Goal: Task Accomplishment & Management: Manage account settings

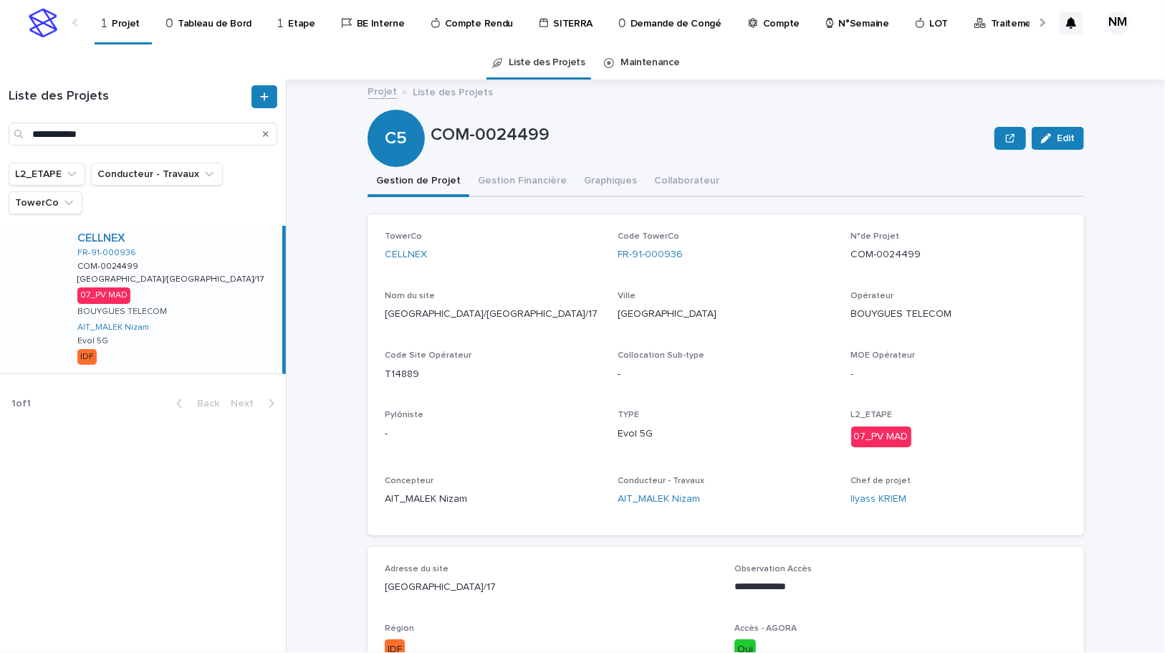
click at [267, 134] on icon "Search" at bounding box center [266, 134] width 6 height 9
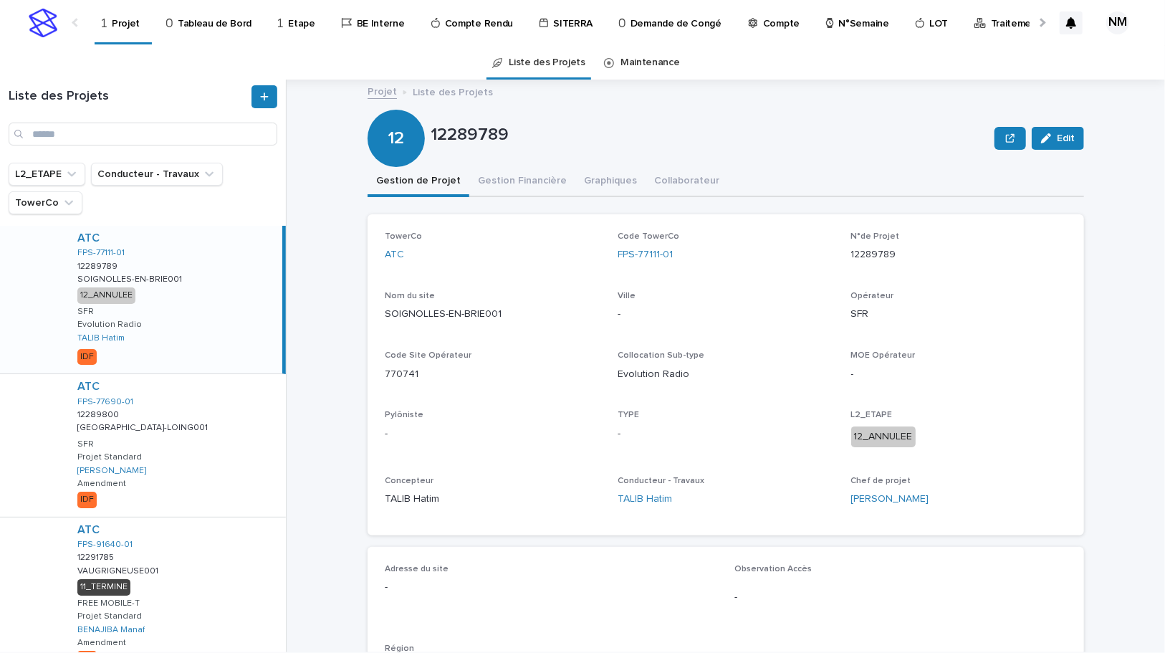
click at [470, 17] on p "Compte Rendu" at bounding box center [479, 15] width 68 height 30
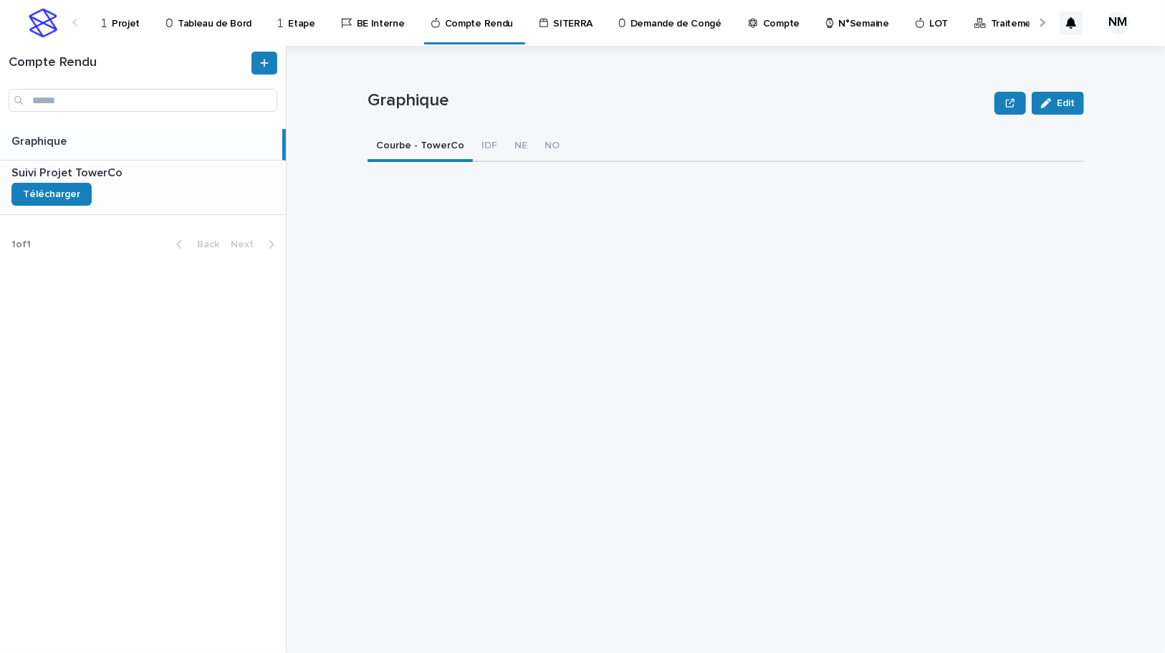
click at [156, 180] on div "Suivi Projet TowerCo Suivi Projet TowerCo Télécharger" at bounding box center [143, 188] width 286 height 54
click at [915, 238] on div "Suivi Projet TowerCo Edit Suivi Projet TowerCo Edit Sorry, there was an error s…" at bounding box center [726, 349] width 717 height 607
click at [116, 29] on p "Projet" at bounding box center [126, 15] width 28 height 30
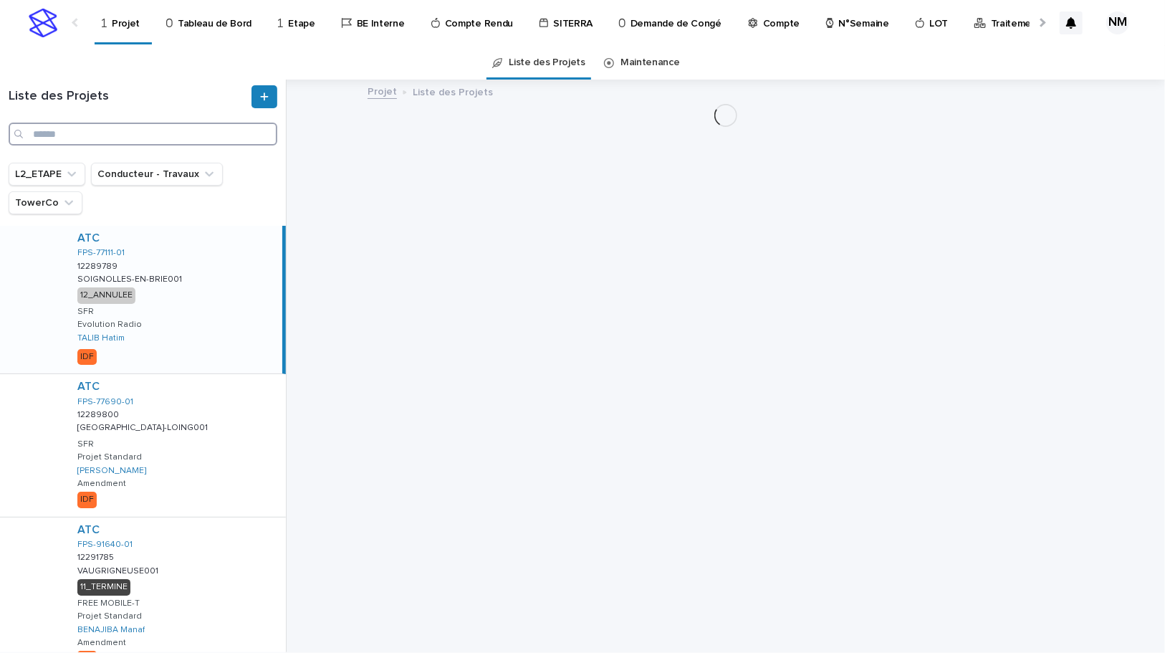
click at [100, 133] on input "Search" at bounding box center [143, 134] width 269 height 23
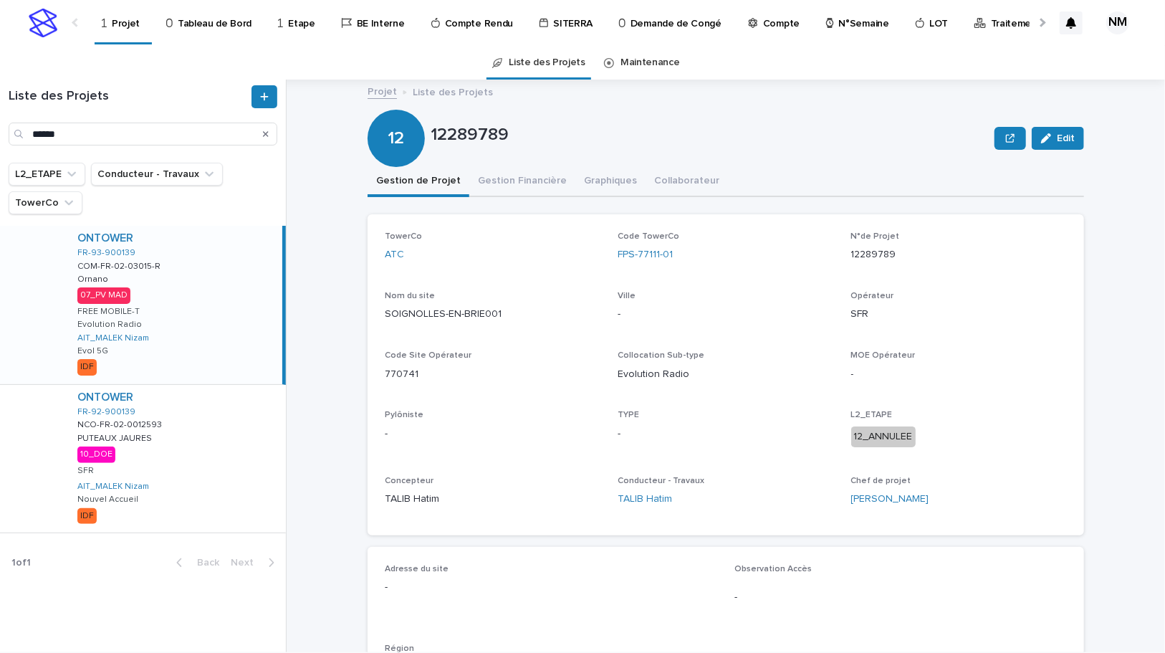
click at [219, 358] on div "ONTOWER FR-93-900139 COM-FR-02-03015-R COM-FR-02-03015-R Ornano Ornano 07_PV MA…" at bounding box center [174, 305] width 216 height 158
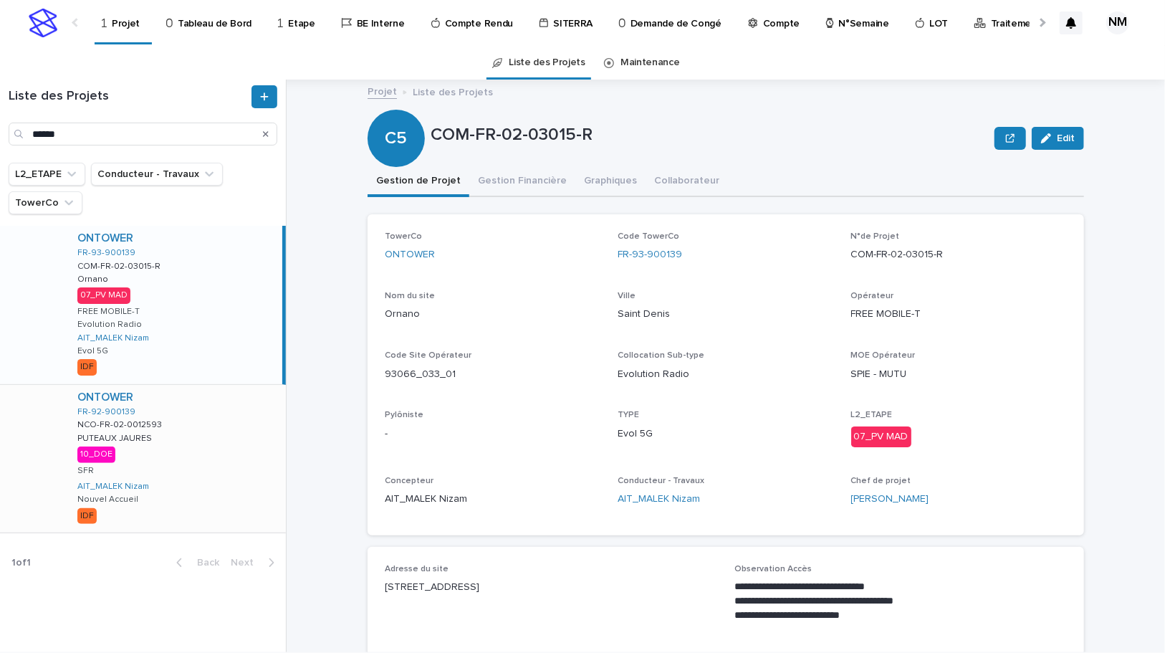
click at [199, 506] on div "ONTOWER FR-92-900139 NCO-FR-02-0012593 NCO-FR-02-0012593 PUTEAUX JAURES PUTEAUX…" at bounding box center [176, 459] width 220 height 148
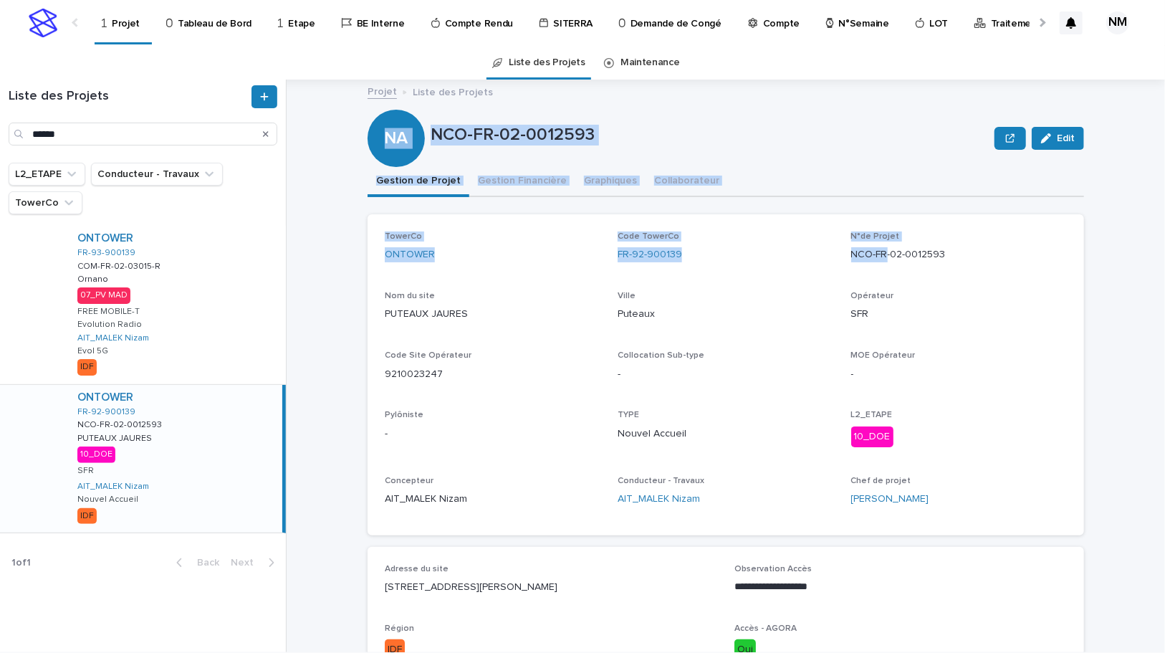
drag, startPoint x: 971, startPoint y: 251, endPoint x: 880, endPoint y: 257, distance: 91.3
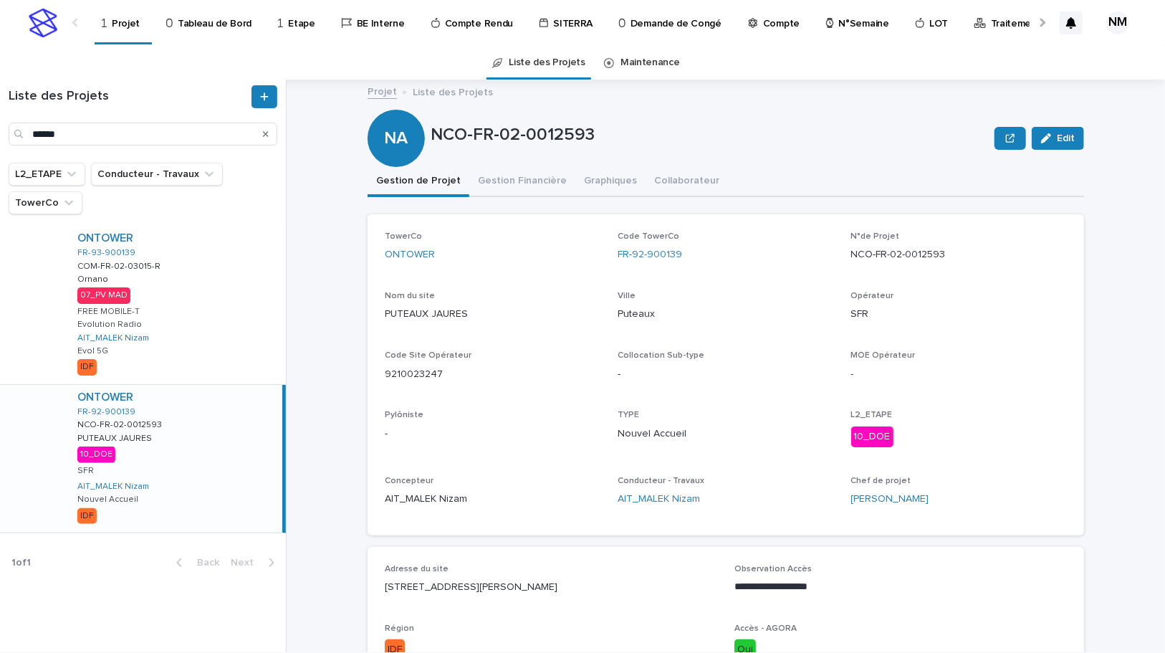
click at [955, 254] on p "NCO-FR-02-0012593" at bounding box center [960, 254] width 216 height 15
click at [937, 247] on p "NCO-FR-02-0012593" at bounding box center [960, 254] width 216 height 15
click at [958, 257] on p "NCO-FR-02-0012593" at bounding box center [960, 254] width 216 height 15
drag, startPoint x: 958, startPoint y: 256, endPoint x: 852, endPoint y: 251, distance: 105.5
click at [852, 251] on p "NCO-FR-02-0012593" at bounding box center [960, 254] width 216 height 15
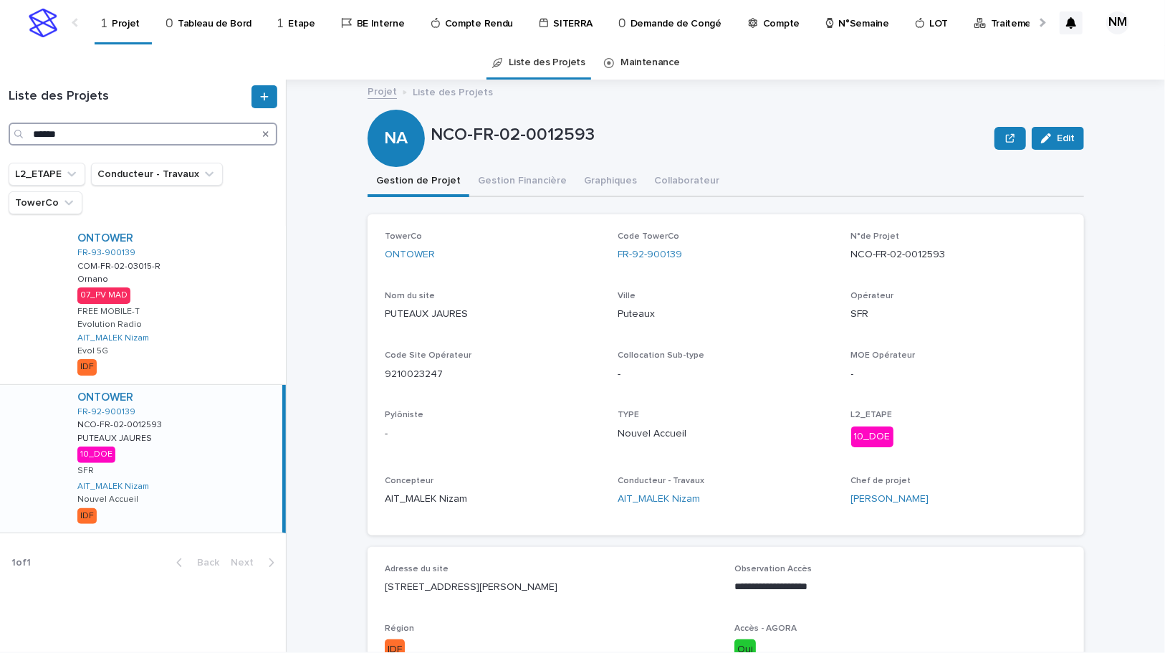
drag, startPoint x: 80, startPoint y: 138, endPoint x: 1, endPoint y: 124, distance: 80.7
click at [1, 124] on div "Liste des Projets ******" at bounding box center [143, 115] width 286 height 60
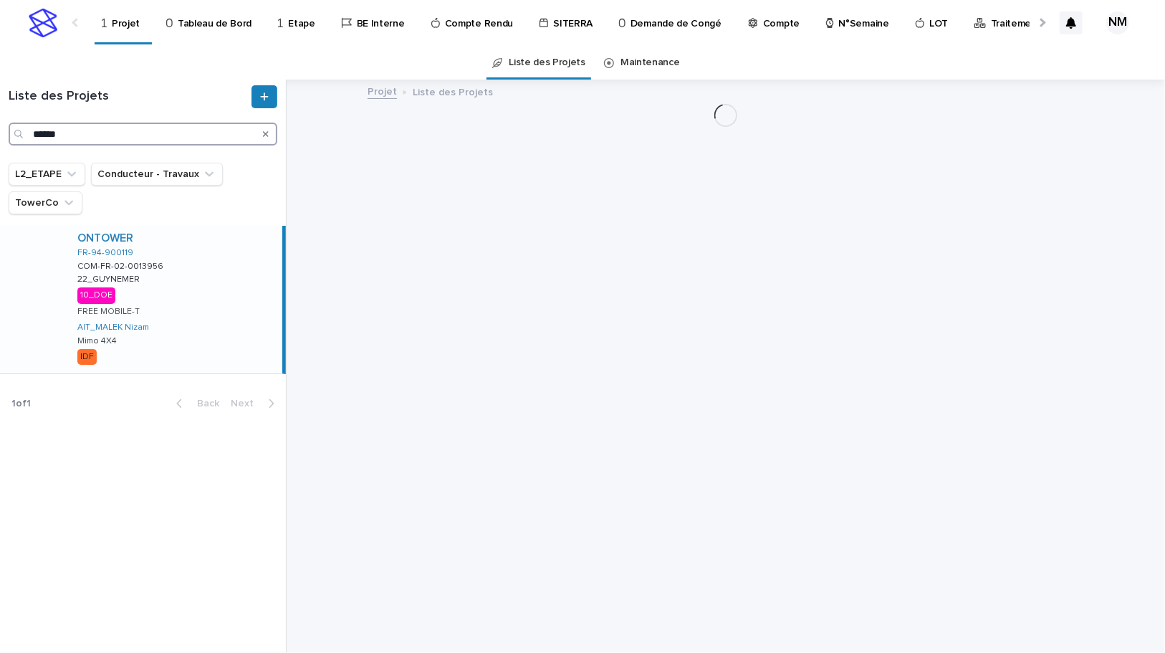
type input "******"
click at [238, 346] on div "ONTOWER FR-94-900119 COM-FR-02-0013956 COM-FR-02-0013956 22_GUYNEMER 22_GUYNEME…" at bounding box center [174, 300] width 216 height 148
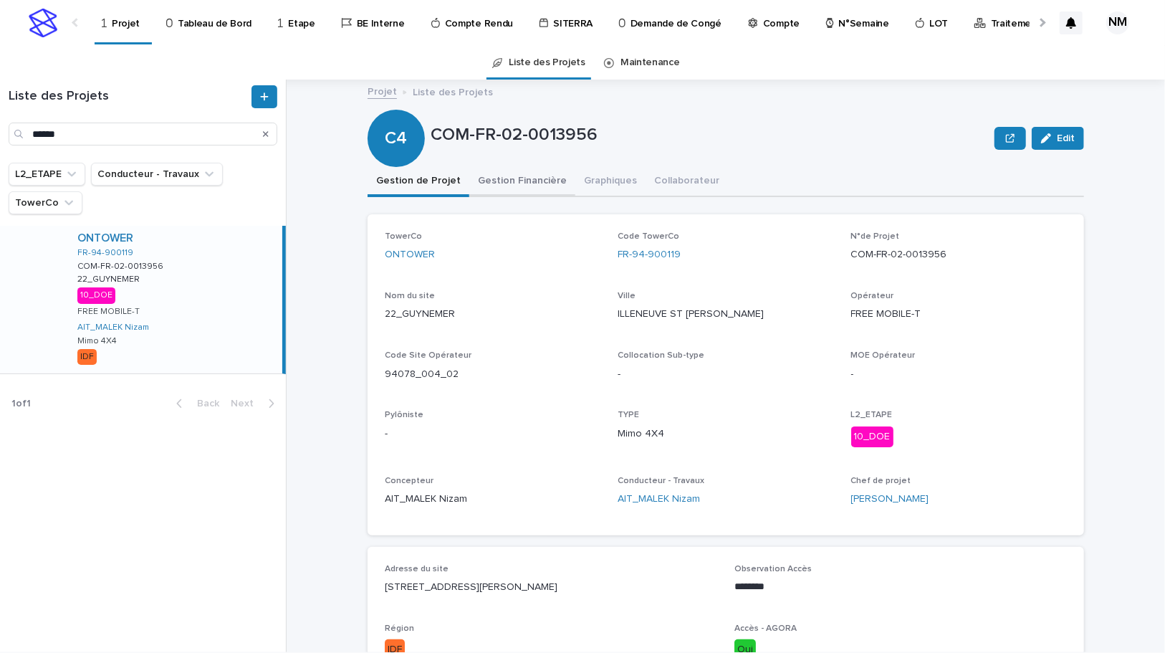
click at [518, 194] on button "Gestion Financière" at bounding box center [522, 182] width 106 height 30
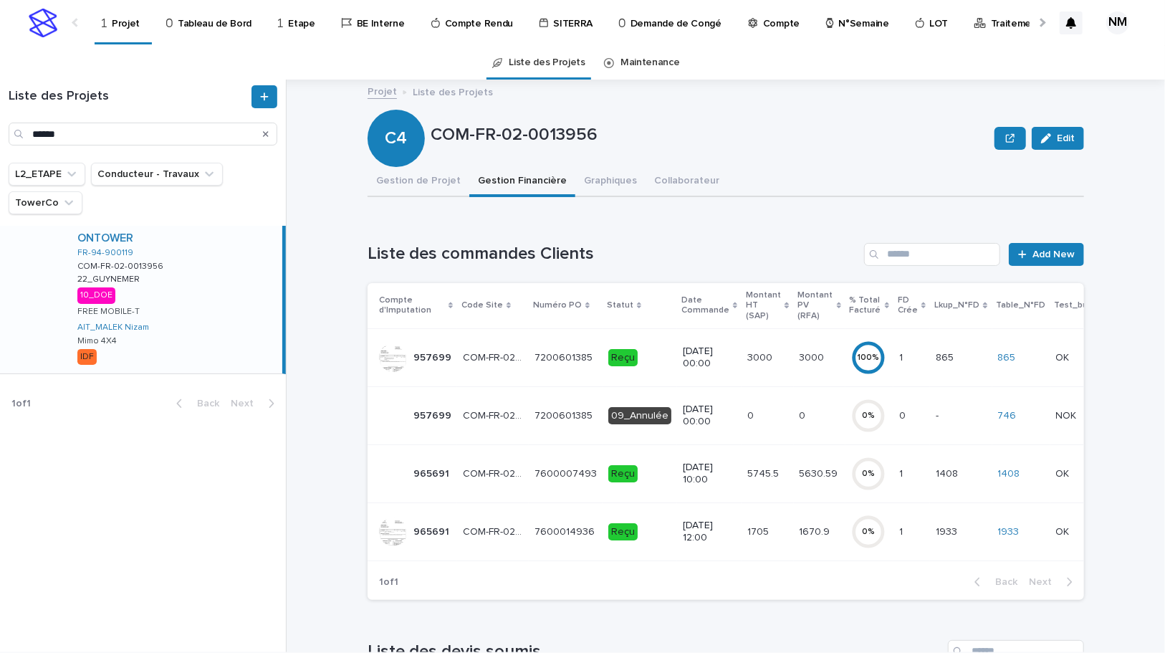
click at [815, 487] on td "5630.59 5630.59" at bounding box center [820, 473] width 52 height 58
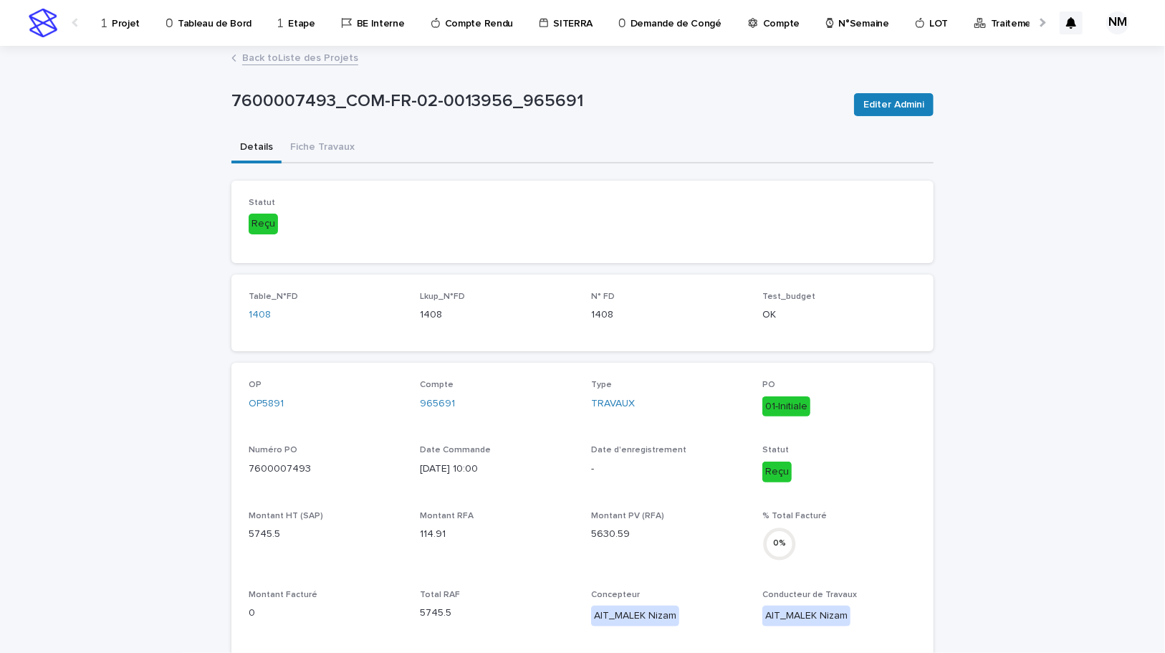
click at [270, 54] on link "Back to Liste des Projets" at bounding box center [300, 57] width 116 height 16
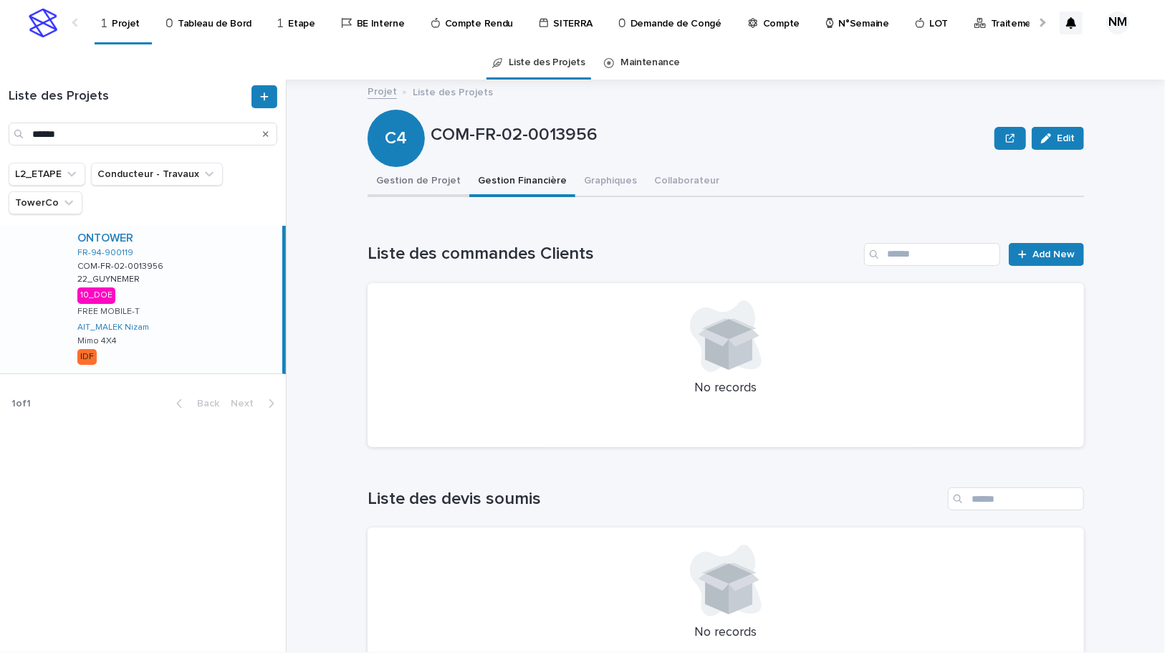
click at [419, 178] on button "Gestion de Projet" at bounding box center [419, 182] width 102 height 30
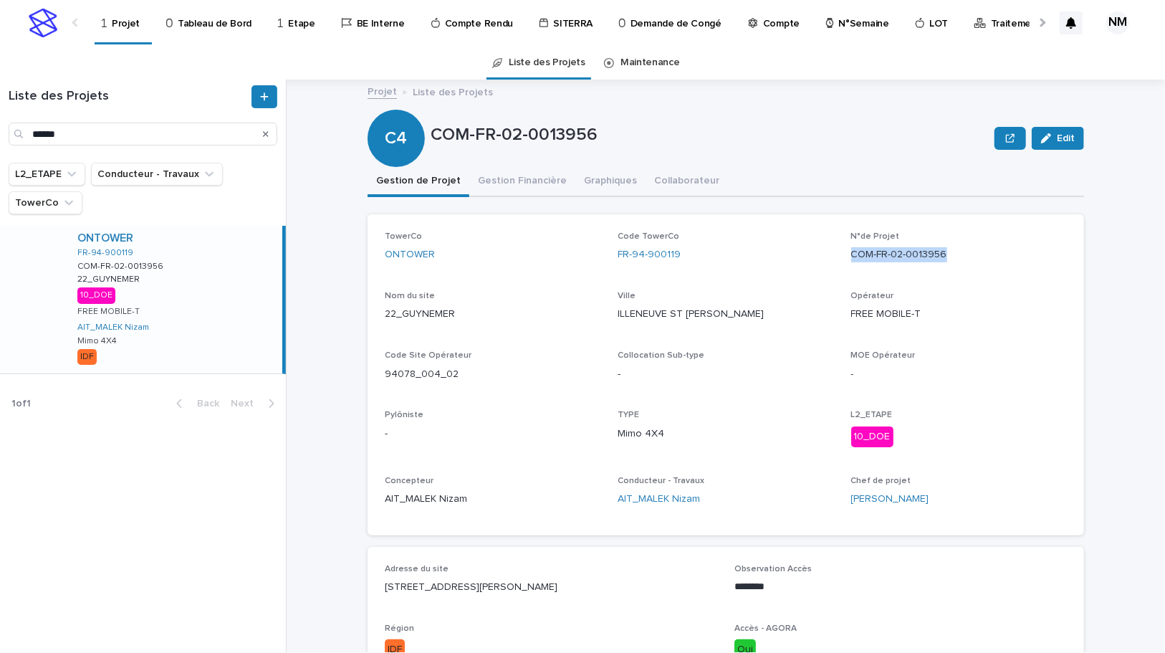
drag, startPoint x: 952, startPoint y: 254, endPoint x: 849, endPoint y: 254, distance: 103.2
click at [852, 254] on p "COM-FR-02-0013956" at bounding box center [960, 254] width 216 height 15
copy p "COM-FR-02-0013956"
click at [512, 181] on button "Gestion Financière" at bounding box center [522, 182] width 106 height 30
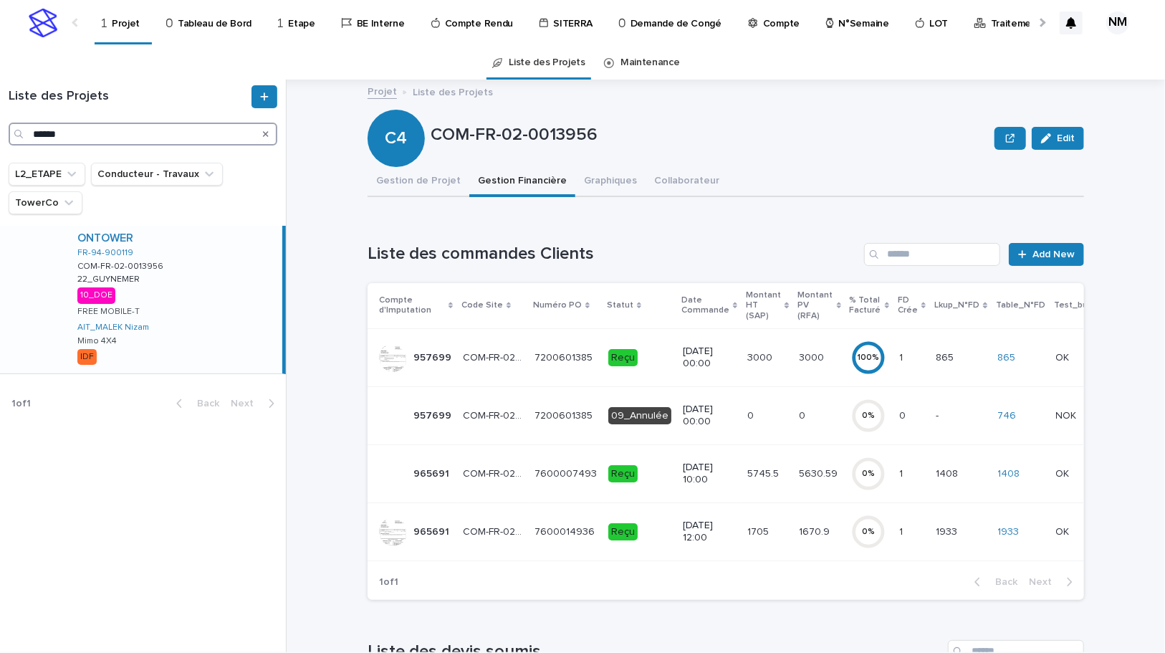
drag, startPoint x: 72, startPoint y: 135, endPoint x: 22, endPoint y: 132, distance: 50.3
click at [22, 132] on div "******" at bounding box center [143, 134] width 269 height 23
drag, startPoint x: 102, startPoint y: 155, endPoint x: 95, endPoint y: 133, distance: 23.3
click at [105, 137] on input "******" at bounding box center [143, 134] width 269 height 23
drag, startPoint x: 89, startPoint y: 131, endPoint x: -120, endPoint y: 88, distance: 213.0
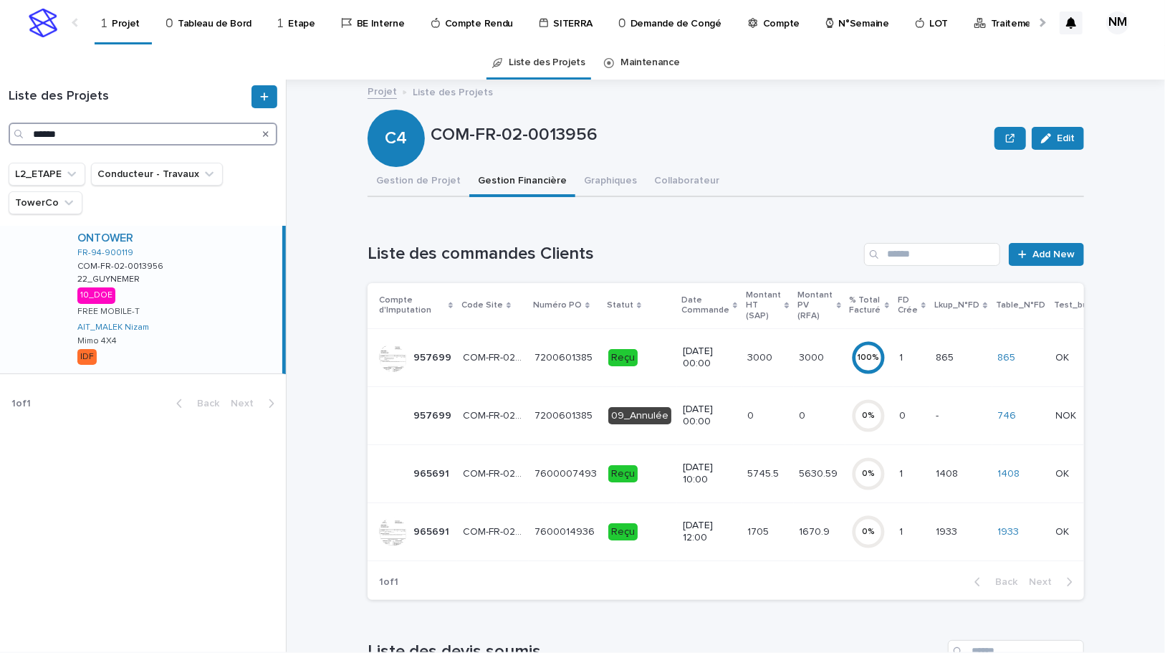
click at [0, 88] on html "Projet Tableau de Bord Etape BE Interne Compte Rendu SITERRA Demande de Congé C…" at bounding box center [582, 326] width 1165 height 653
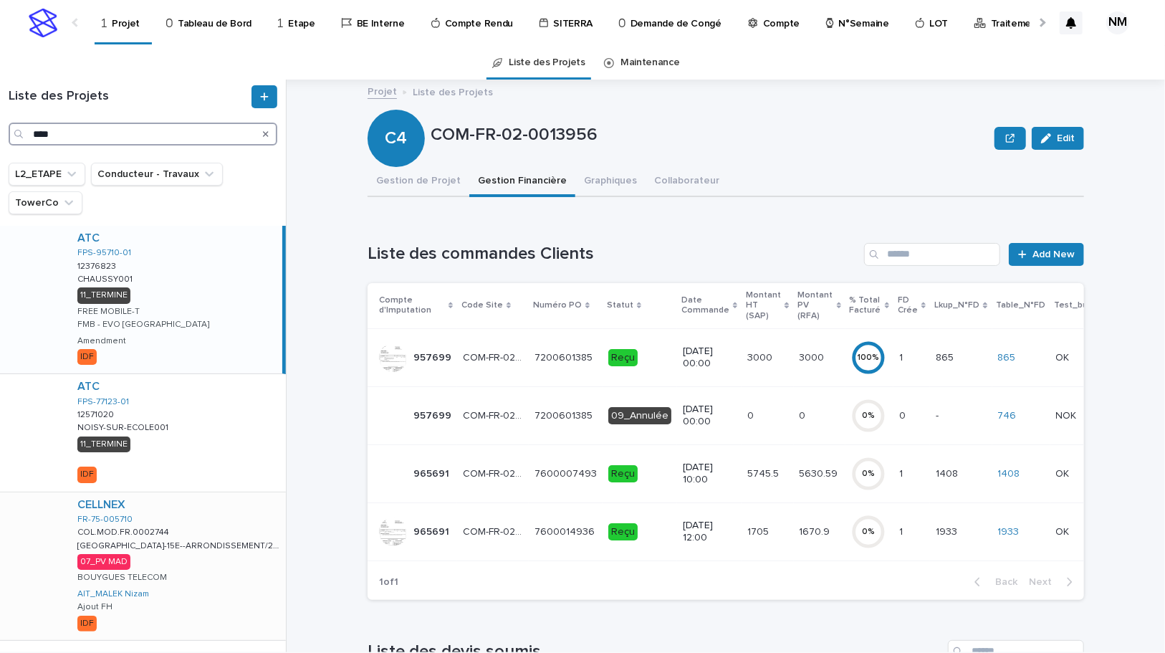
type input "****"
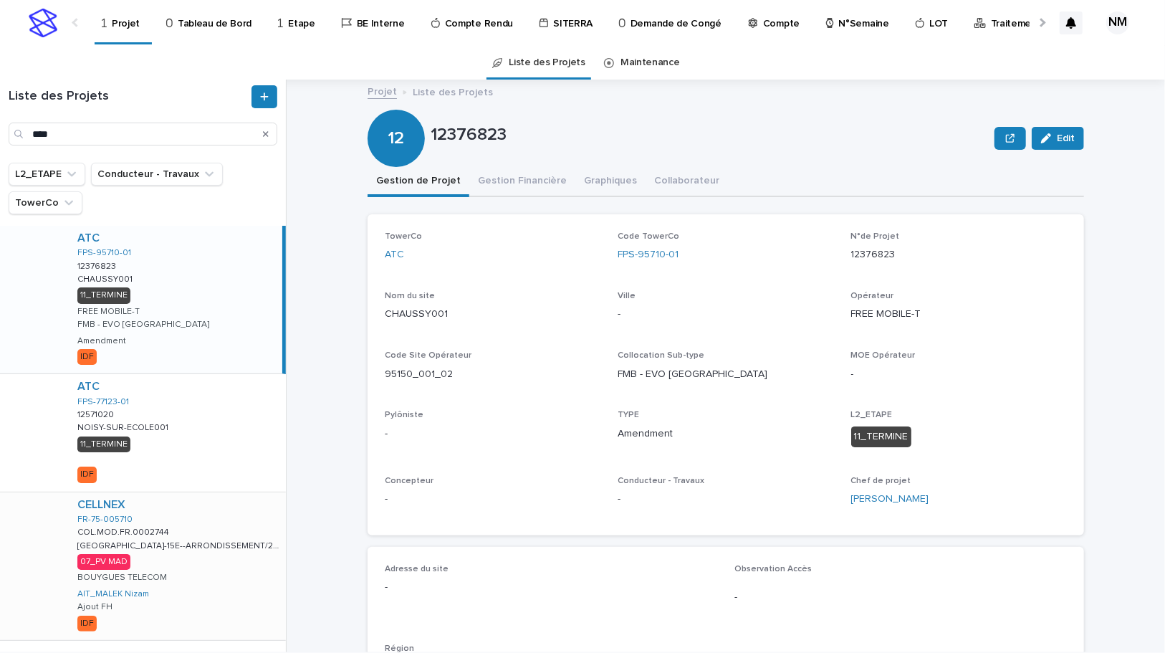
click at [250, 578] on div "CELLNEX FR-75-005710 COL.MOD.FR.0002744 COL.MOD.FR.0002744 [GEOGRAPHIC_DATA]-15…" at bounding box center [176, 566] width 220 height 148
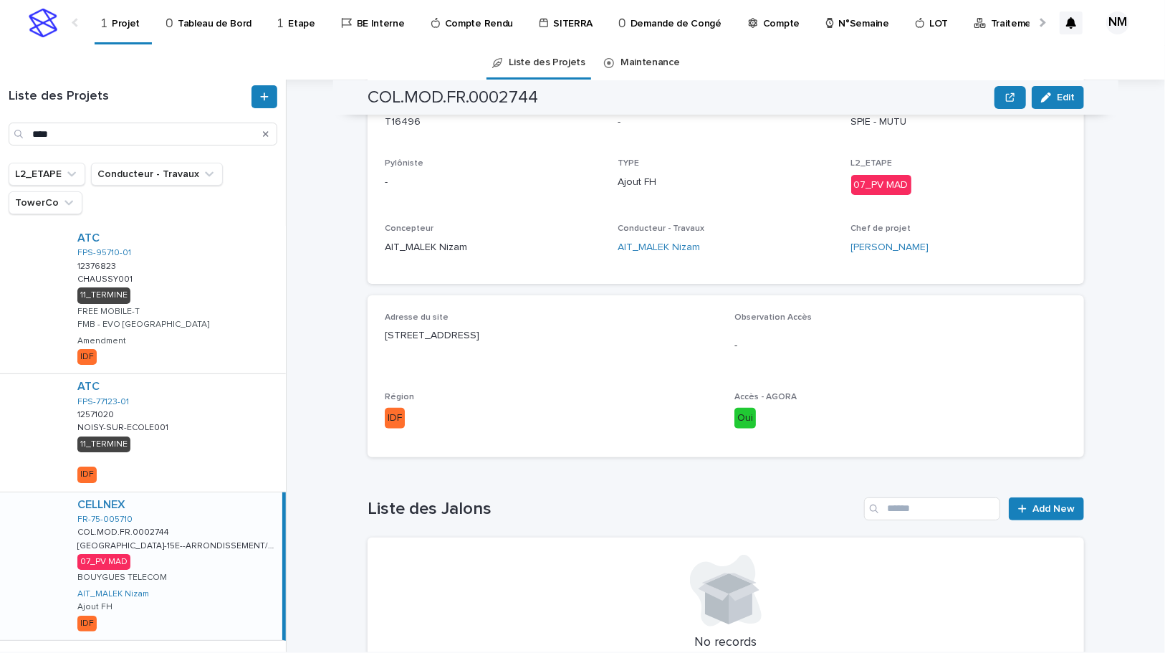
scroll to position [402, 0]
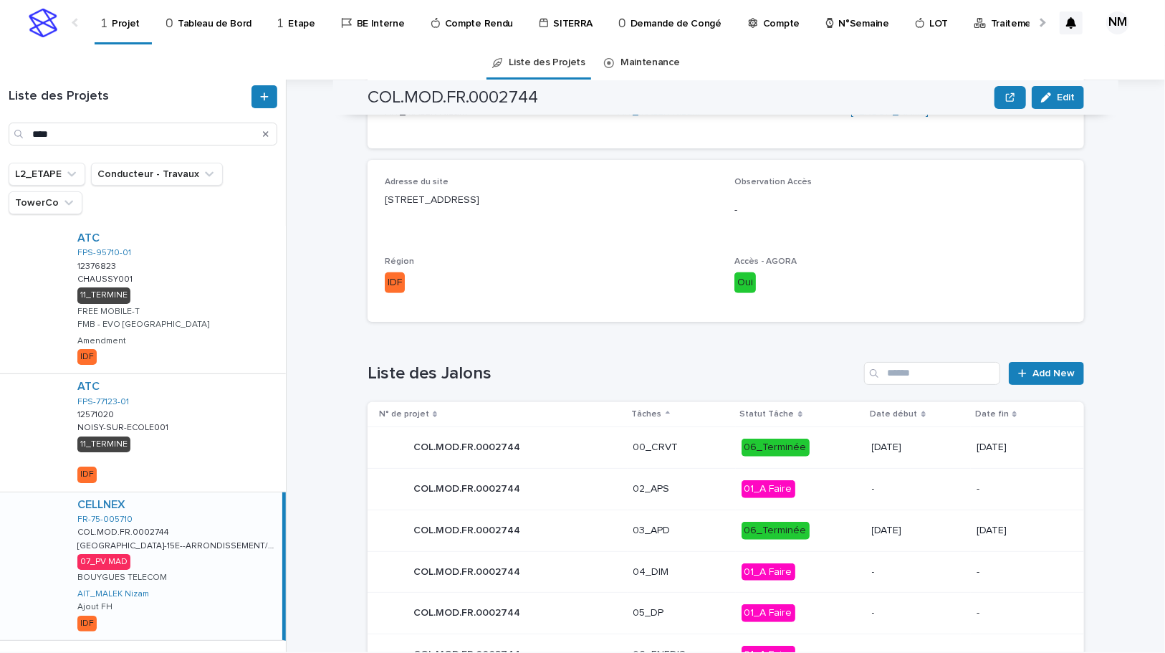
drag, startPoint x: 229, startPoint y: 585, endPoint x: 501, endPoint y: 237, distance: 441.6
click at [229, 585] on div "CELLNEX FR-75-005710 COL.MOD.FR.0002744 COL.MOD.FR.0002744 [GEOGRAPHIC_DATA]-15…" at bounding box center [174, 566] width 216 height 148
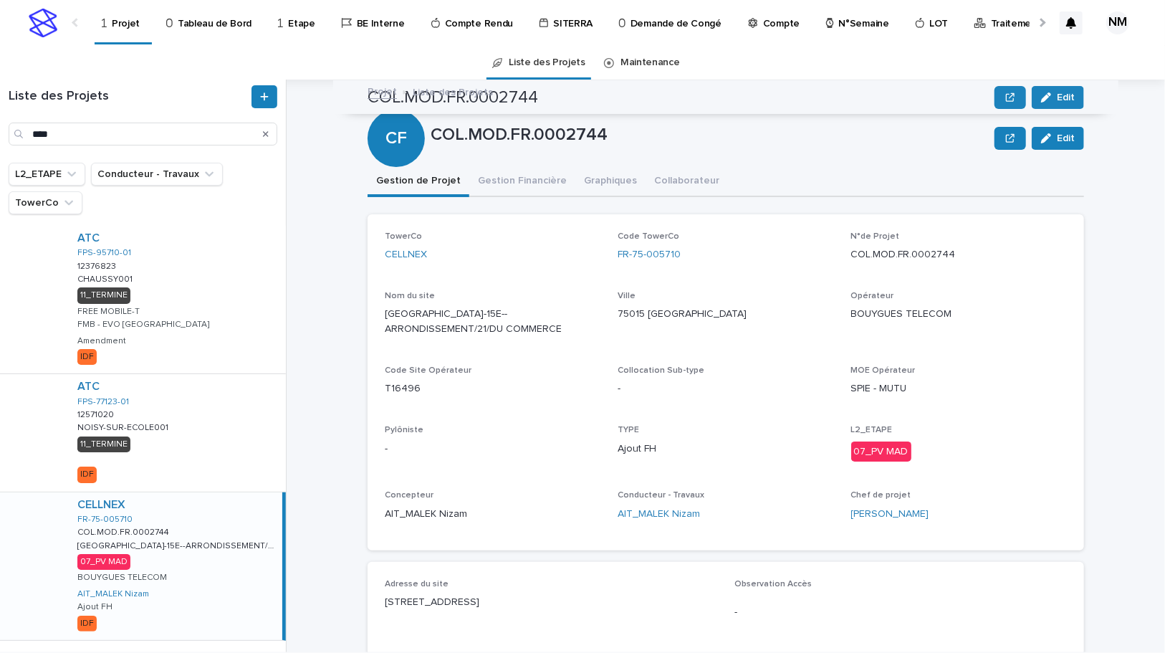
scroll to position [0, 0]
click at [509, 173] on button "Gestion Financière" at bounding box center [522, 182] width 106 height 30
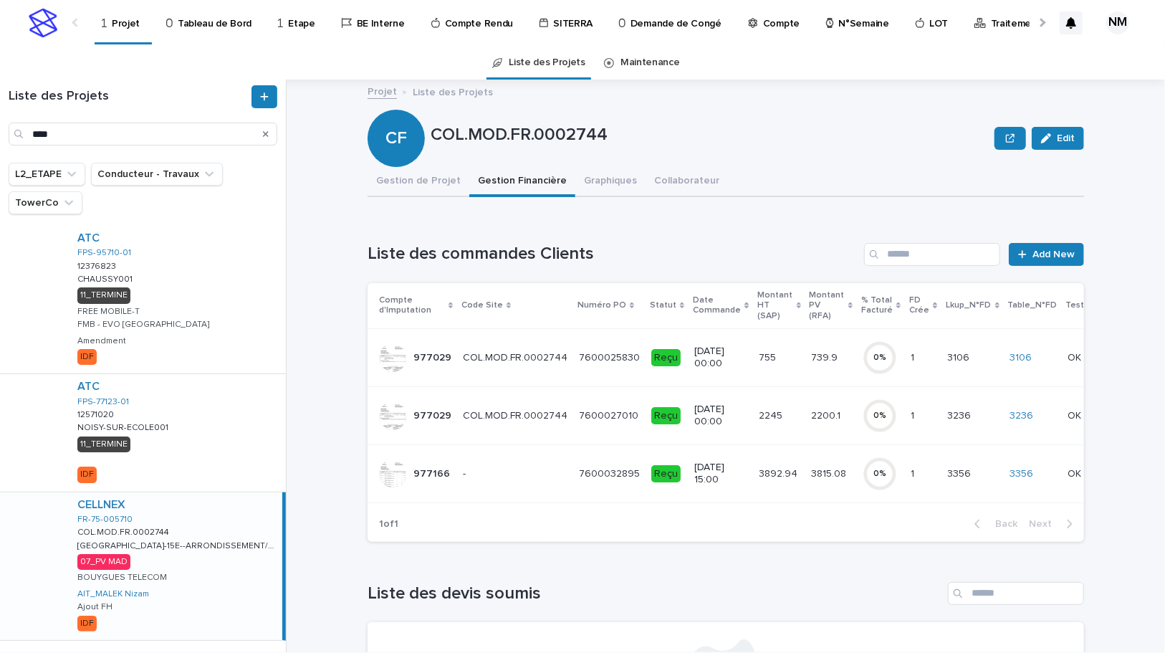
click at [857, 486] on td "0 %" at bounding box center [881, 473] width 48 height 58
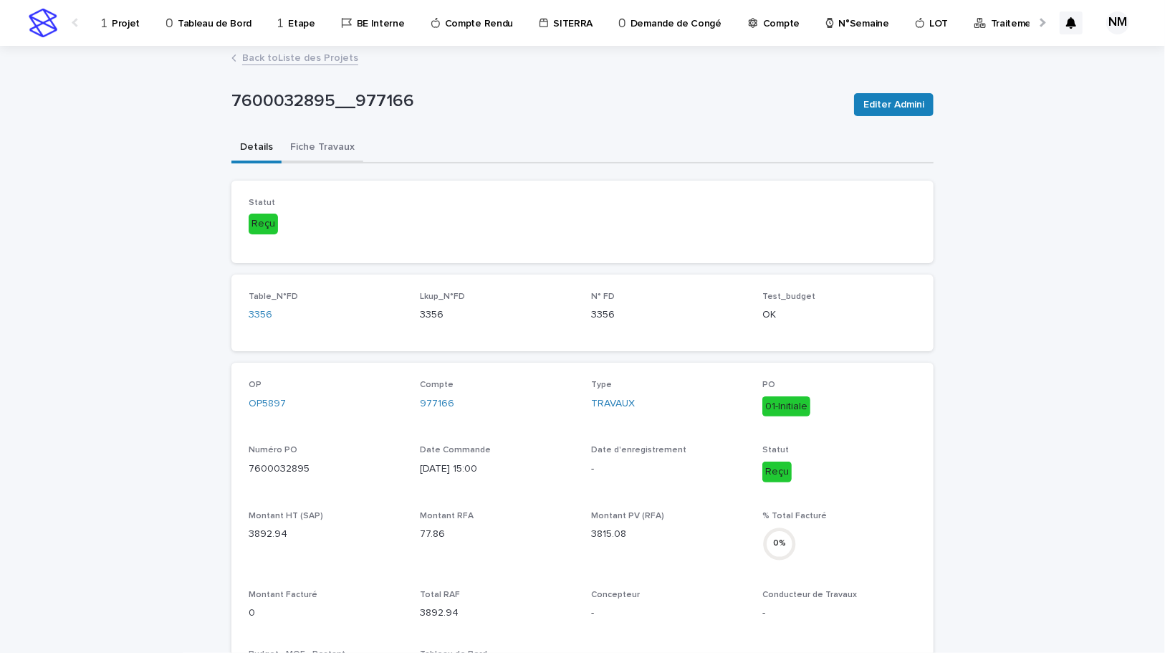
click at [333, 142] on button "Fiche Travaux" at bounding box center [323, 148] width 82 height 30
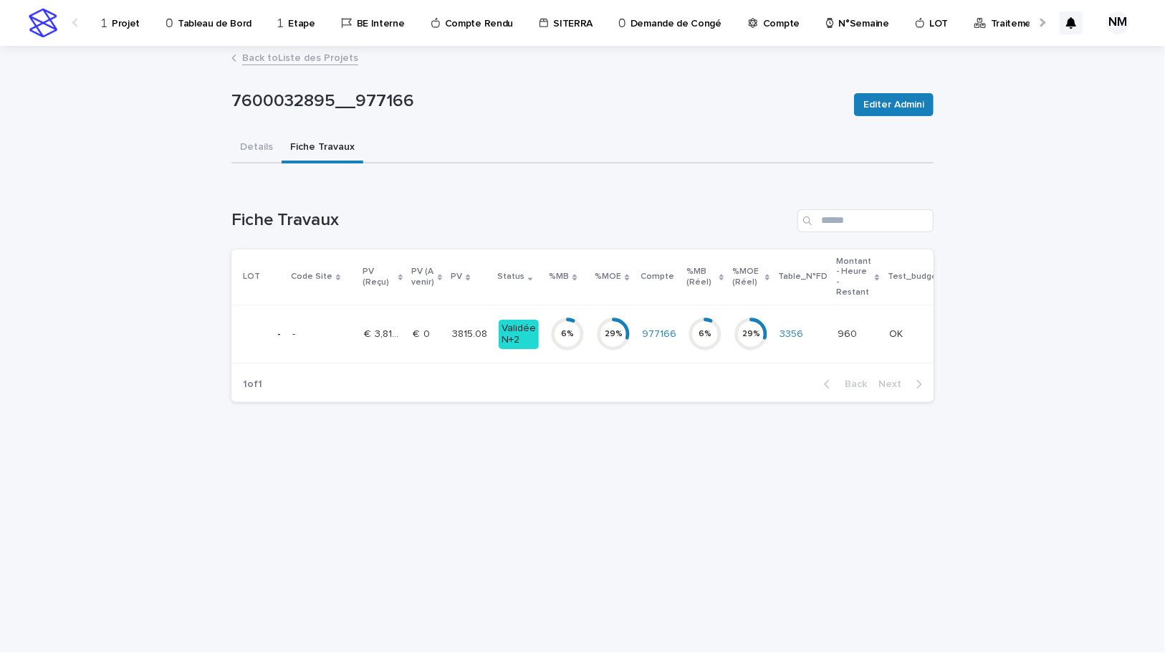
click at [401, 346] on td "€  3,815.08 €  3,815.08" at bounding box center [382, 334] width 49 height 58
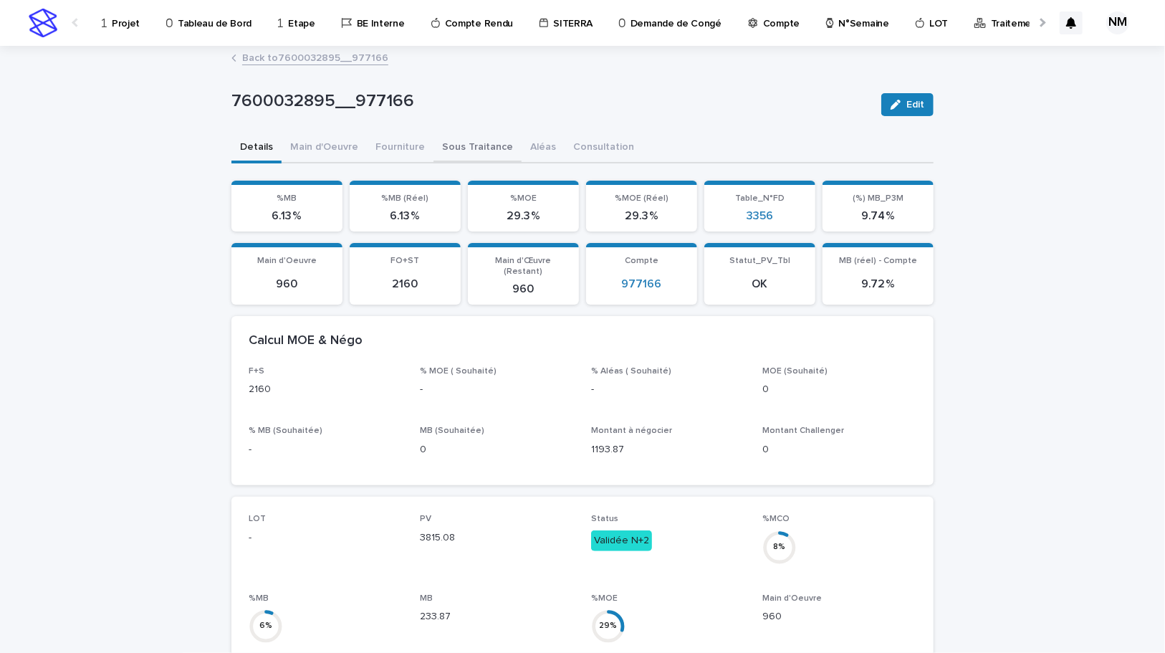
click at [470, 135] on button "Sous Traitance" at bounding box center [478, 148] width 88 height 30
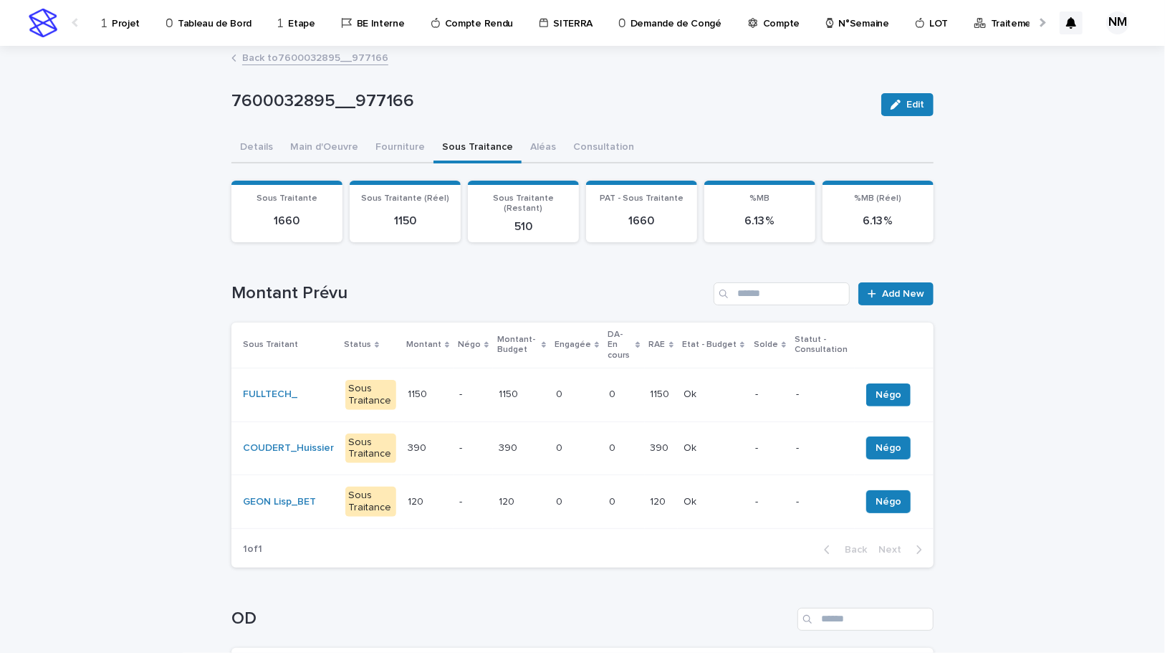
click at [638, 437] on td "0 0" at bounding box center [624, 448] width 41 height 54
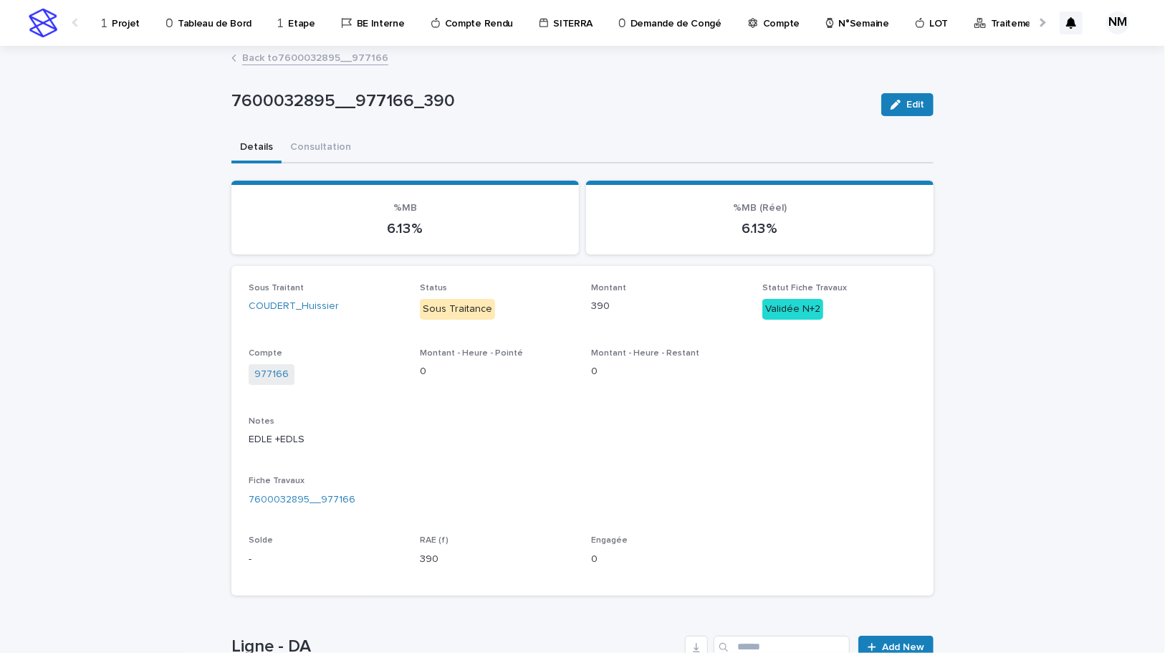
click at [263, 59] on link "Back to 7600032895__977166" at bounding box center [315, 57] width 146 height 16
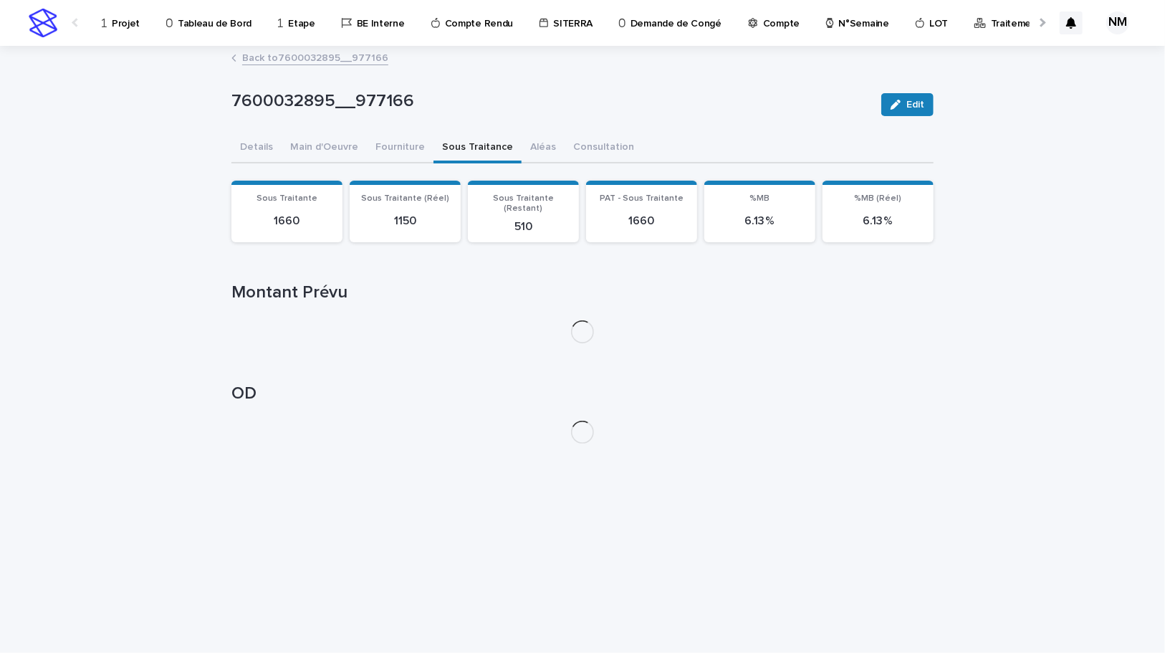
click at [122, 31] on link "Projet" at bounding box center [123, 22] width 46 height 44
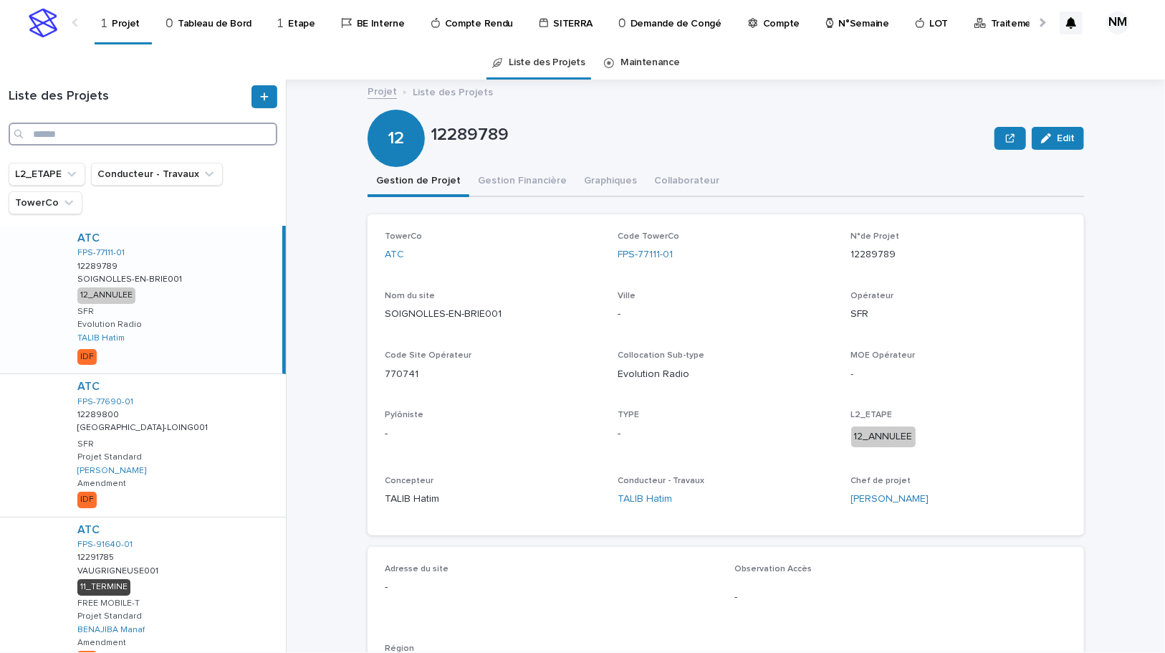
click at [109, 134] on input "Search" at bounding box center [143, 134] width 269 height 23
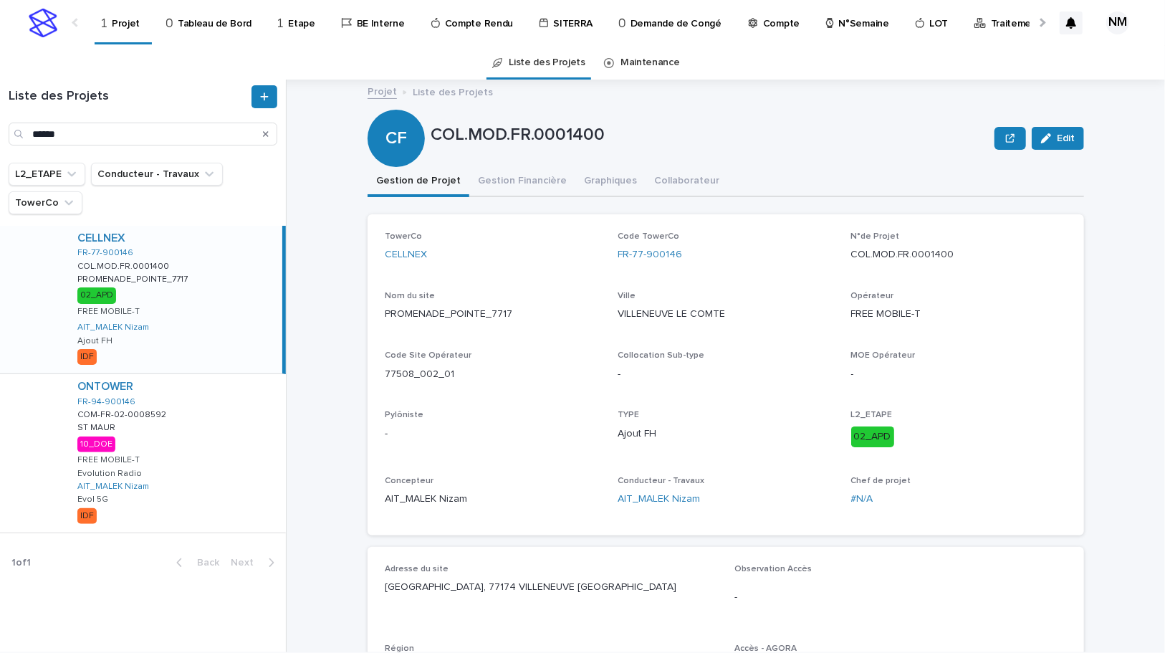
click at [183, 315] on div "CELLNEX FR-77-900146 COL.MOD.FR.0001400 COL.MOD.FR.0001400 PROMENADE_POINTE_771…" at bounding box center [174, 300] width 216 height 148
click at [203, 448] on div "ONTOWER FR-94-900146 COM-FR-02-0008592 COM-FR-02-0008592 [GEOGRAPHIC_DATA] 10_D…" at bounding box center [176, 453] width 220 height 158
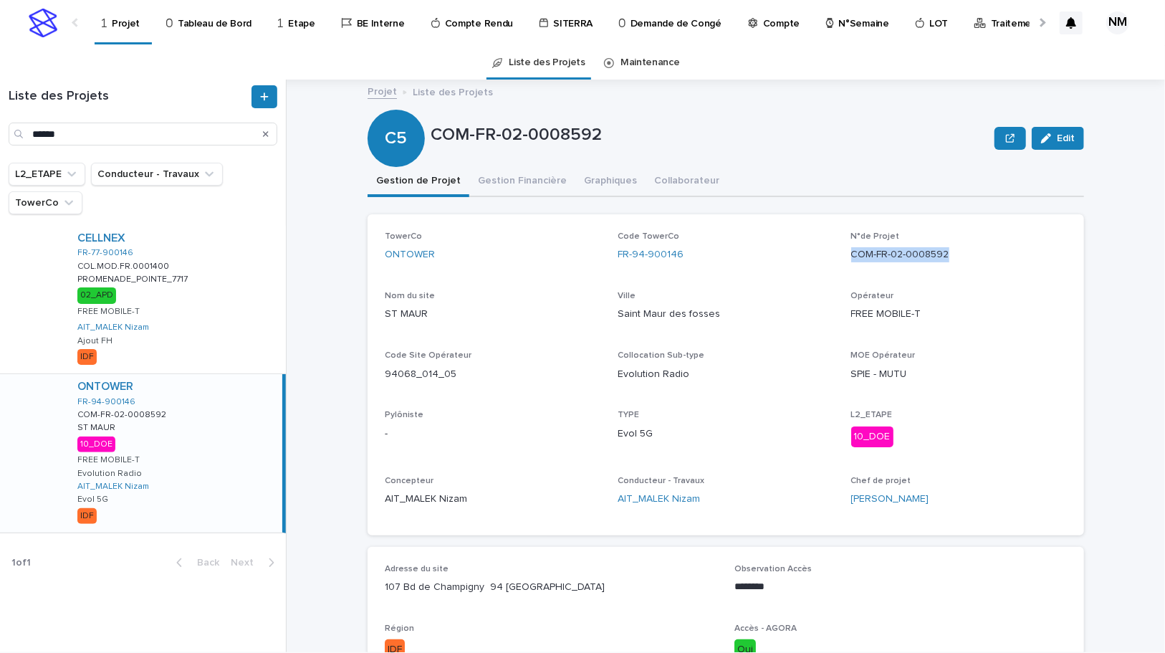
drag, startPoint x: 972, startPoint y: 248, endPoint x: 849, endPoint y: 244, distance: 123.3
click at [852, 244] on div "COM-FR-02-0008592" at bounding box center [960, 253] width 216 height 18
copy p "COM-FR-02-0008592"
drag, startPoint x: 103, startPoint y: 134, endPoint x: -57, endPoint y: 133, distance: 159.8
click at [0, 133] on html "Projet Tableau de Bord Etape BE Interne Compte Rendu SITERRA Demande de Congé C…" at bounding box center [582, 326] width 1165 height 653
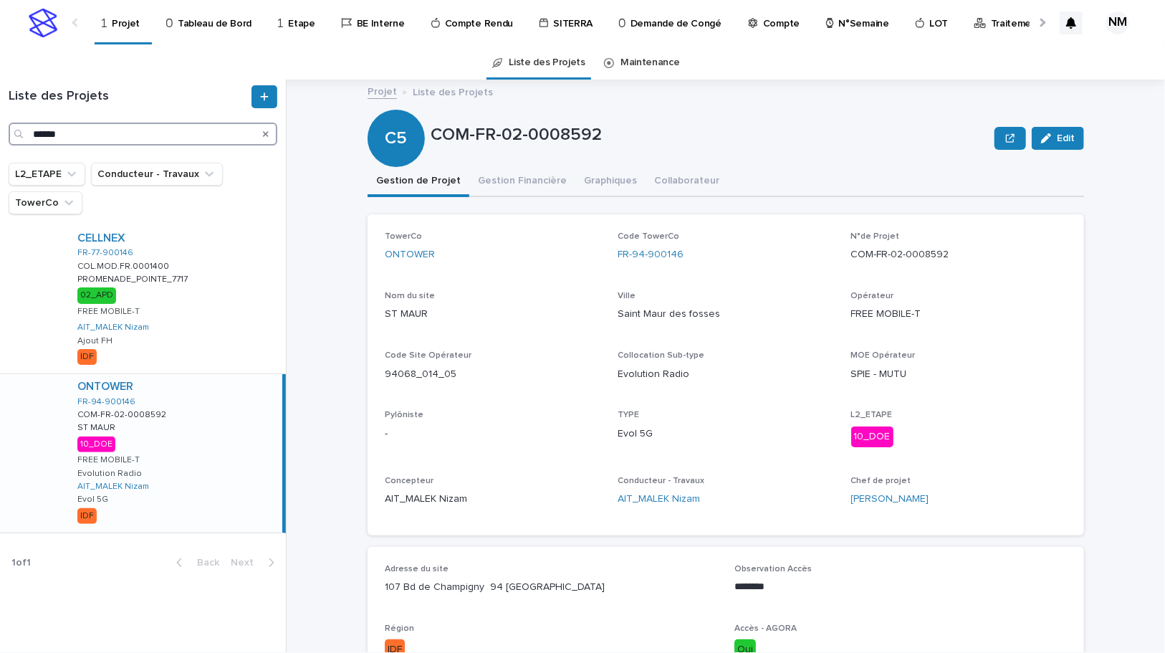
paste input "******"
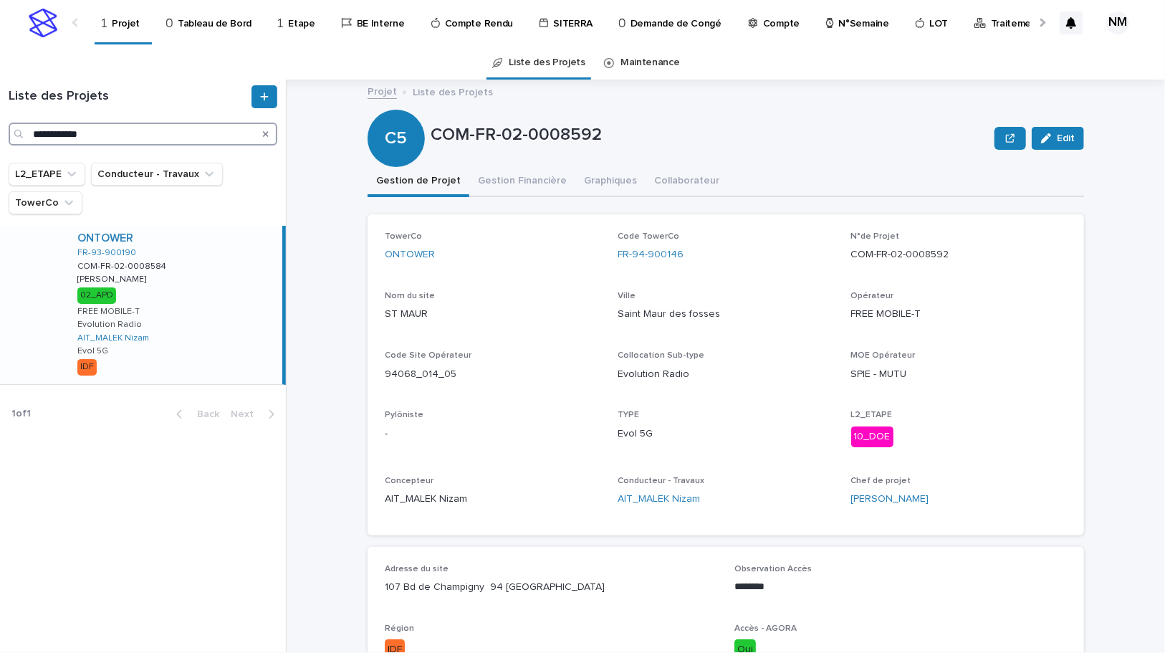
type input "**********"
click at [246, 345] on div "ONTOWER FR-93-900190 COM-FR-02-0008584 COM-FR-02-0008584 PANTIN [PERSON_NAME] H…" at bounding box center [174, 305] width 216 height 158
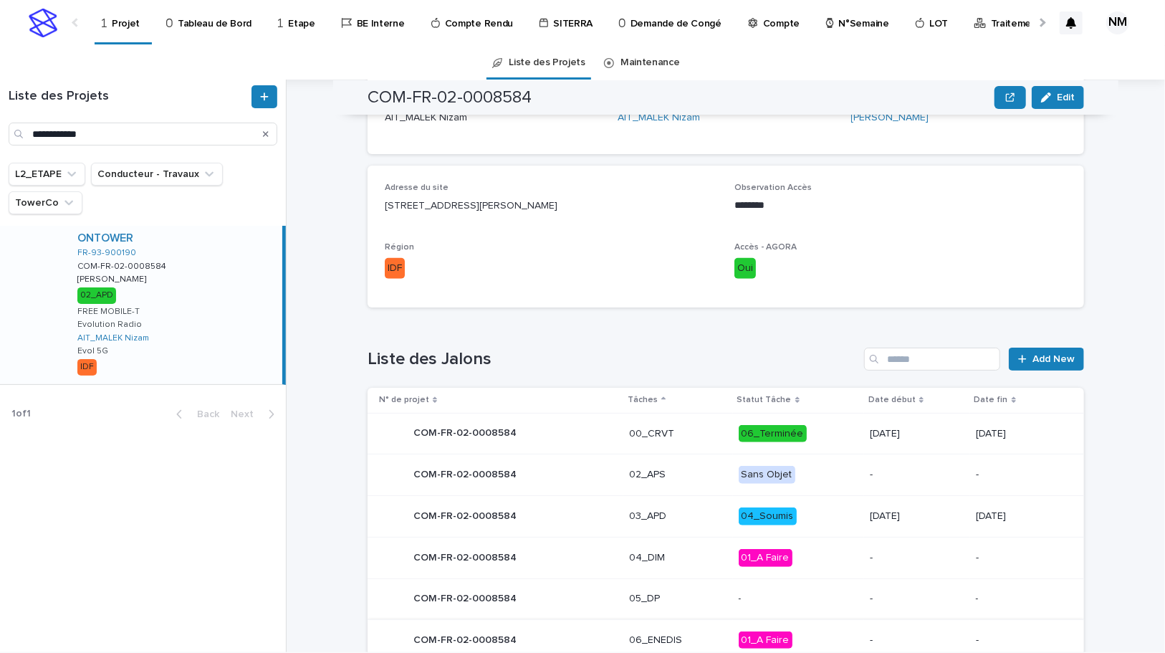
scroll to position [516, 0]
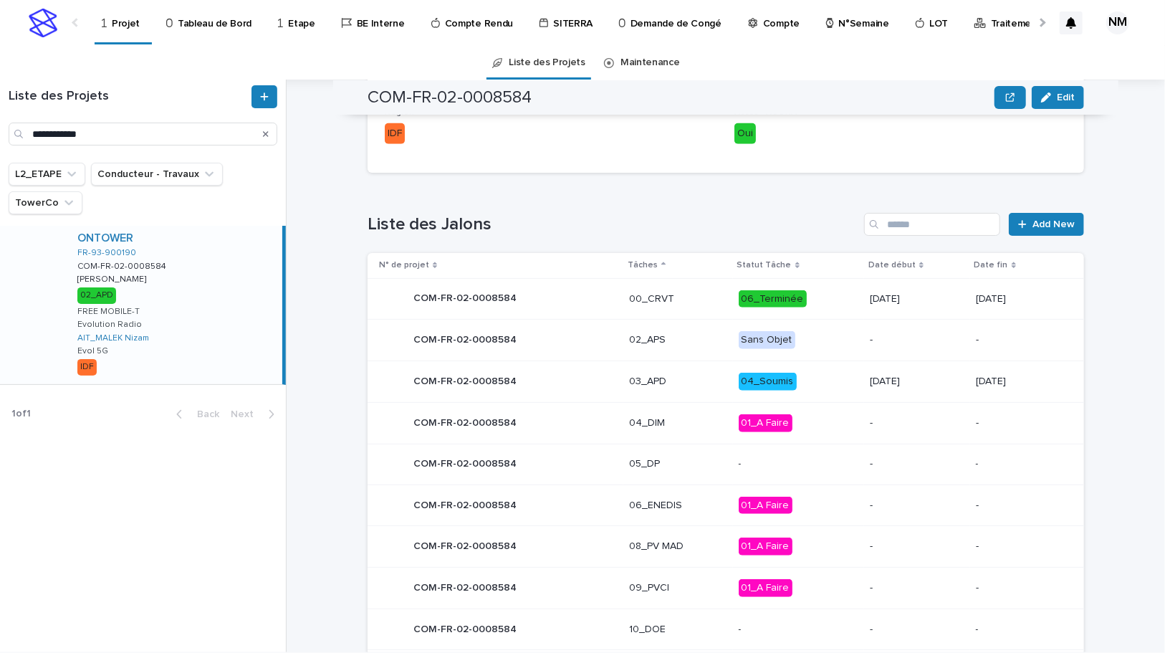
click at [807, 383] on p "04_Soumis" at bounding box center [799, 382] width 120 height 18
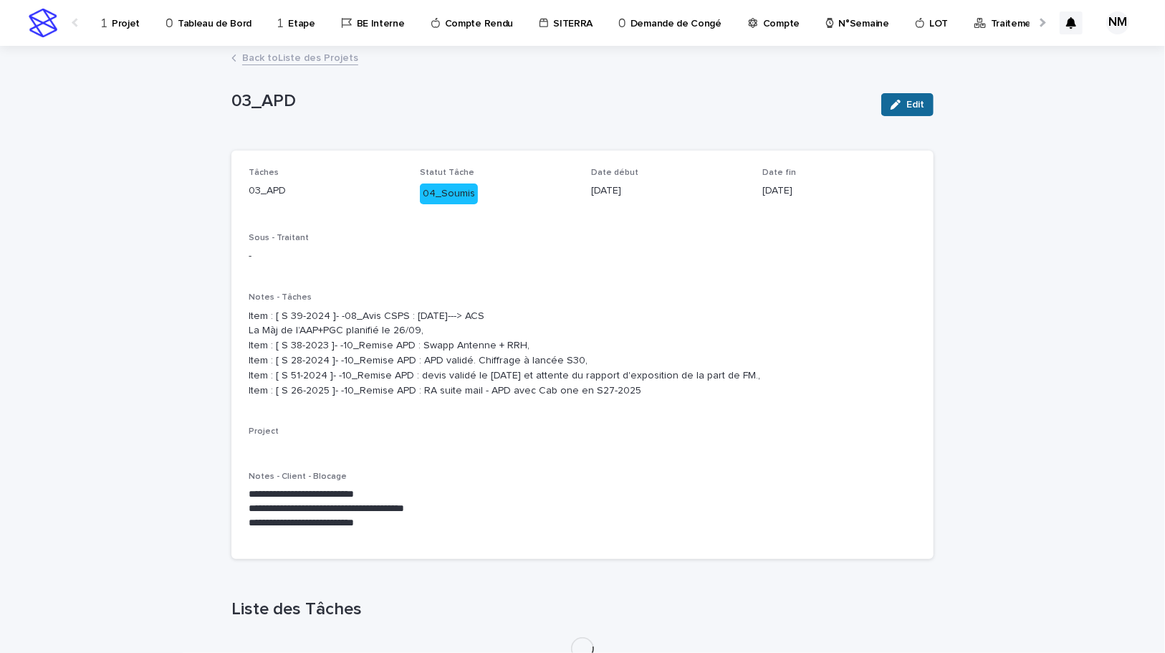
click at [900, 97] on button "Edit" at bounding box center [908, 104] width 52 height 23
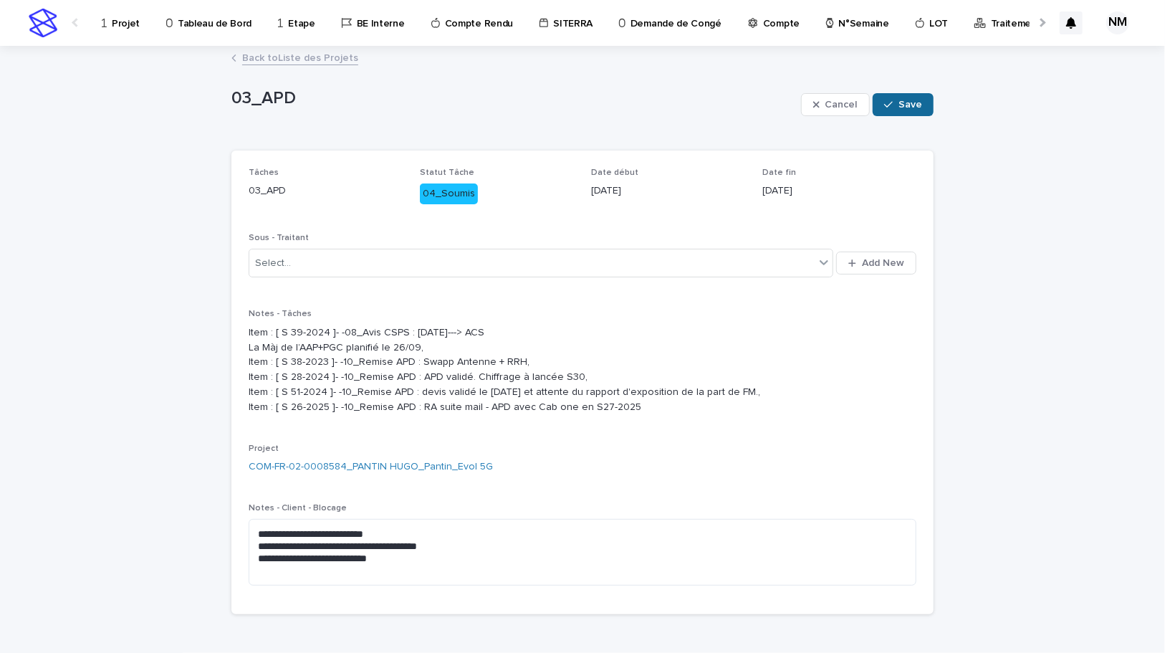
click at [892, 104] on div "button" at bounding box center [891, 105] width 14 height 10
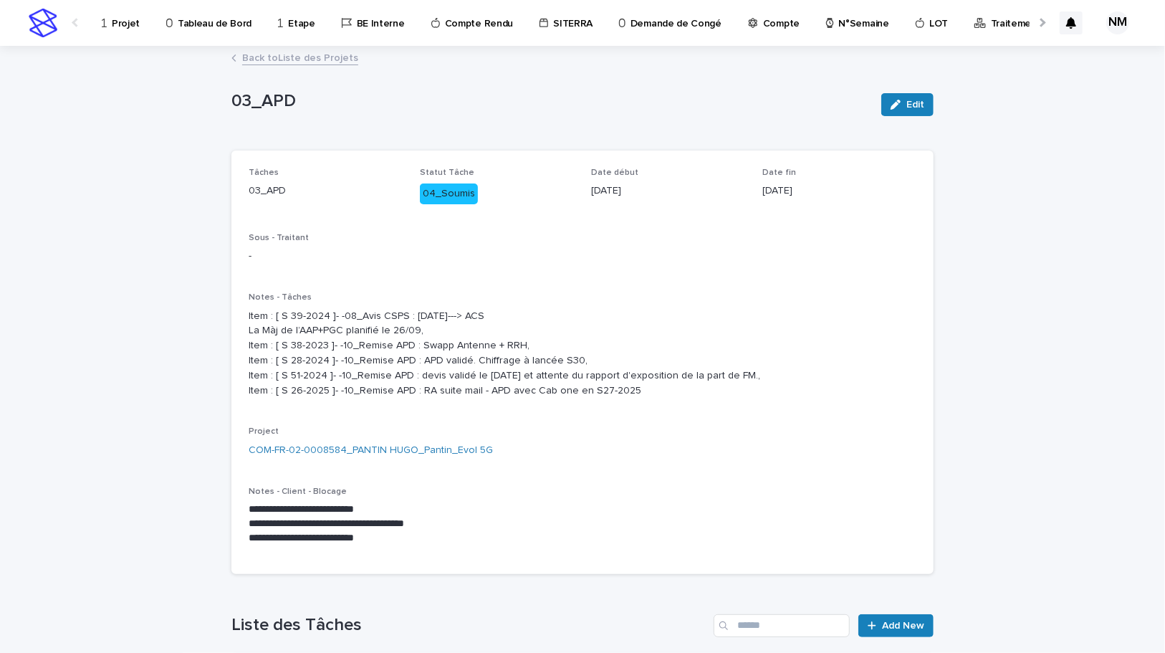
drag, startPoint x: 1026, startPoint y: 296, endPoint x: 965, endPoint y: 264, distance: 68.9
click at [1026, 296] on div "**********" at bounding box center [582, 631] width 1165 height 1168
click at [260, 55] on link "Back to Liste des Projets" at bounding box center [300, 57] width 116 height 16
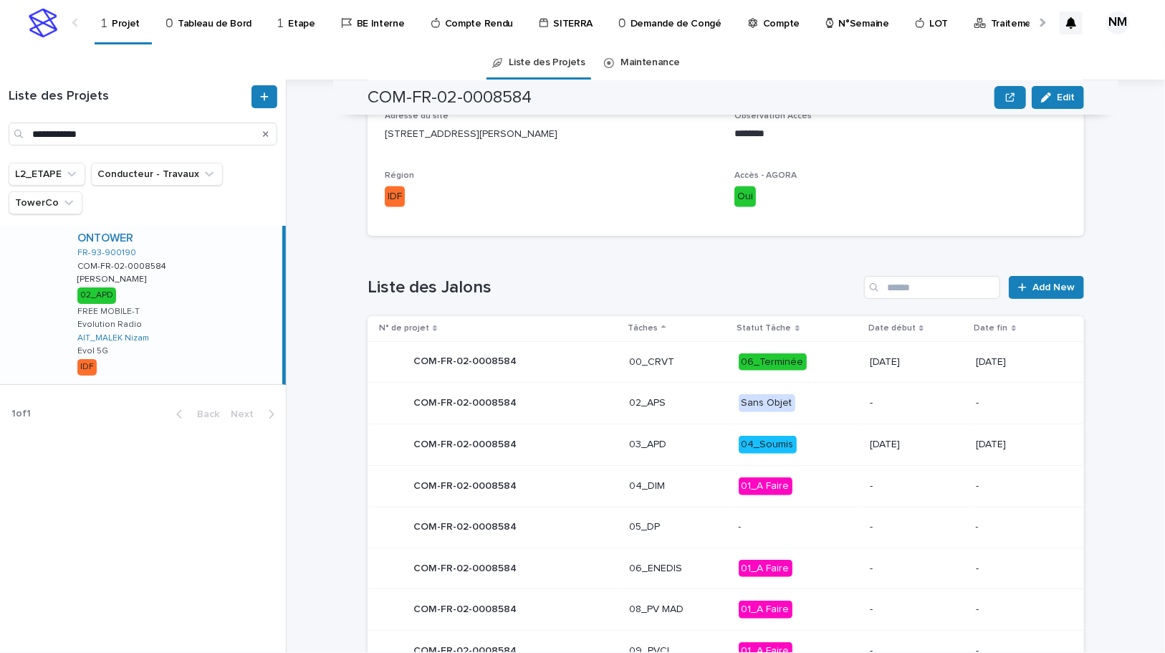
scroll to position [588, 0]
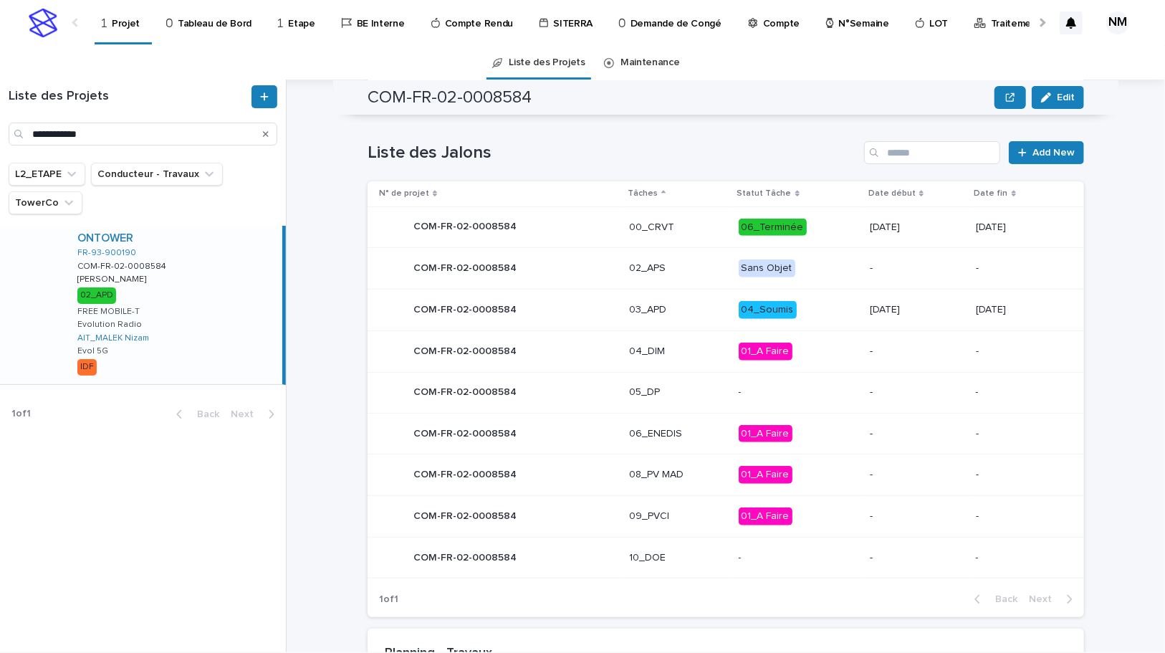
click at [802, 305] on p "04_Soumis" at bounding box center [799, 310] width 120 height 18
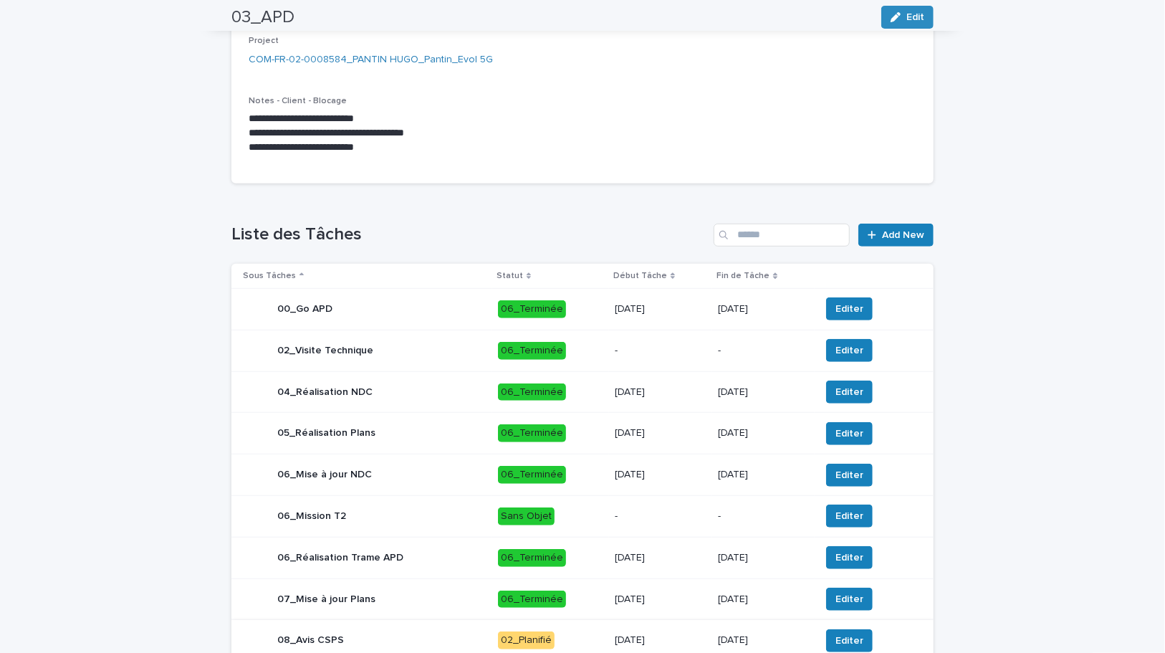
scroll to position [576, 0]
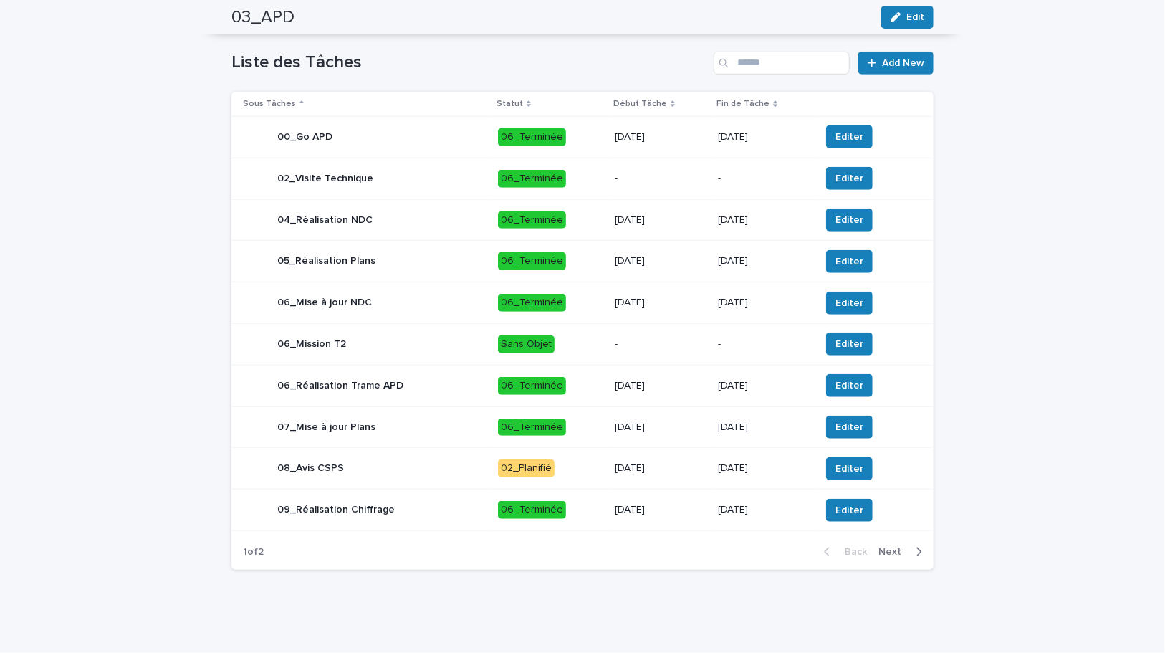
click at [917, 550] on icon "button" at bounding box center [919, 552] width 5 height 9
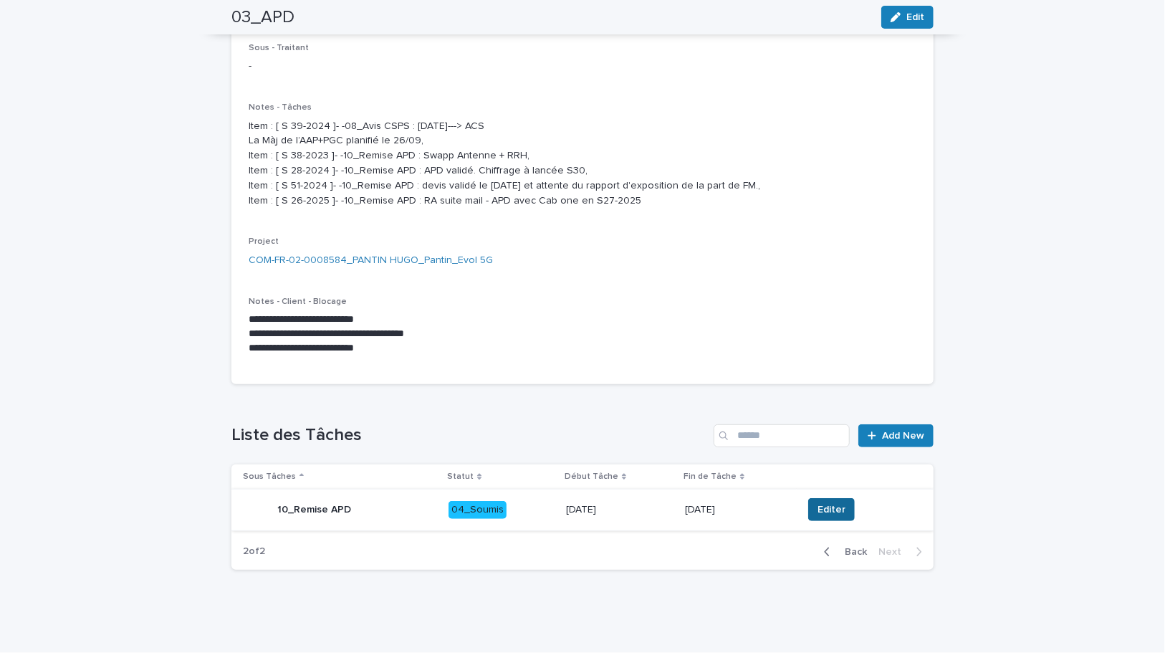
click at [819, 515] on span "Editer" at bounding box center [832, 509] width 28 height 14
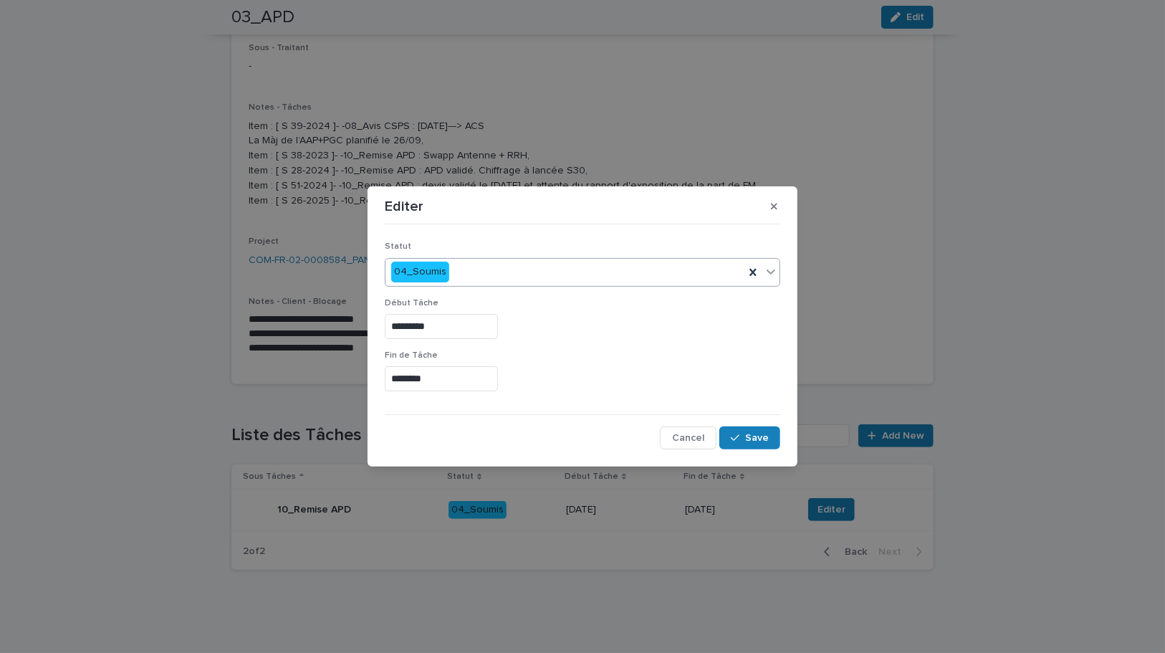
click at [469, 272] on div "04_Soumis" at bounding box center [565, 272] width 359 height 24
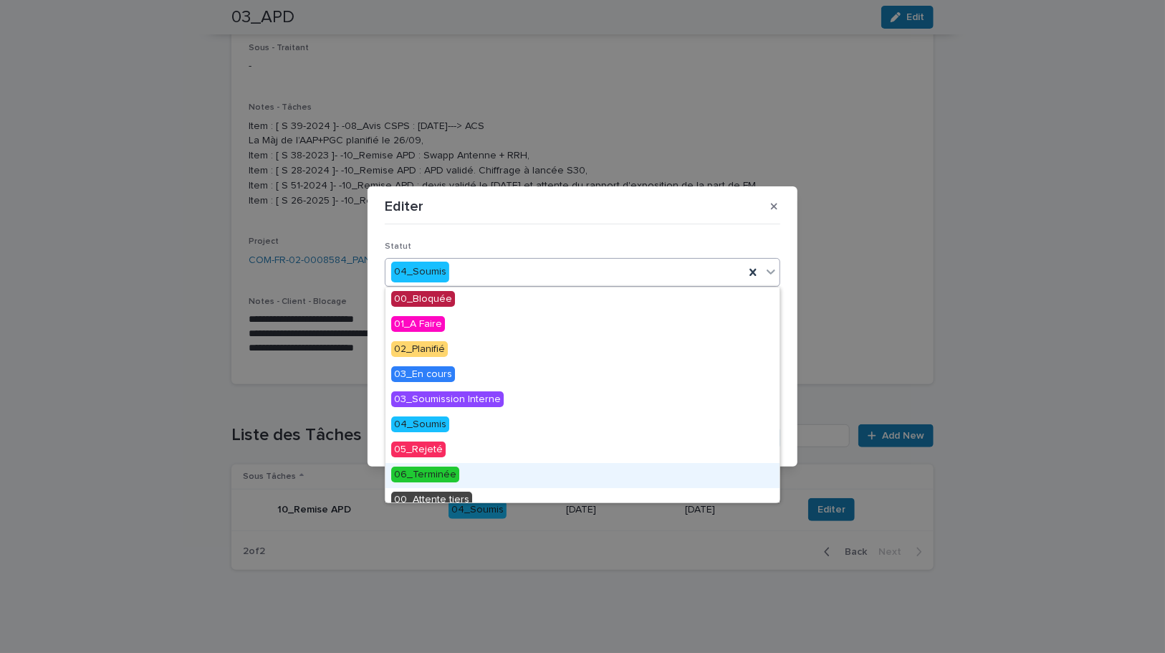
click at [444, 471] on span "06_Terminée" at bounding box center [425, 475] width 68 height 16
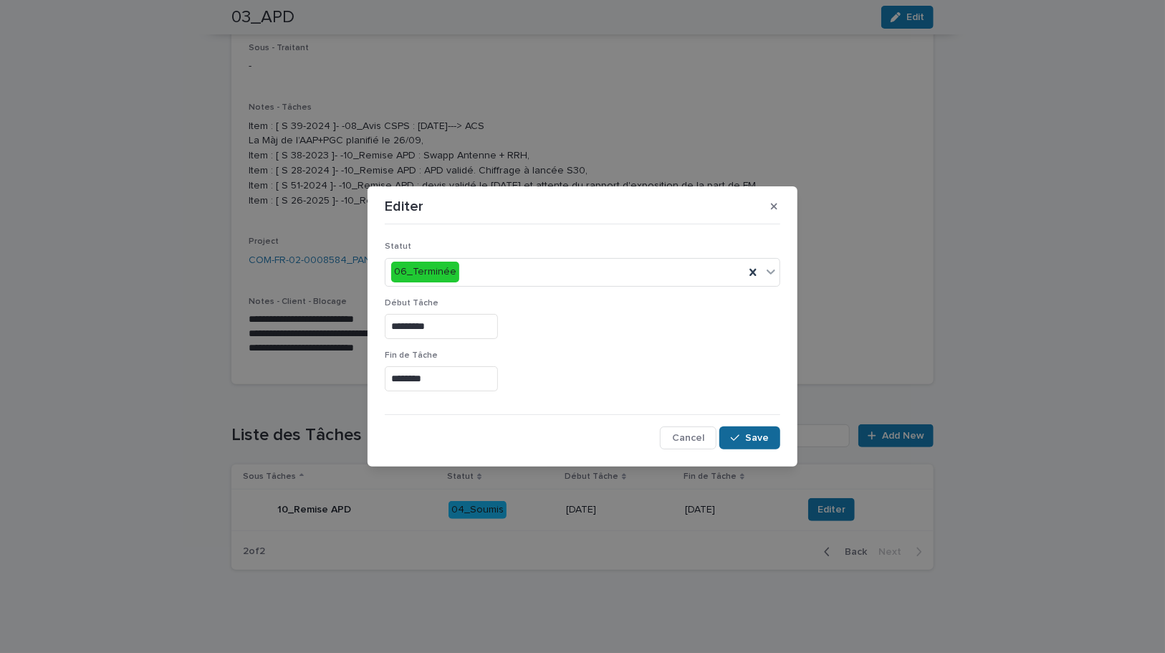
click at [736, 437] on icon "button" at bounding box center [735, 438] width 9 height 10
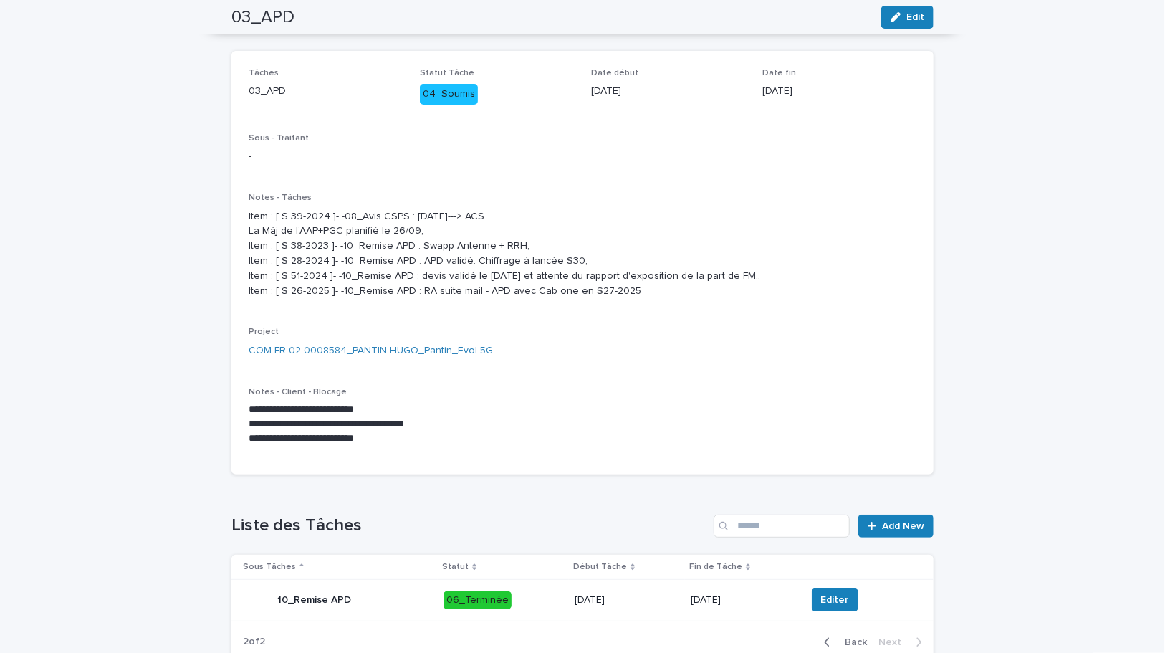
scroll to position [0, 0]
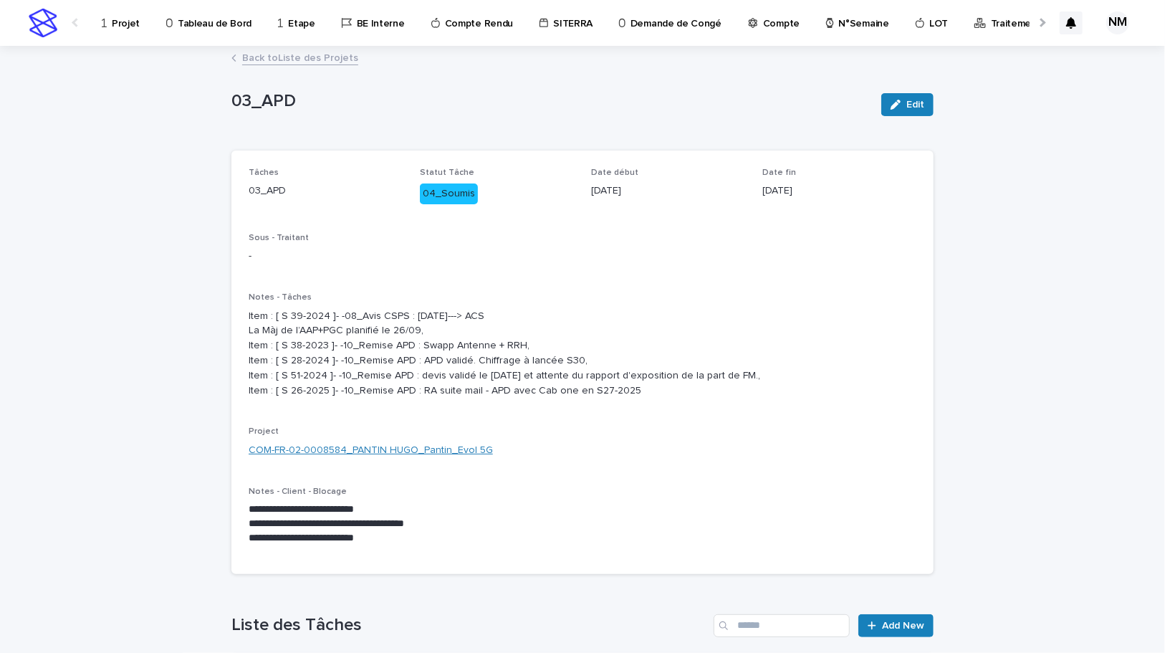
click at [367, 458] on link "COM-FR-02-0008584_PANTIN HUGO_Pantin_Evol 5G" at bounding box center [371, 450] width 244 height 15
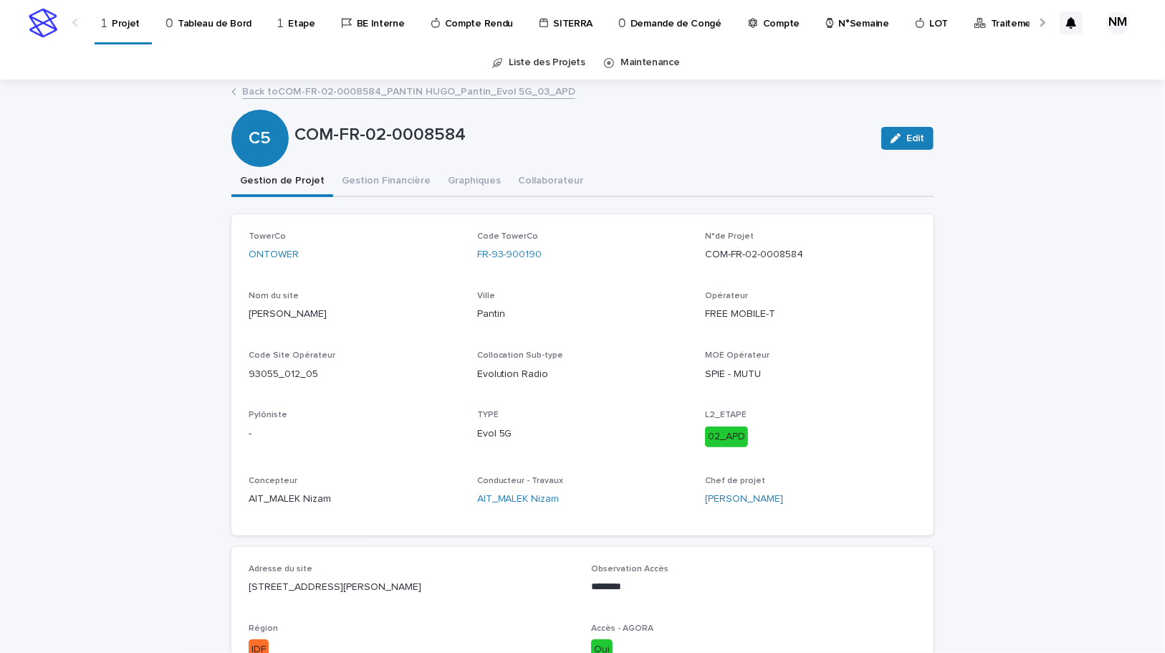
click at [261, 92] on link "Back to COM-FR-02-0008584_PANTIN HUGO_Pantin_Evol 5G_03_APD" at bounding box center [408, 90] width 333 height 16
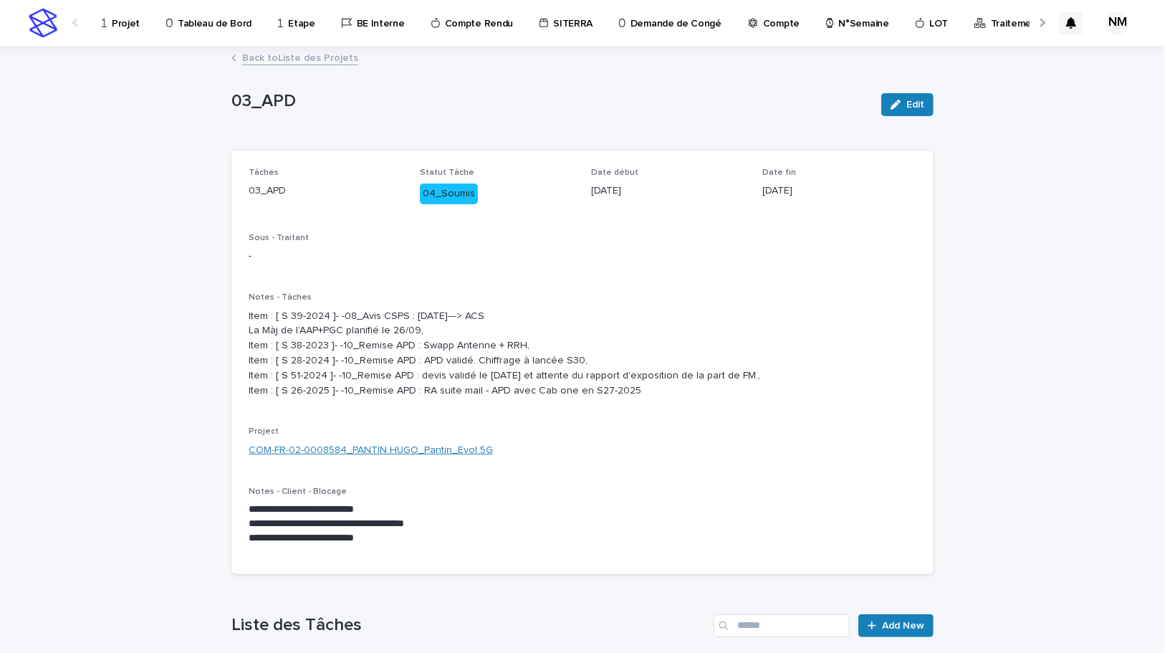
click at [389, 458] on link "COM-FR-02-0008584_PANTIN HUGO_Pantin_Evol 5G" at bounding box center [371, 450] width 244 height 15
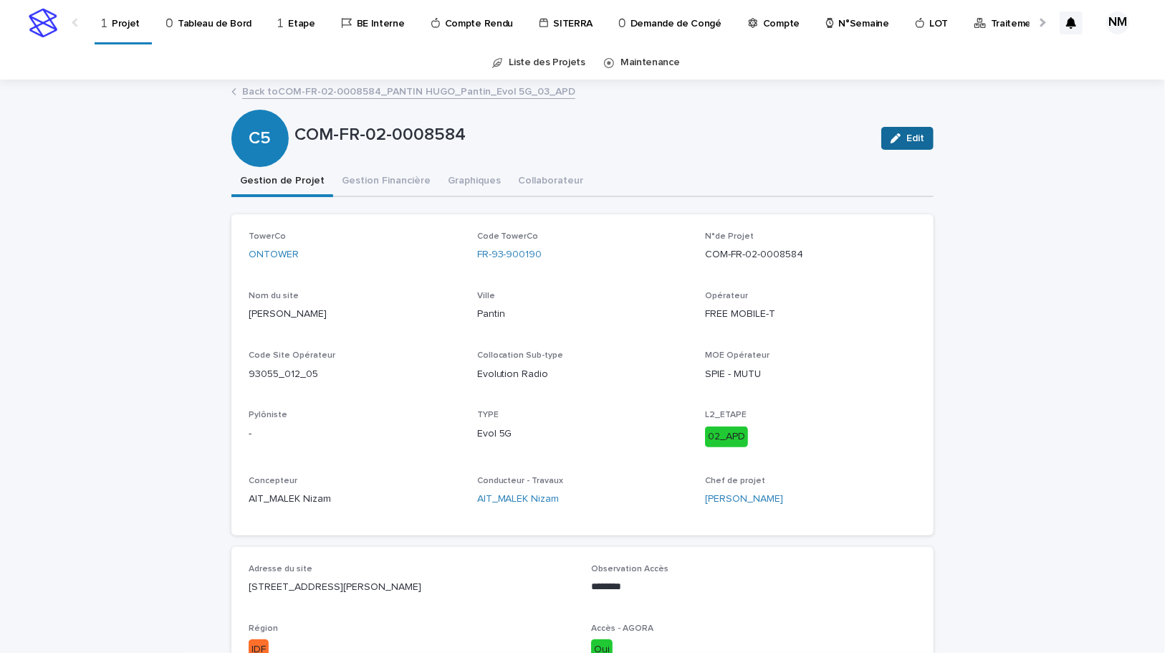
click at [909, 143] on span "Edit" at bounding box center [916, 138] width 18 height 10
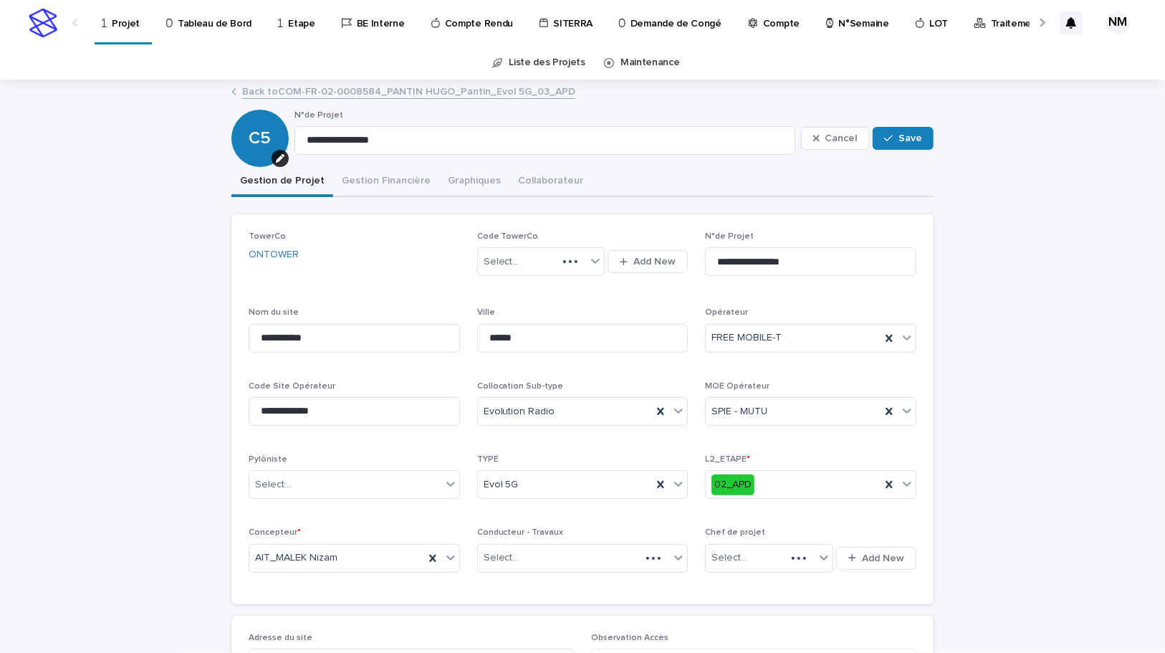
scroll to position [65, 0]
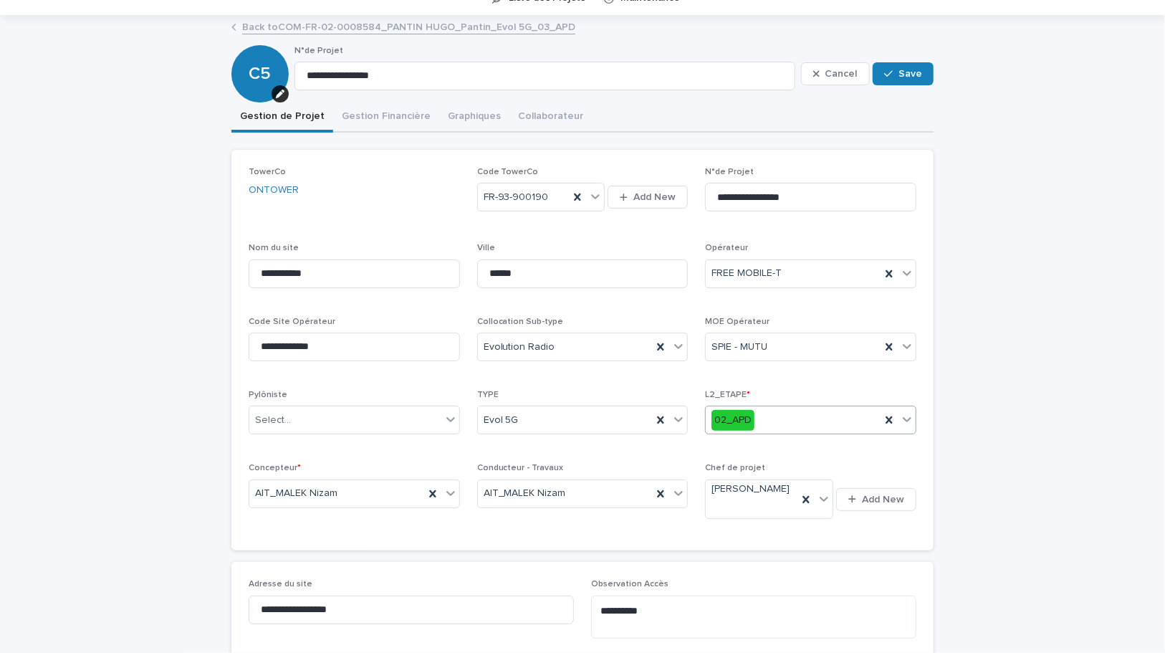
click at [905, 423] on icon at bounding box center [907, 419] width 14 height 14
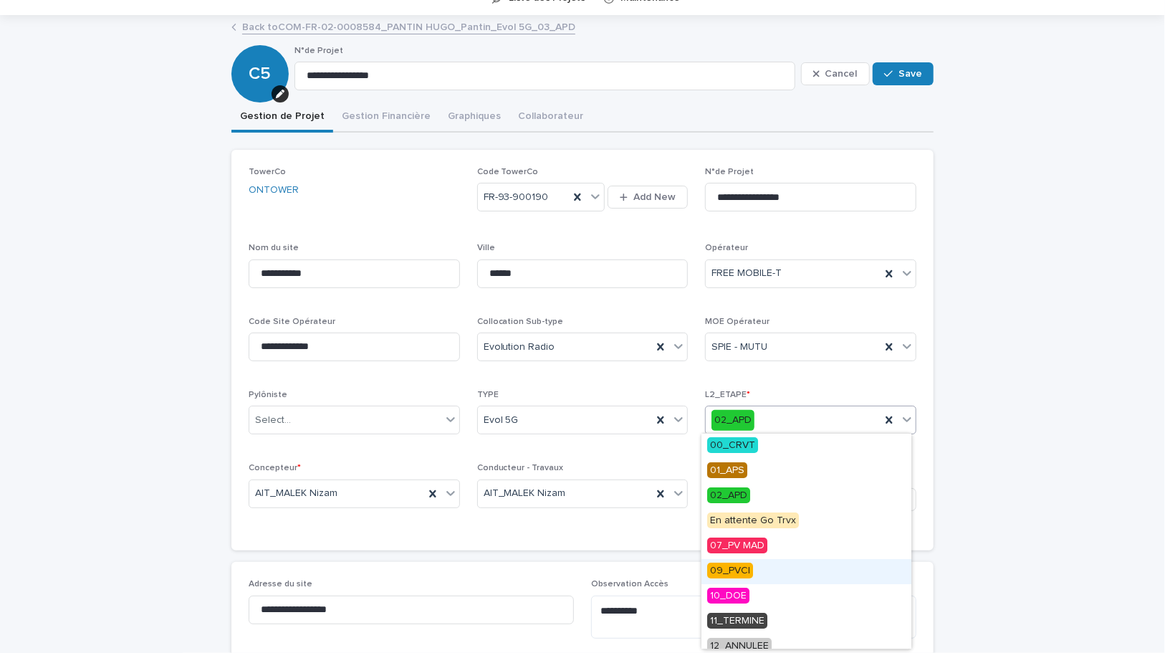
scroll to position [36, 0]
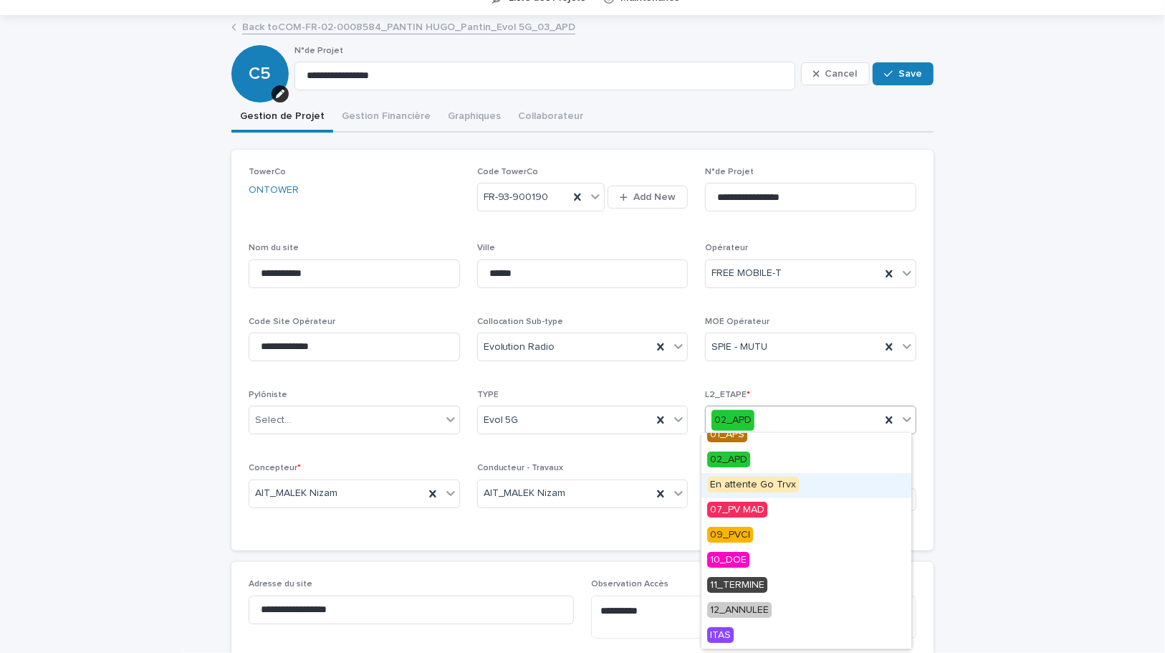
click at [739, 485] on span "En attente Go Trvx" at bounding box center [753, 485] width 92 height 16
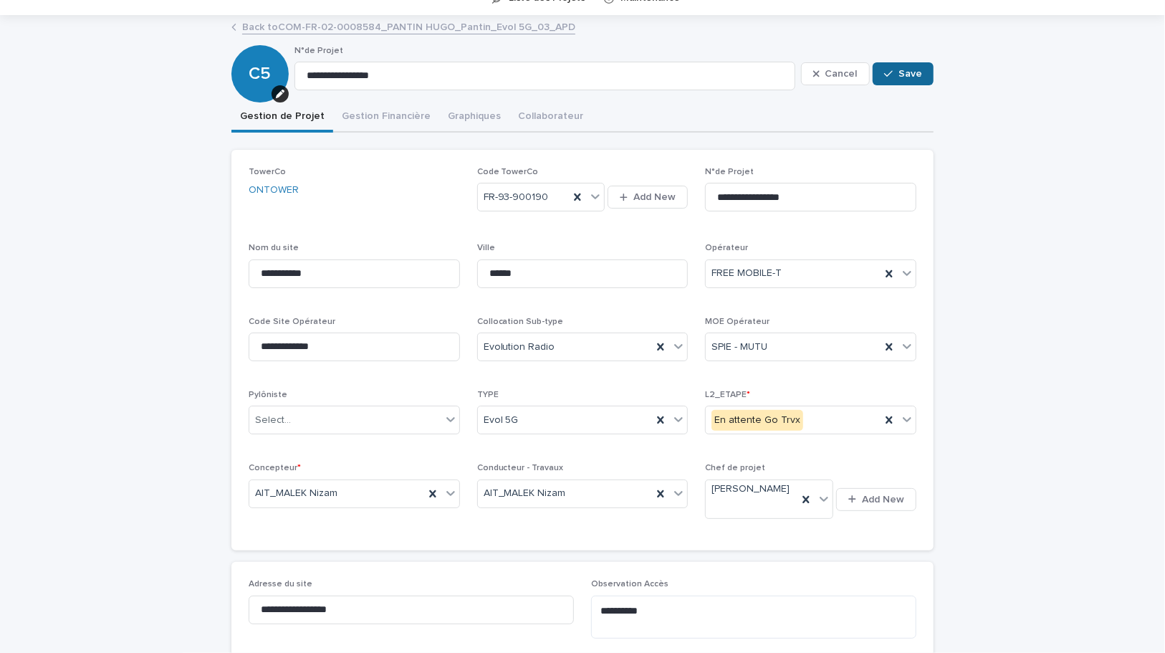
click at [894, 69] on div "button" at bounding box center [891, 74] width 14 height 10
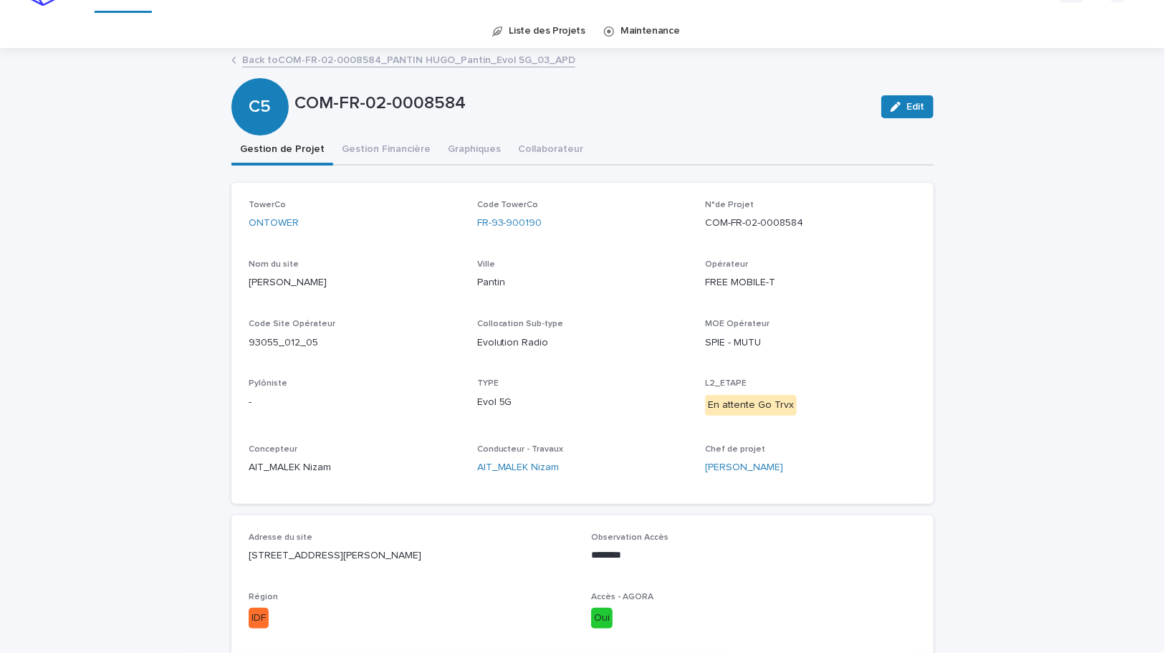
scroll to position [0, 0]
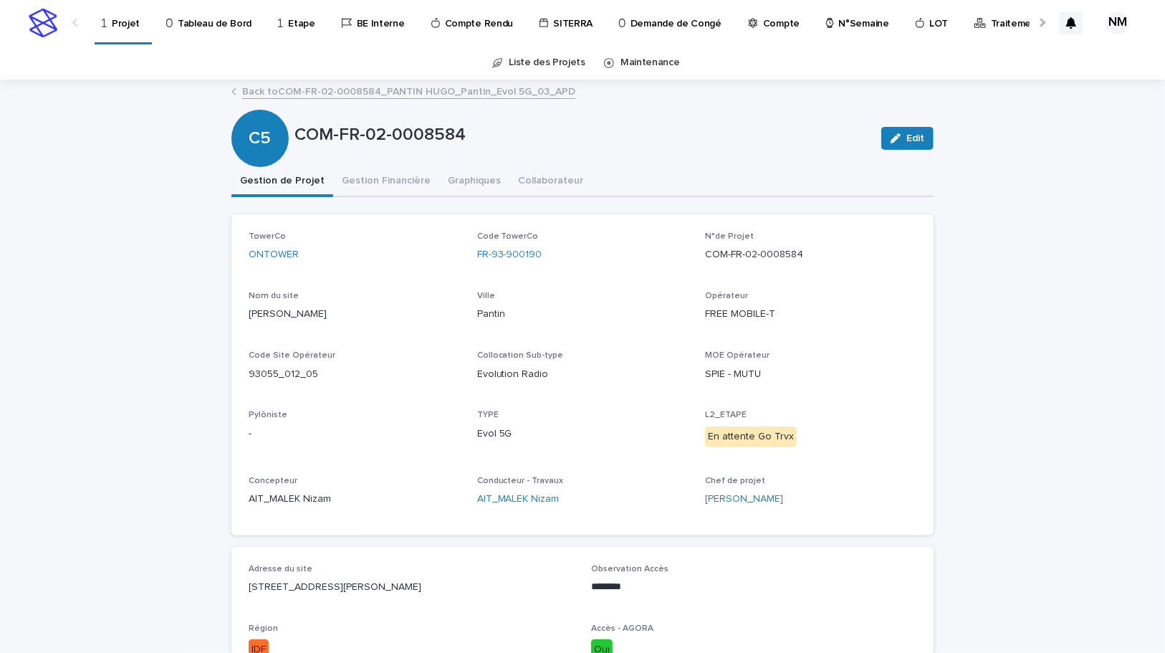
click at [119, 14] on p "Projet" at bounding box center [126, 15] width 28 height 30
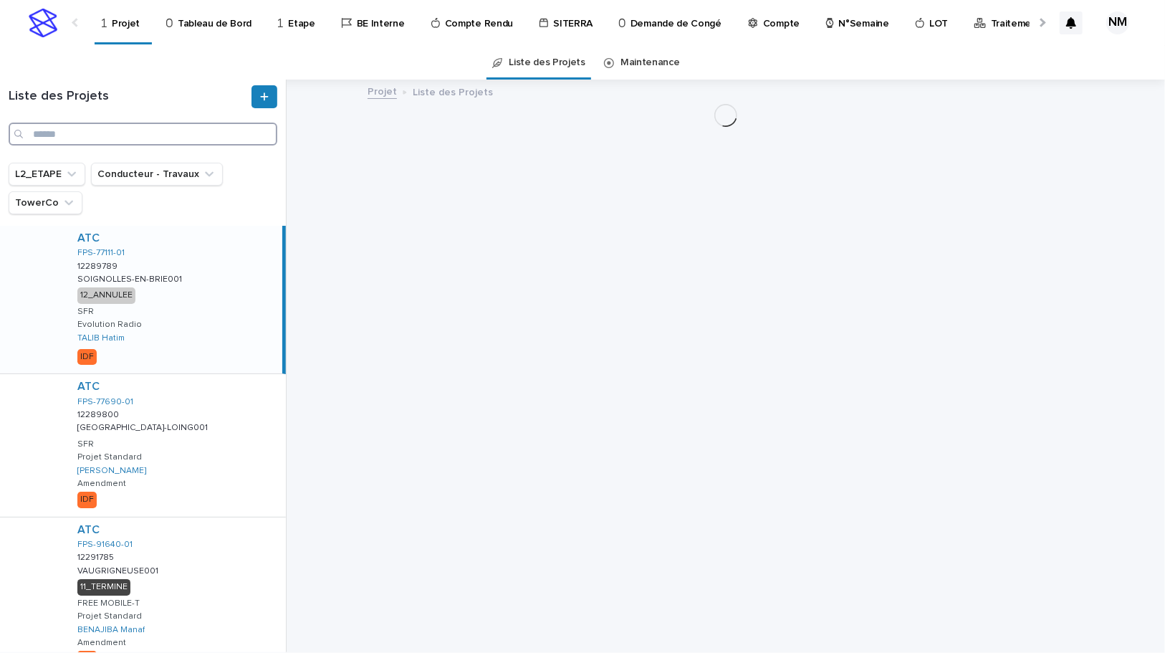
click at [115, 126] on input "Search" at bounding box center [143, 134] width 269 height 23
paste input "**********"
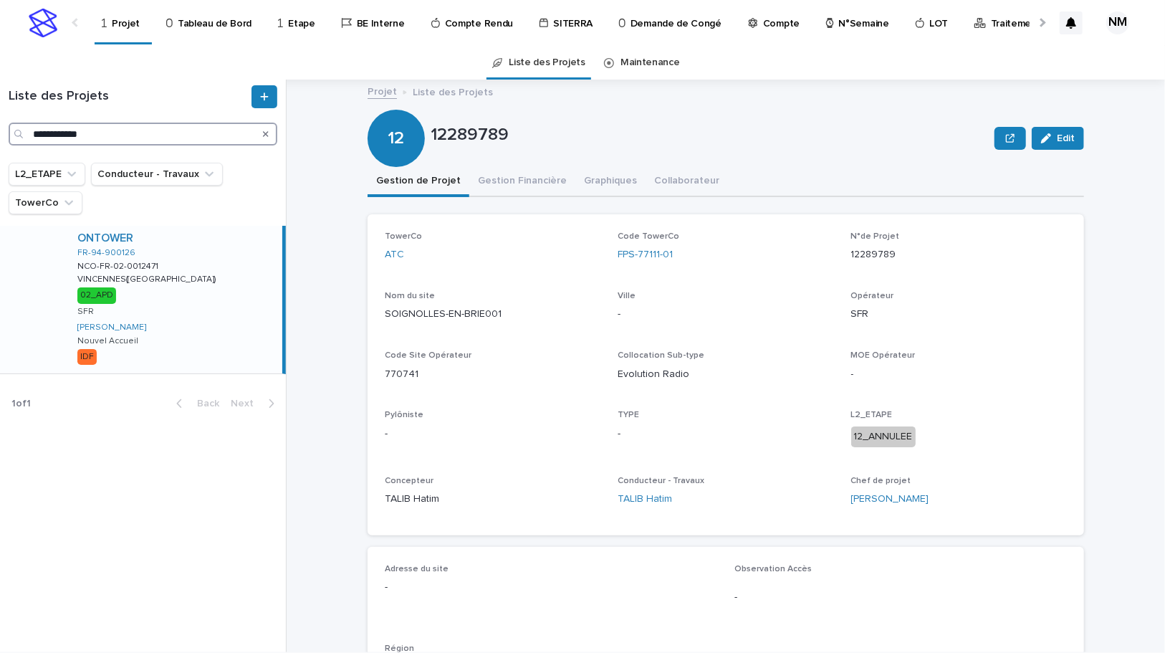
type input "**********"
click at [240, 331] on div "ONTOWER FR-94-900126 NCO-FR-02-0012471 NCO-FR-02-0012471 [GEOGRAPHIC_DATA]([GEO…" at bounding box center [174, 300] width 216 height 148
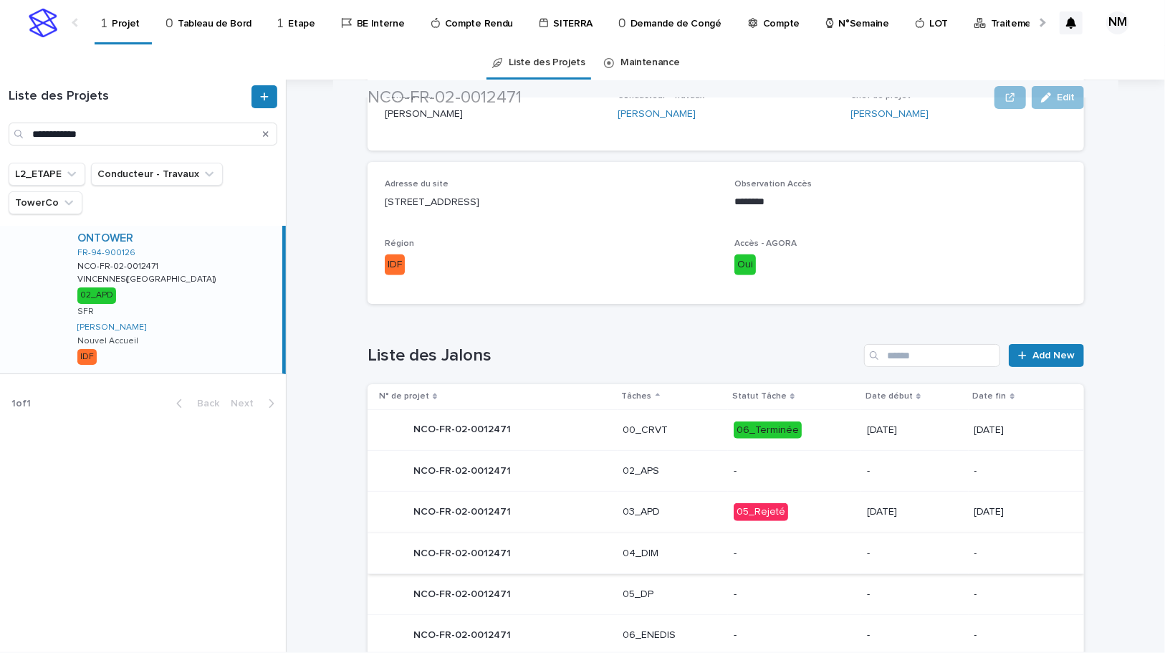
scroll to position [521, 0]
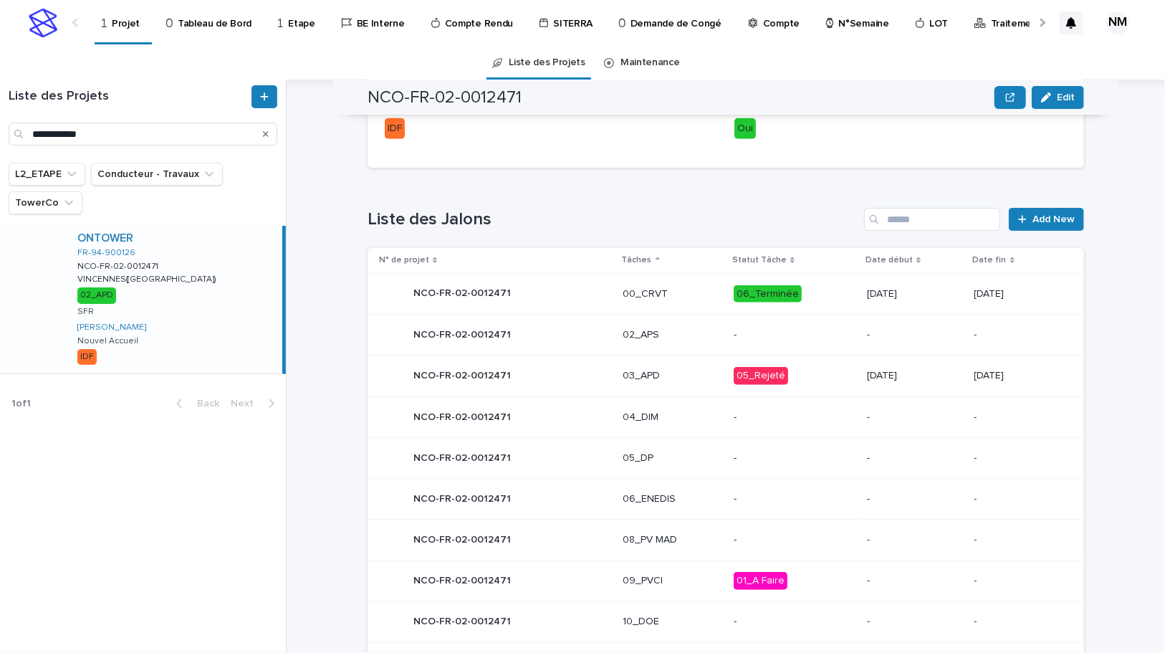
click at [915, 378] on p "[DATE]" at bounding box center [915, 376] width 96 height 12
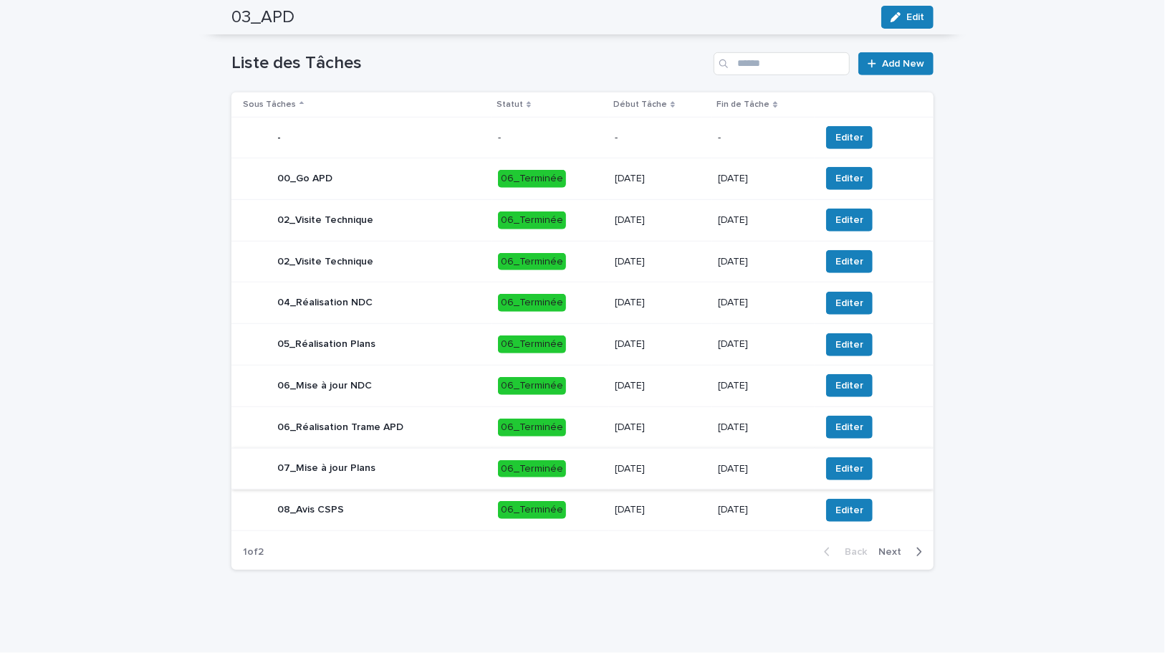
scroll to position [508, 0]
click at [916, 550] on icon "button" at bounding box center [919, 551] width 6 height 13
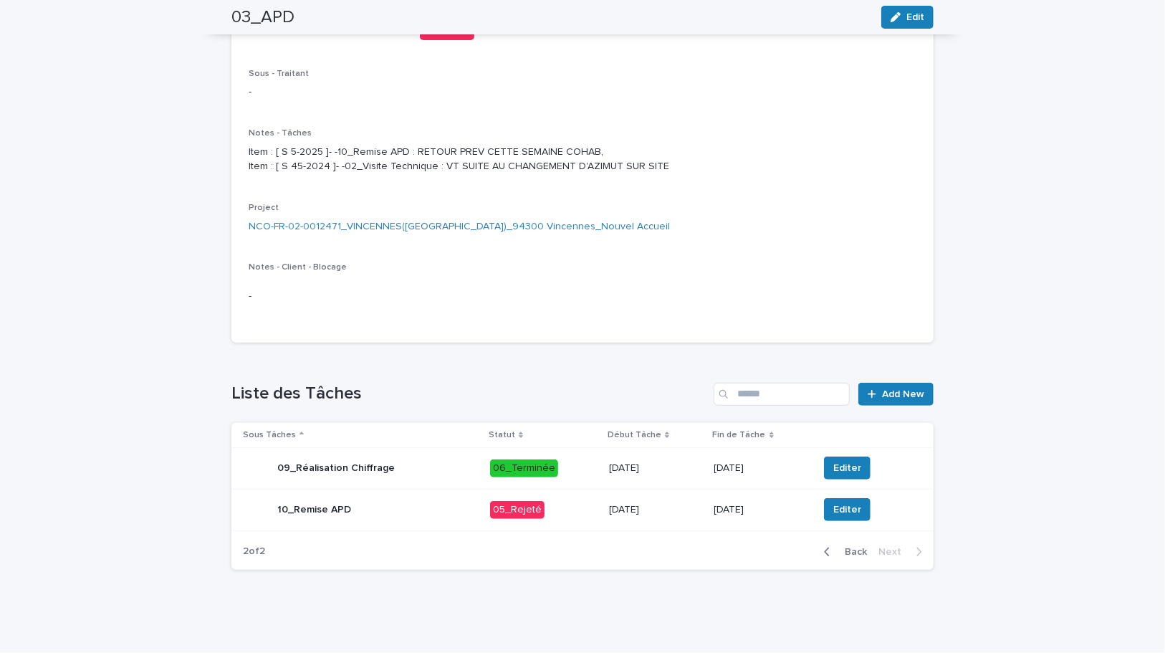
scroll to position [178, 0]
click at [843, 513] on span "Editer" at bounding box center [848, 509] width 28 height 14
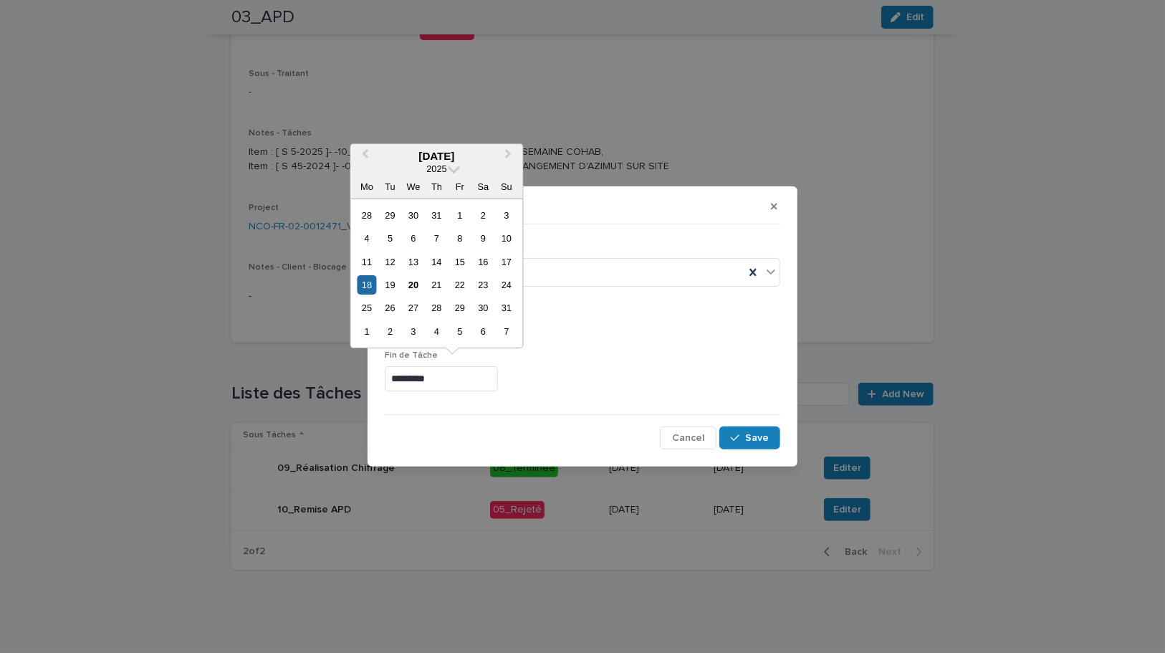
click at [400, 379] on input "*********" at bounding box center [441, 378] width 113 height 25
type input "*********"
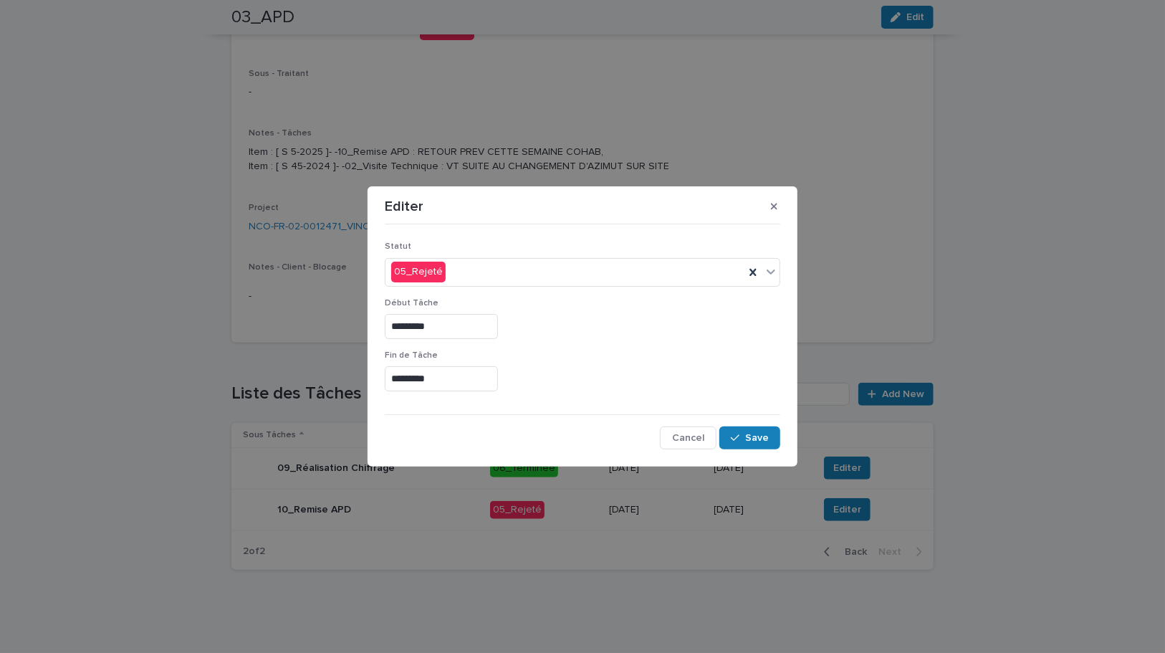
click at [687, 371] on div "*********" at bounding box center [583, 378] width 396 height 25
click at [754, 437] on span "Save" at bounding box center [757, 438] width 24 height 10
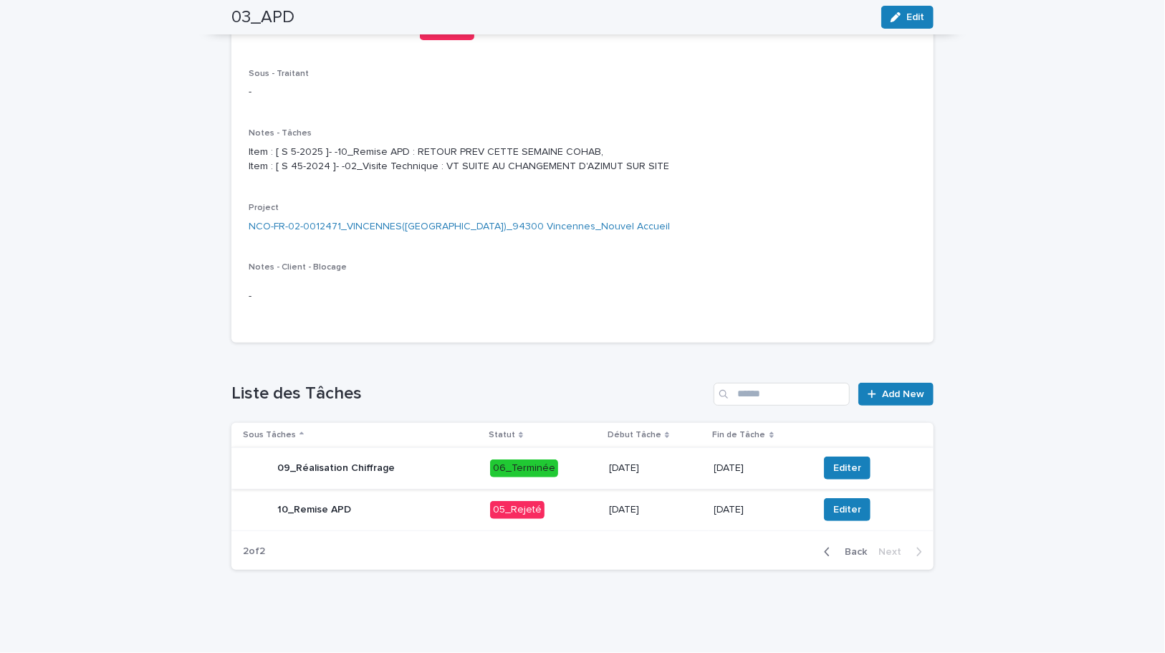
scroll to position [0, 0]
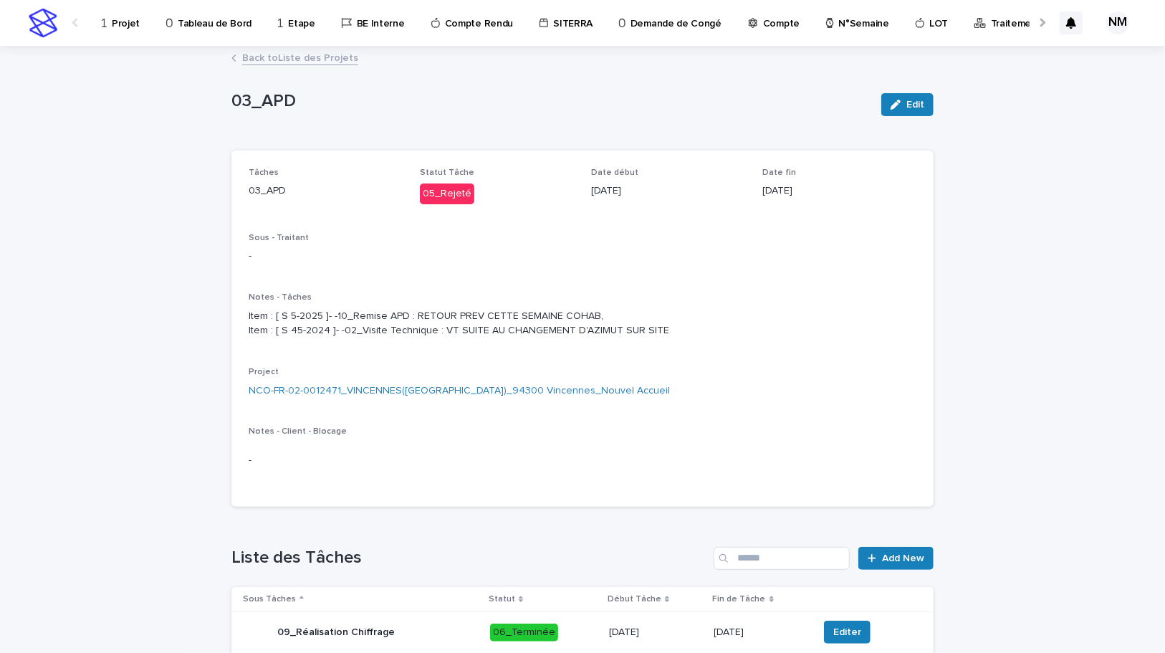
click at [126, 19] on p "Projet" at bounding box center [126, 15] width 28 height 30
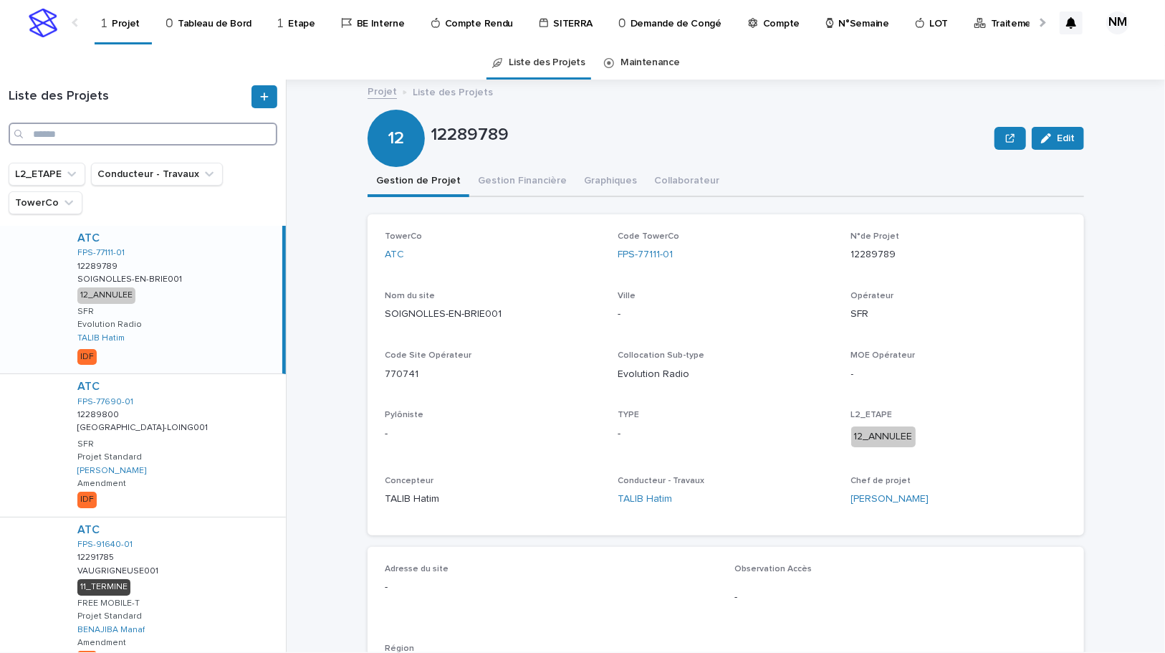
click at [113, 130] on input "Search" at bounding box center [143, 134] width 269 height 23
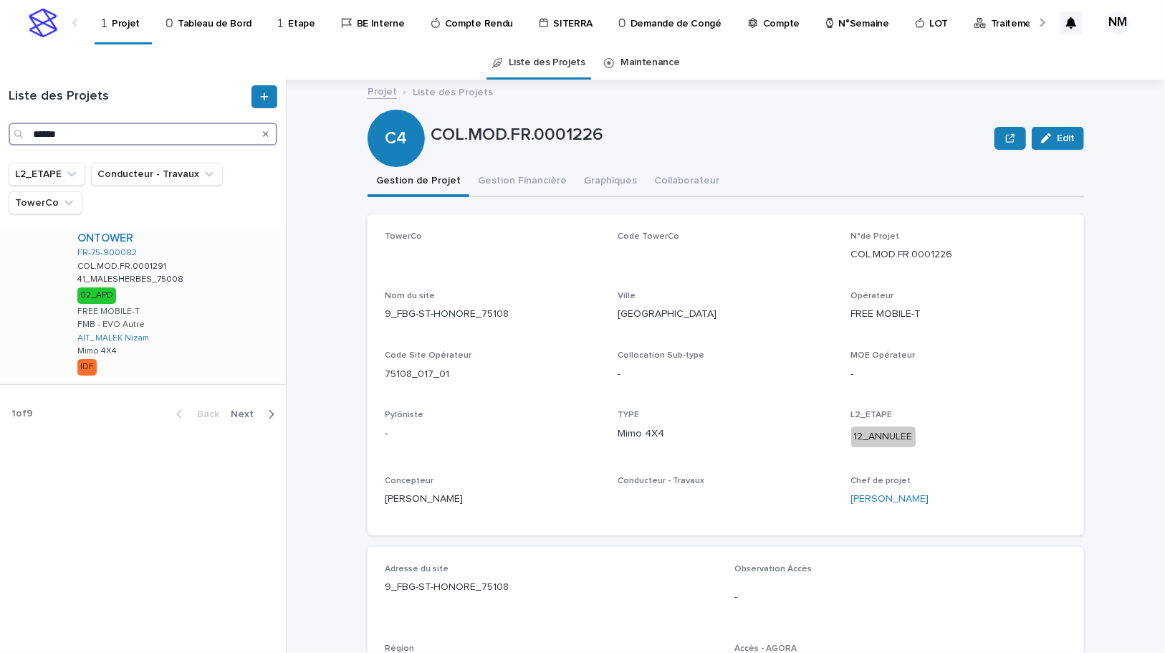
type input "******"
drag, startPoint x: 202, startPoint y: 326, endPoint x: 487, endPoint y: 391, distance: 291.8
click at [202, 326] on div "ONTOWER FR-75-900082 COL.MOD.FR.0001291 COL.MOD.FR.0001291 41_MALESHERBES_75008…" at bounding box center [176, 305] width 220 height 158
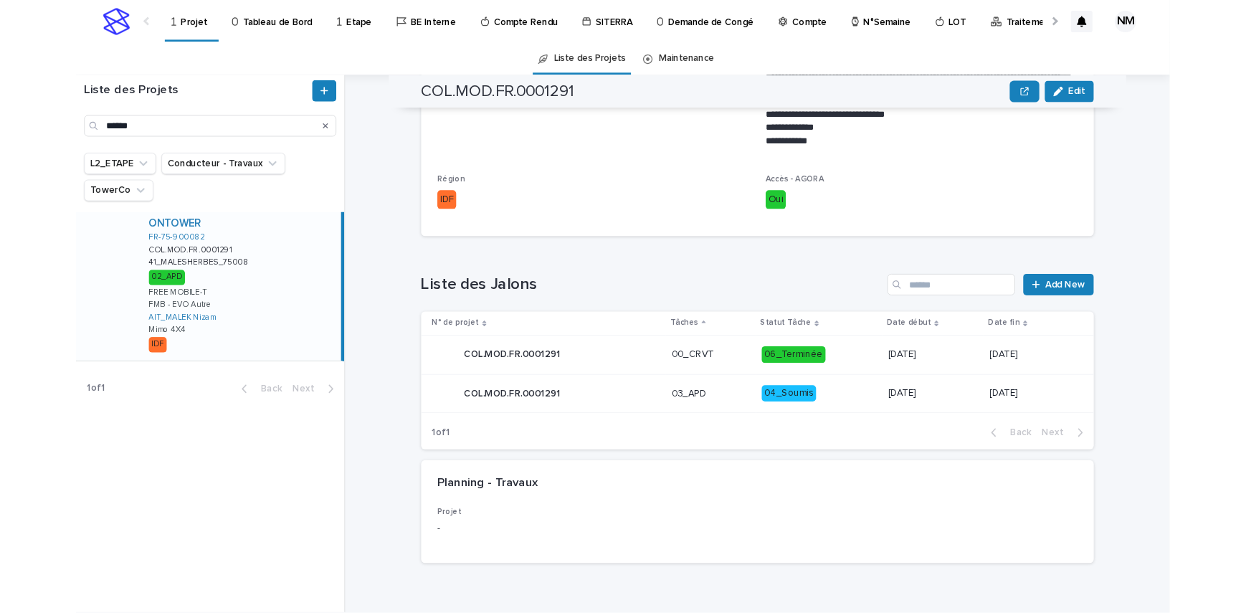
scroll to position [535, 0]
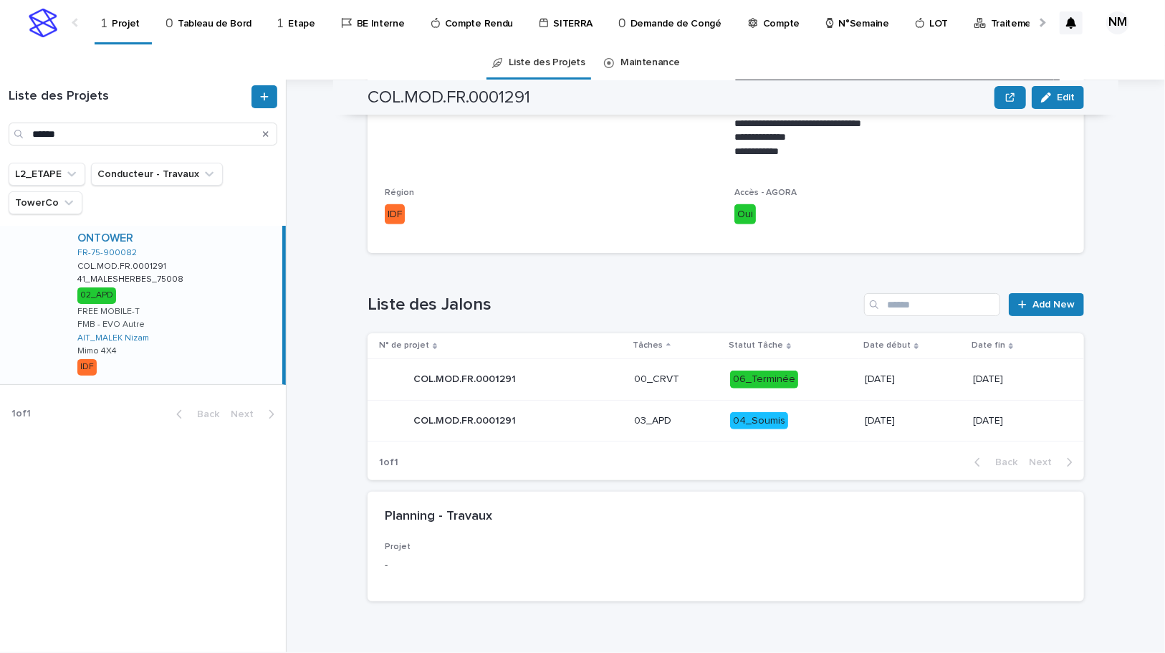
click at [807, 422] on p "04_Soumis" at bounding box center [791, 421] width 123 height 18
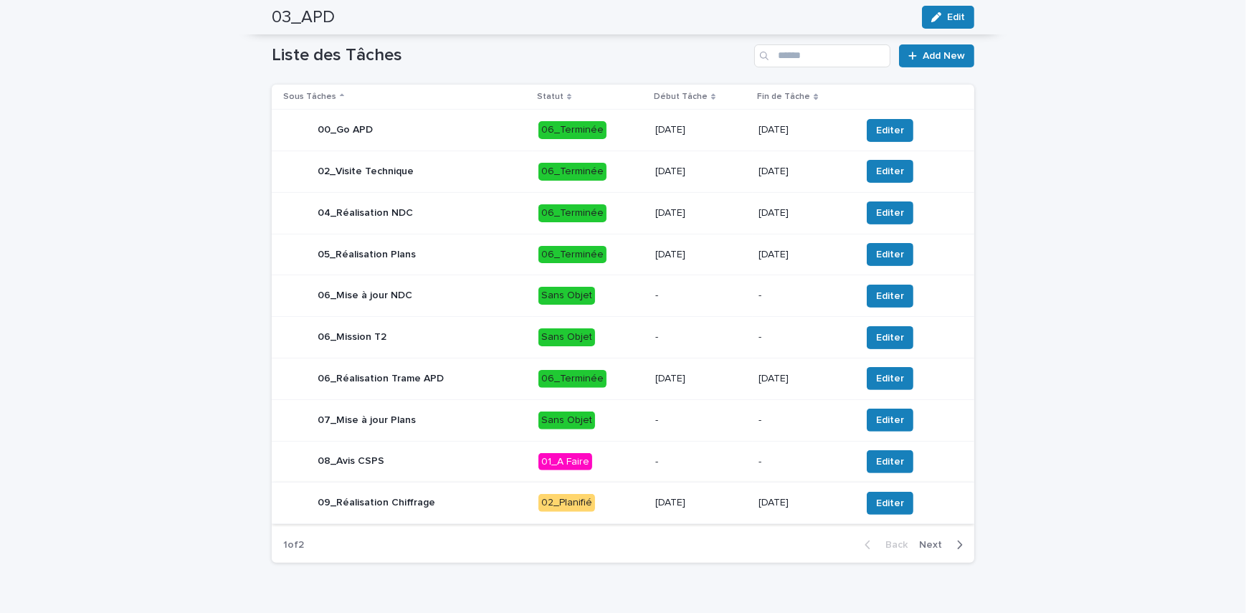
scroll to position [519, 0]
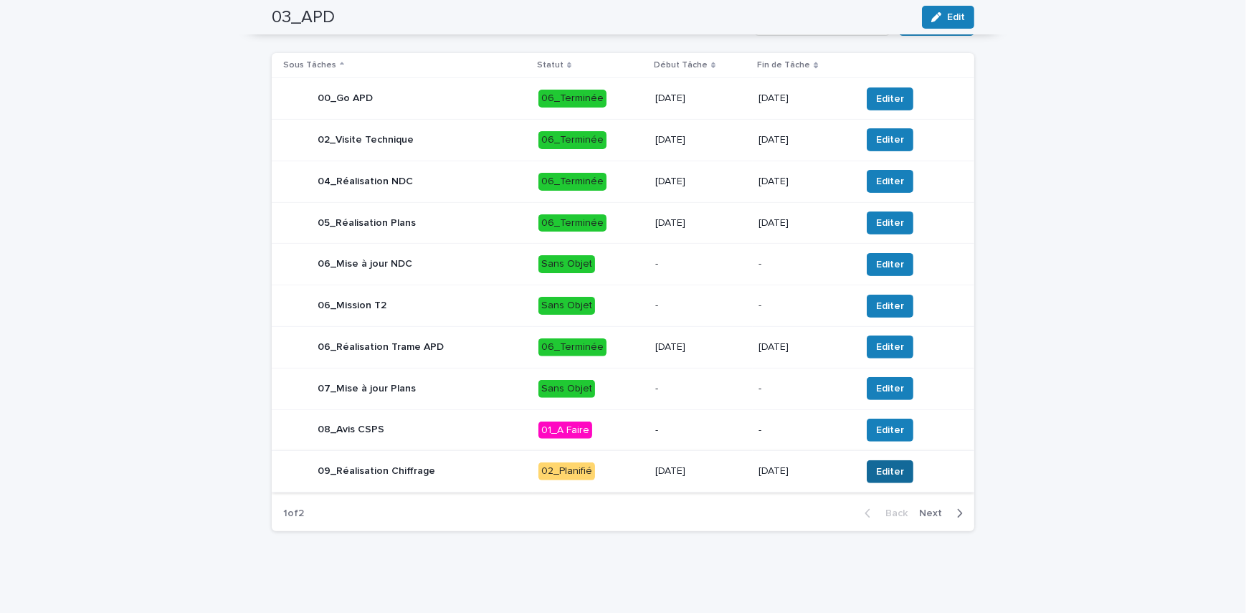
click at [882, 469] on span "Editer" at bounding box center [890, 471] width 28 height 14
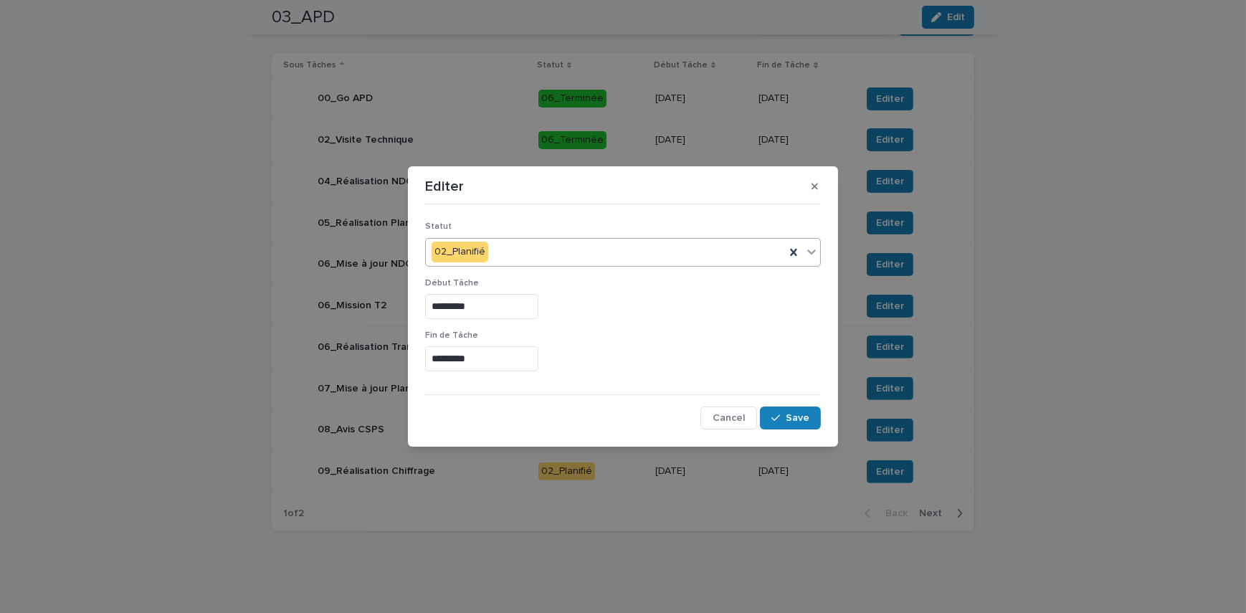
click at [695, 257] on div "02_Planifié" at bounding box center [605, 252] width 359 height 24
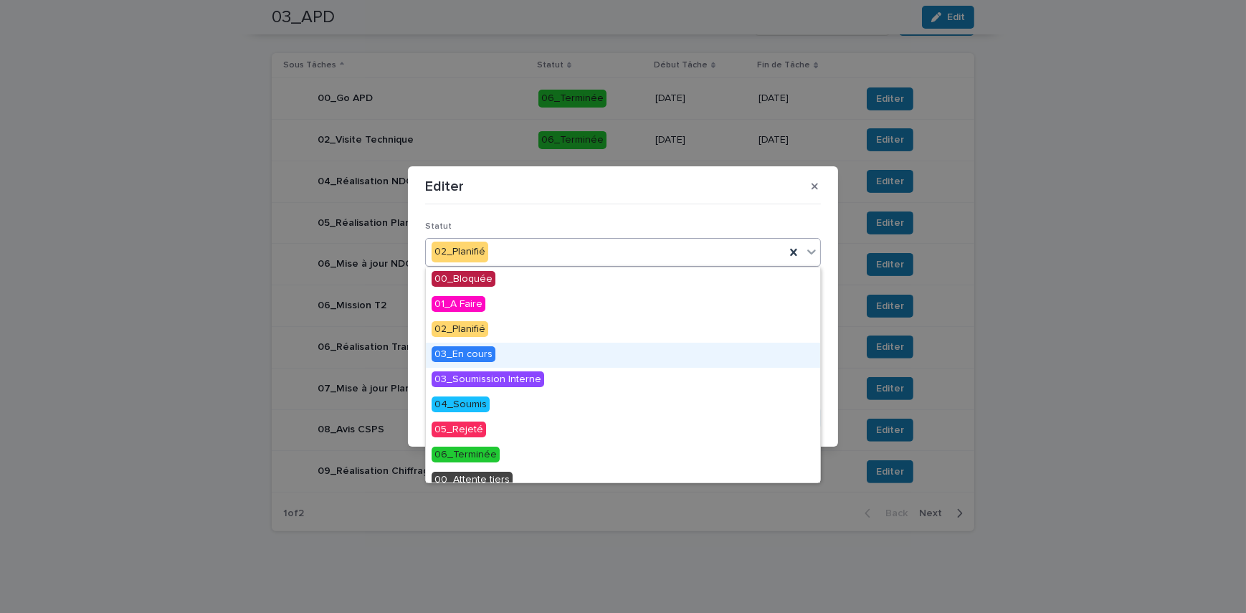
click at [459, 352] on span "03_En cours" at bounding box center [463, 354] width 64 height 16
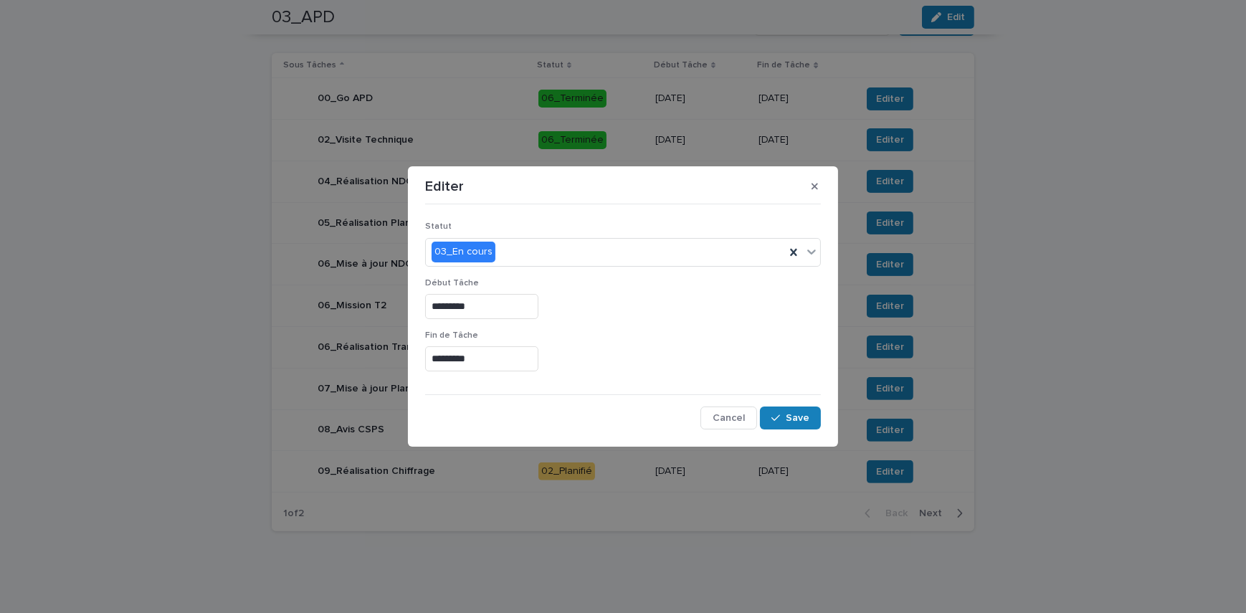
click at [824, 411] on div "Statut 03_En cours Début Tâche ********* Fin de Tâche ********* Cancel Save" at bounding box center [622, 319] width 403 height 227
click at [566, 244] on div "03_En cours" at bounding box center [605, 252] width 359 height 24
click at [812, 189] on icon "button" at bounding box center [814, 186] width 6 height 6
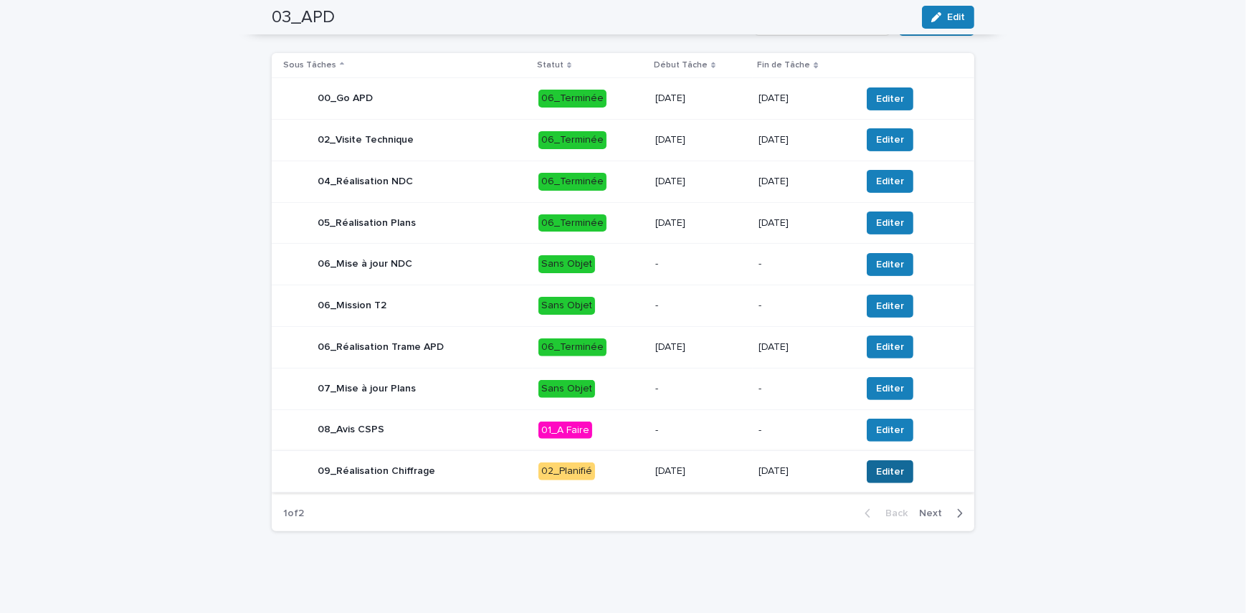
click at [882, 461] on button "Editer" at bounding box center [890, 471] width 47 height 23
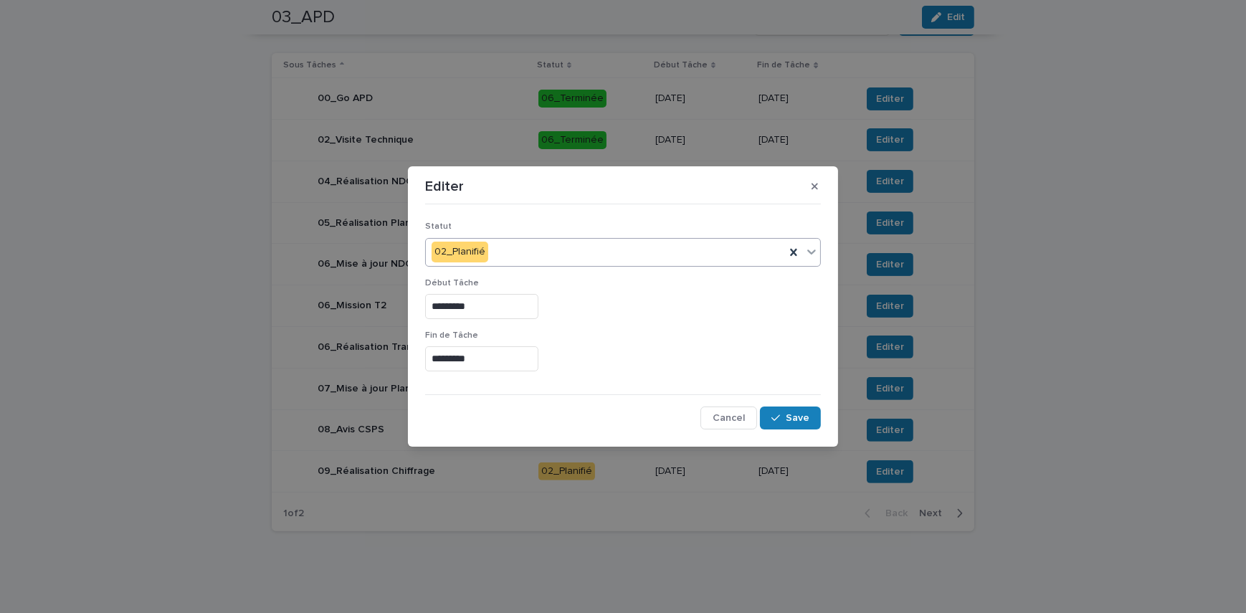
click at [524, 259] on div "02_Planifié" at bounding box center [605, 252] width 359 height 24
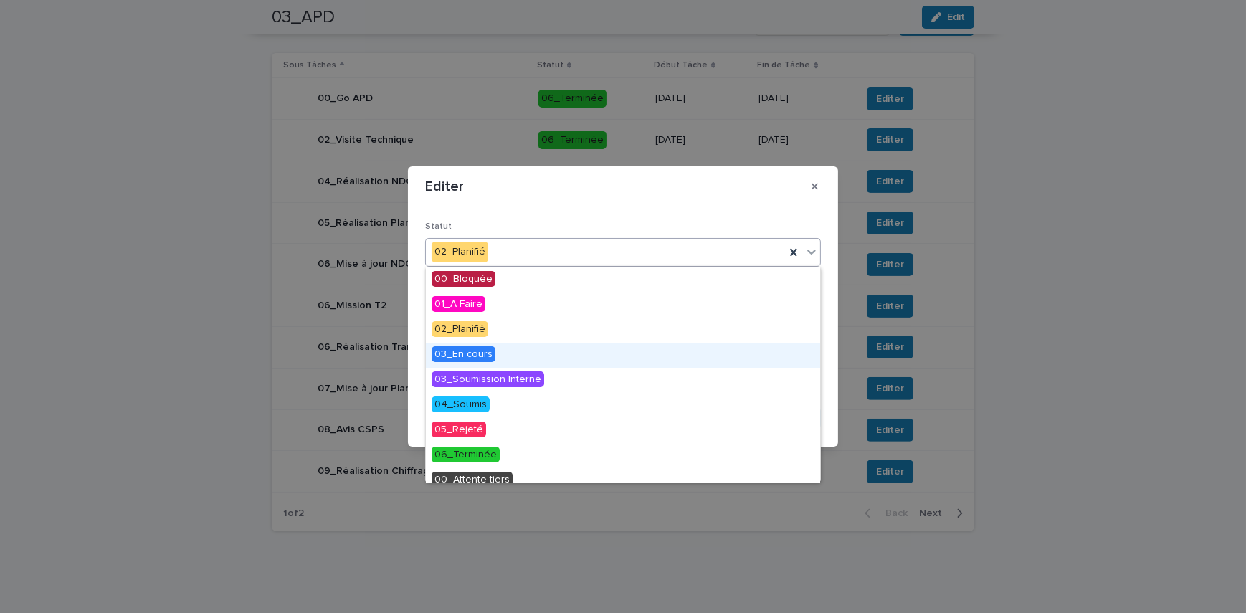
click at [472, 358] on span "03_En cours" at bounding box center [463, 354] width 64 height 16
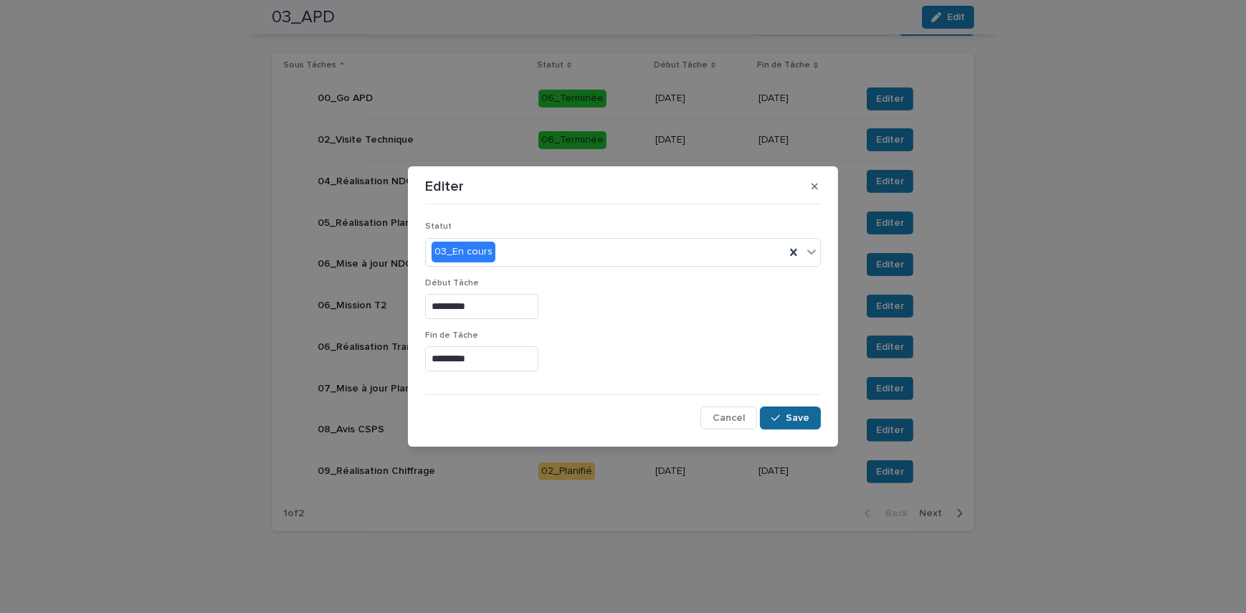
click at [796, 416] on span "Save" at bounding box center [798, 418] width 24 height 10
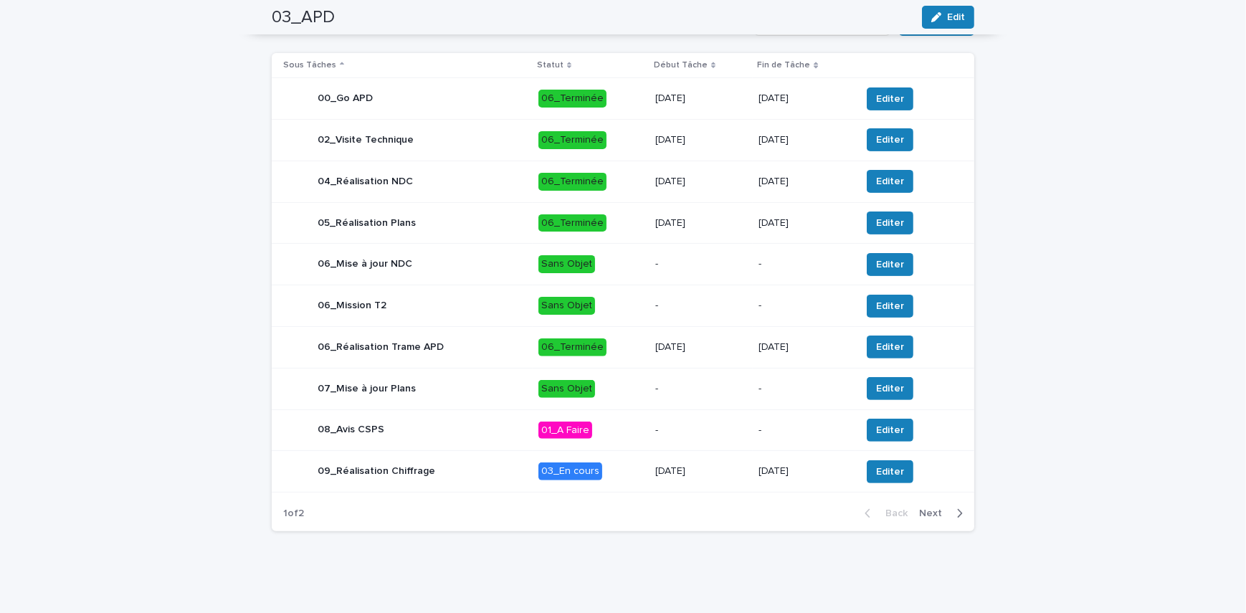
click at [950, 510] on div "button" at bounding box center [956, 513] width 12 height 13
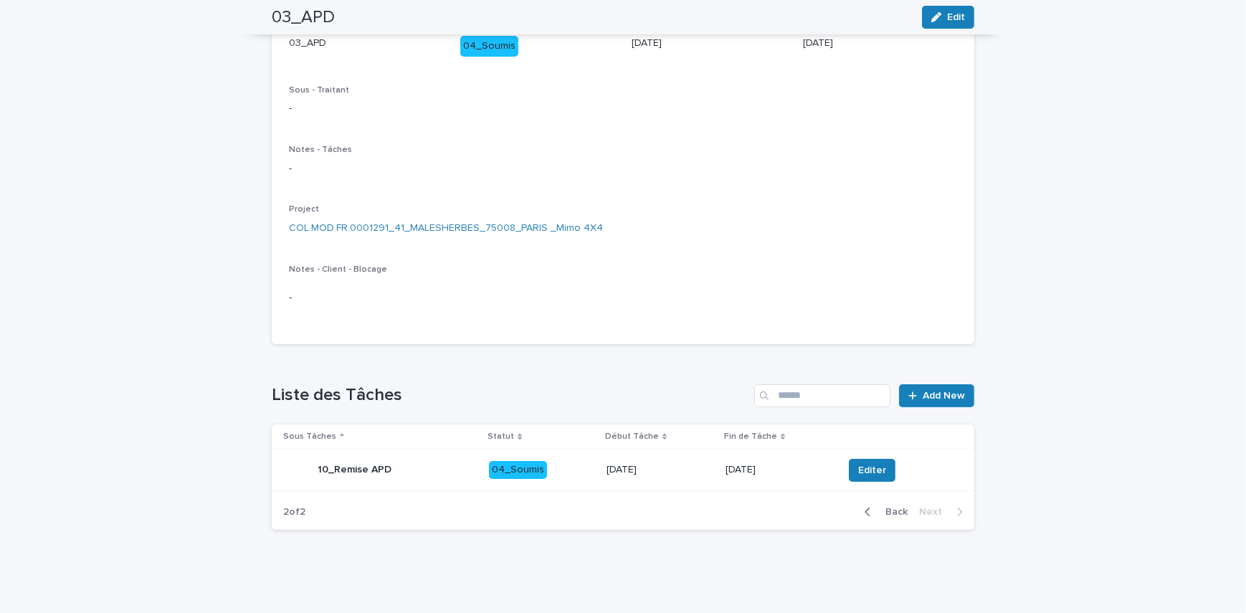
scroll to position [147, 0]
click at [782, 474] on p "[DATE]" at bounding box center [778, 470] width 106 height 12
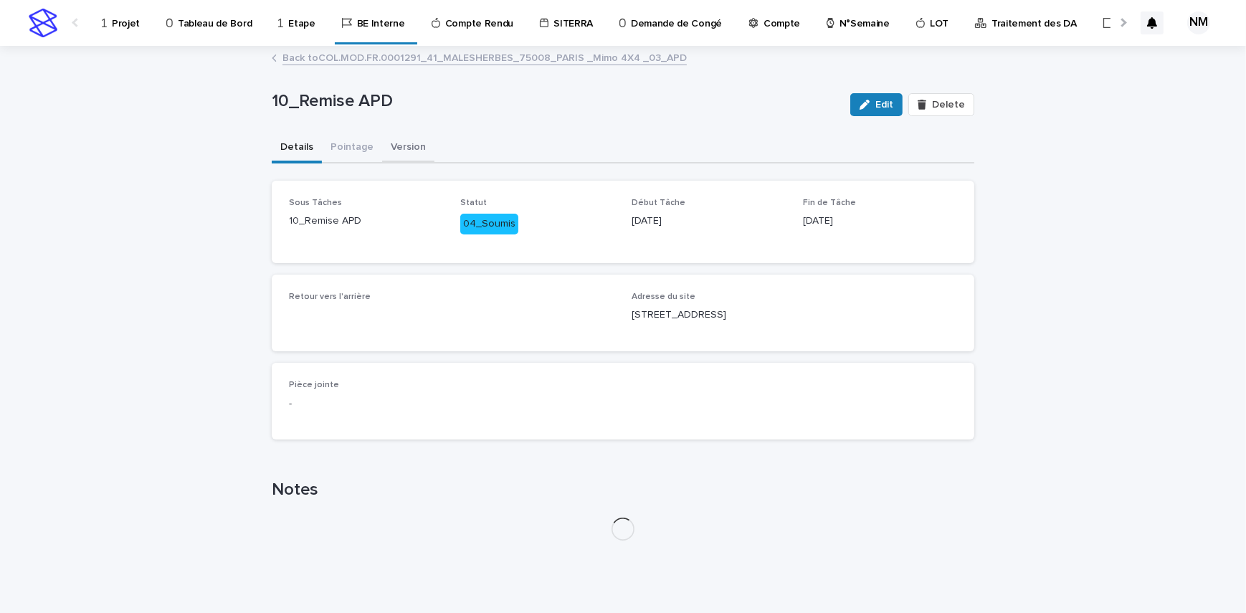
click at [400, 143] on button "Version" at bounding box center [408, 148] width 52 height 30
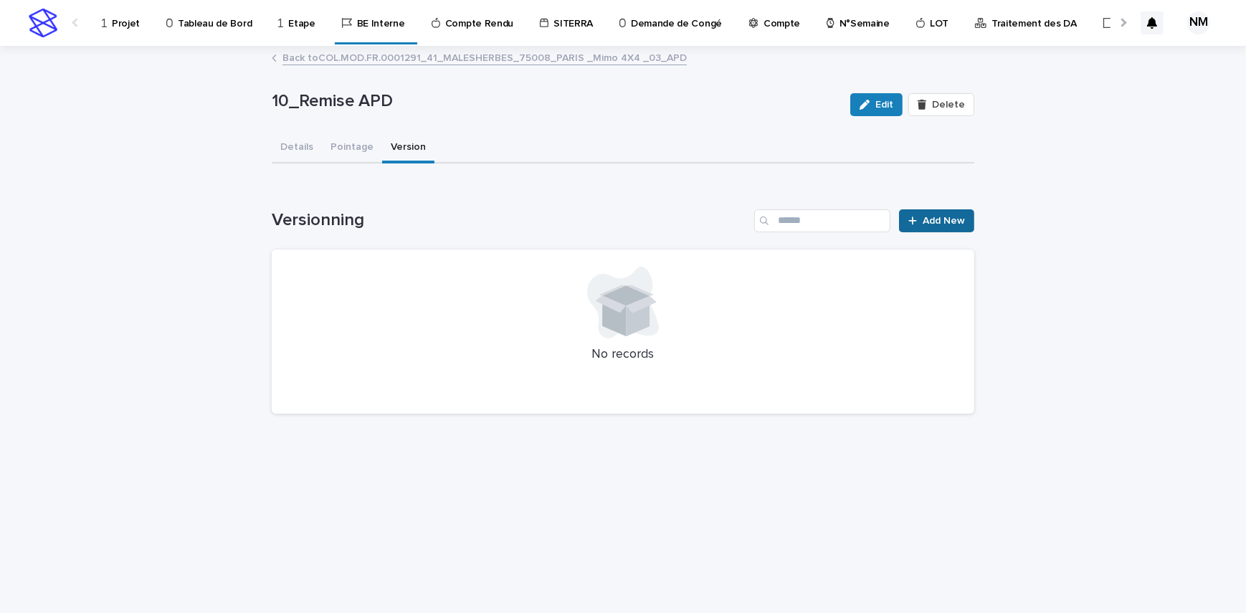
click at [968, 215] on link "Add New" at bounding box center [936, 220] width 75 height 23
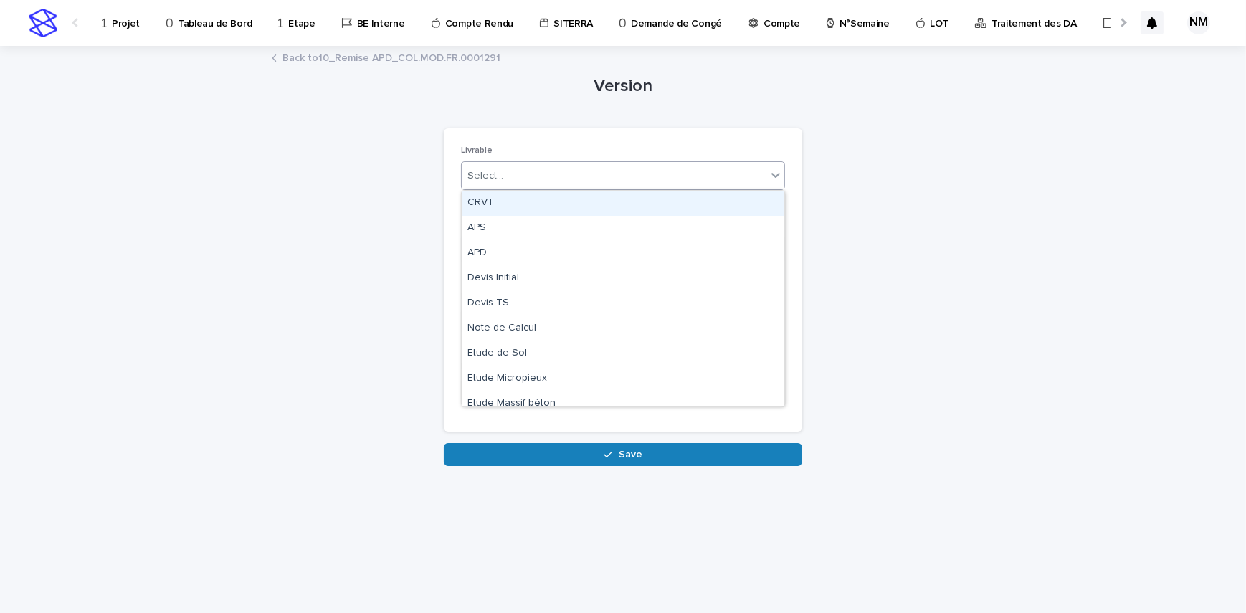
click at [555, 172] on div "Select..." at bounding box center [614, 176] width 305 height 24
type input "***"
drag, startPoint x: 530, startPoint y: 187, endPoint x: 522, endPoint y: 178, distance: 11.7
click at [522, 178] on div "Select..." at bounding box center [614, 176] width 305 height 24
type input "***"
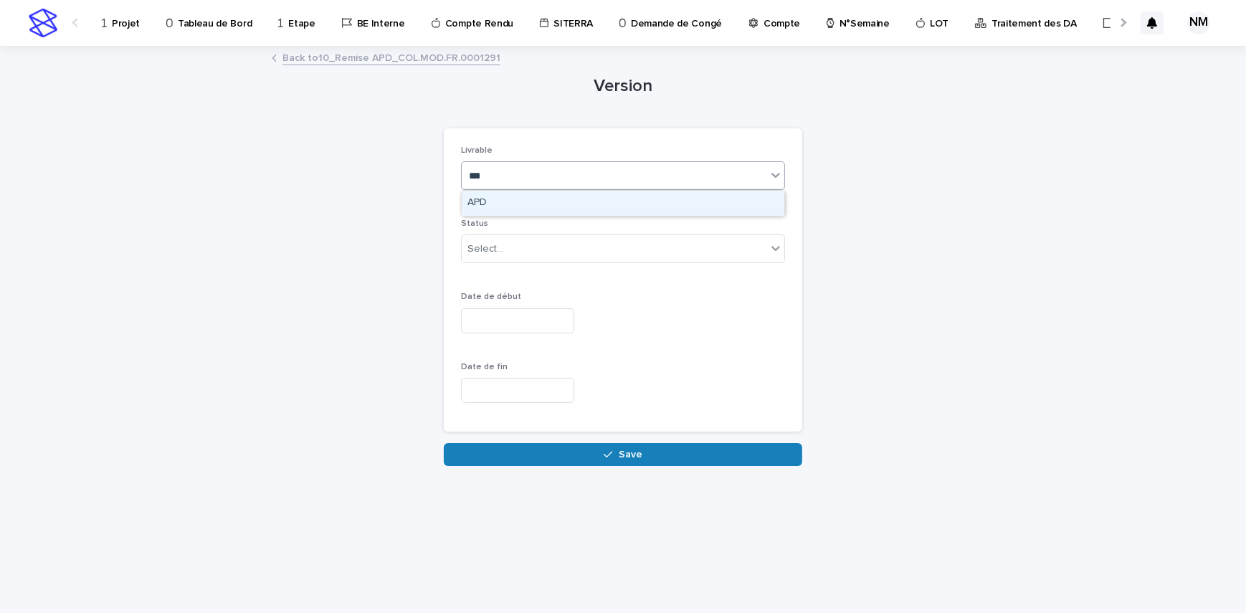
click at [520, 202] on div "APD" at bounding box center [623, 203] width 323 height 25
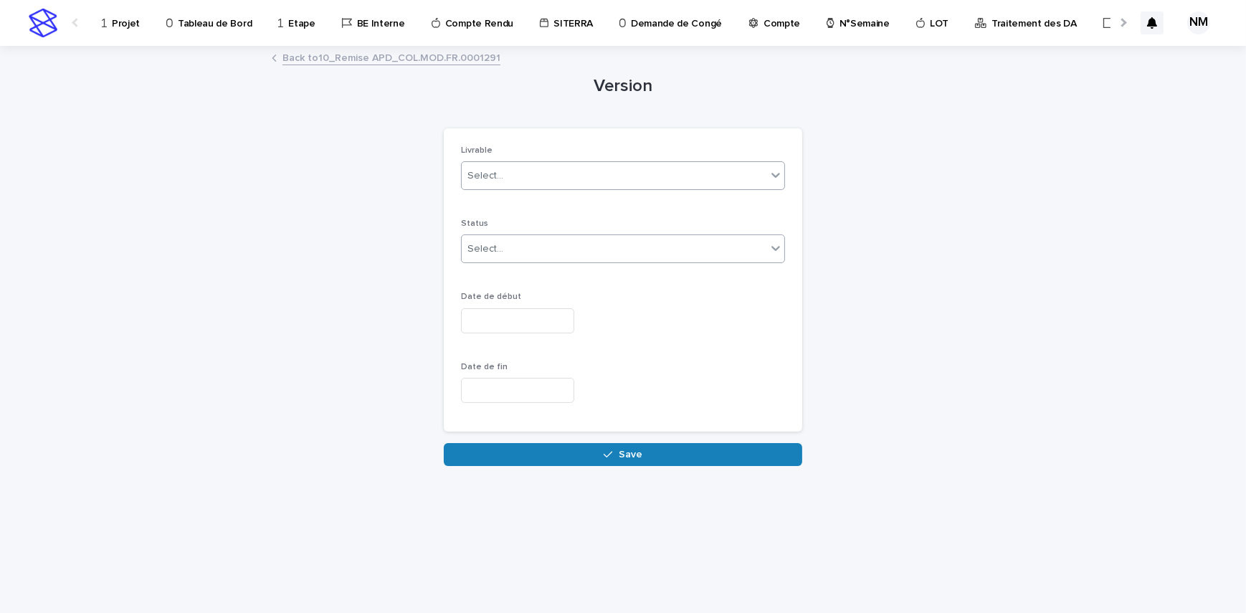
click at [491, 260] on div "Select..." at bounding box center [623, 248] width 324 height 29
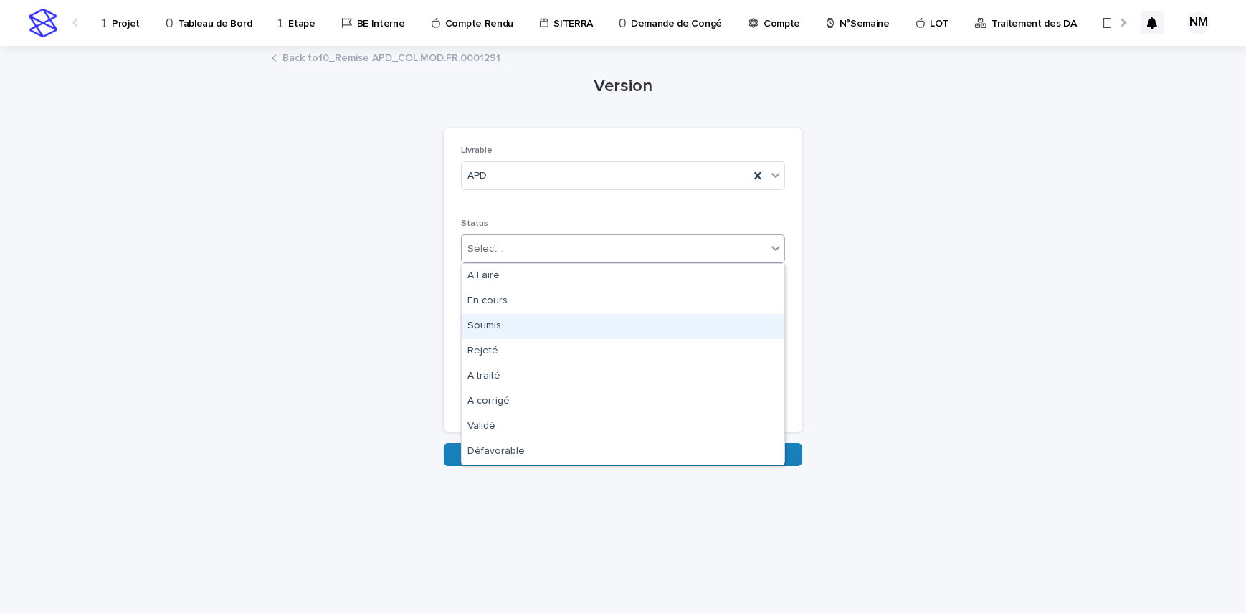
click at [493, 325] on div "Soumis" at bounding box center [623, 326] width 323 height 25
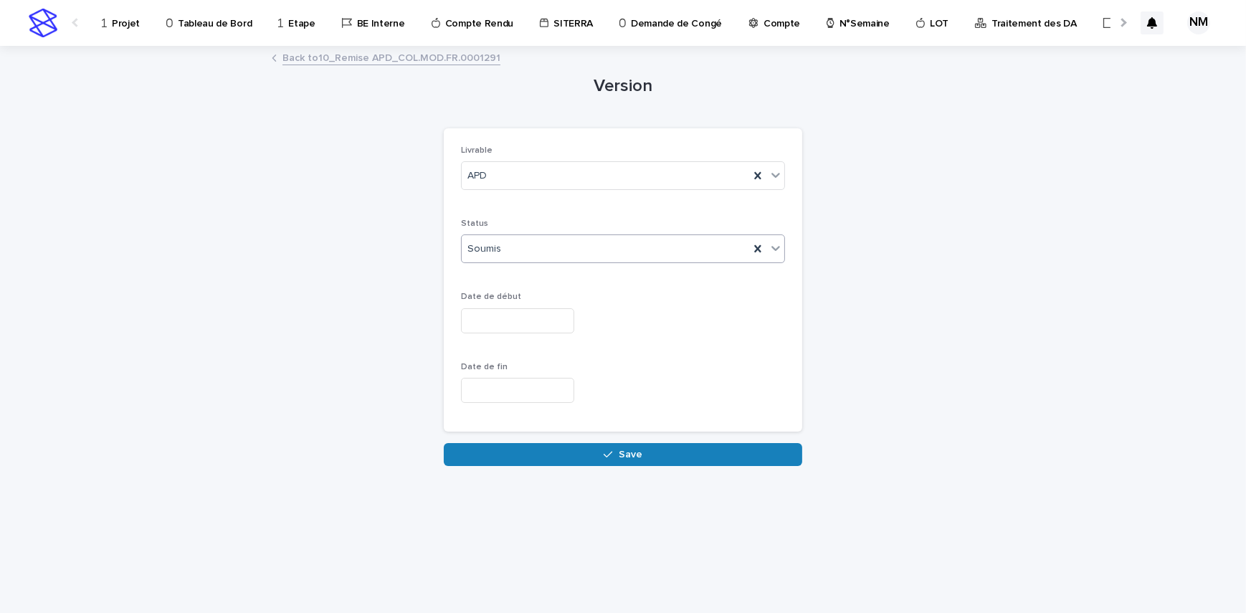
click at [497, 323] on input "text" at bounding box center [517, 320] width 113 height 25
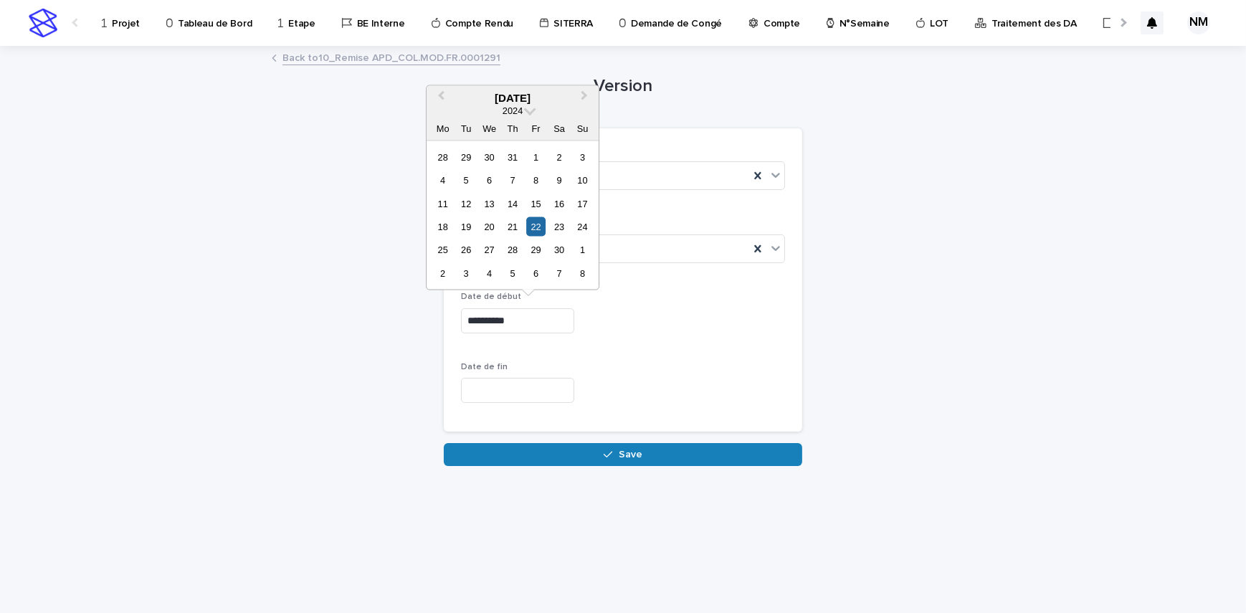
drag, startPoint x: 528, startPoint y: 325, endPoint x: 442, endPoint y: 318, distance: 87.0
click at [442, 318] on div "**********" at bounding box center [623, 256] width 702 height 419
type input "**********"
click at [504, 406] on div "Date de fin" at bounding box center [623, 388] width 324 height 52
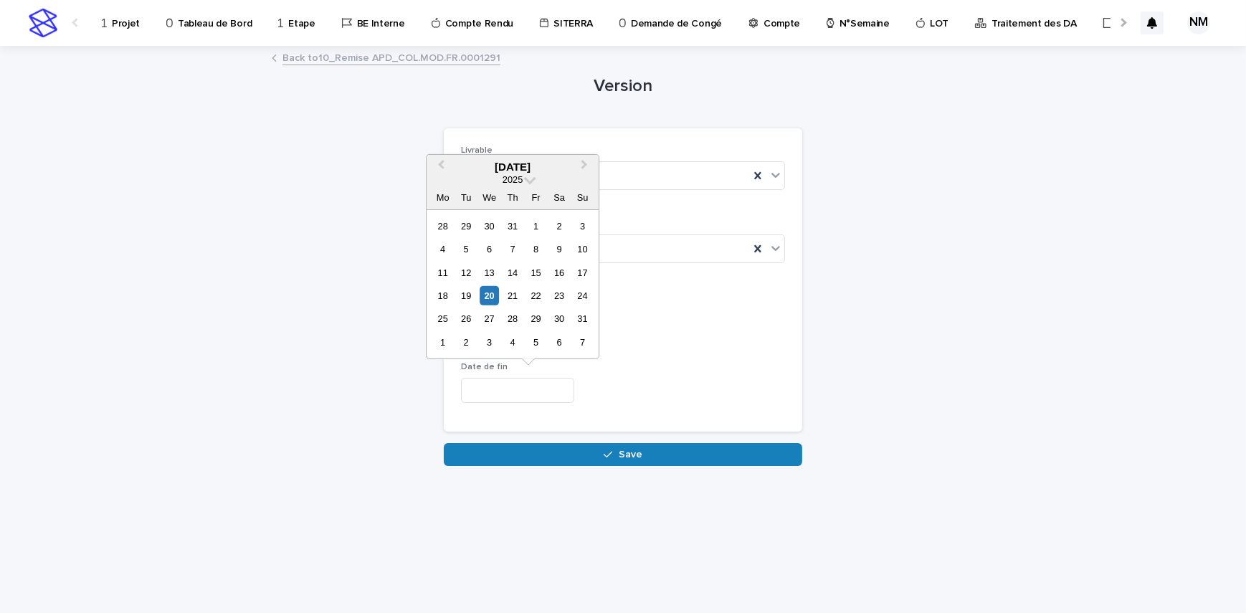
click at [505, 396] on input "text" at bounding box center [517, 390] width 113 height 25
paste input "**********"
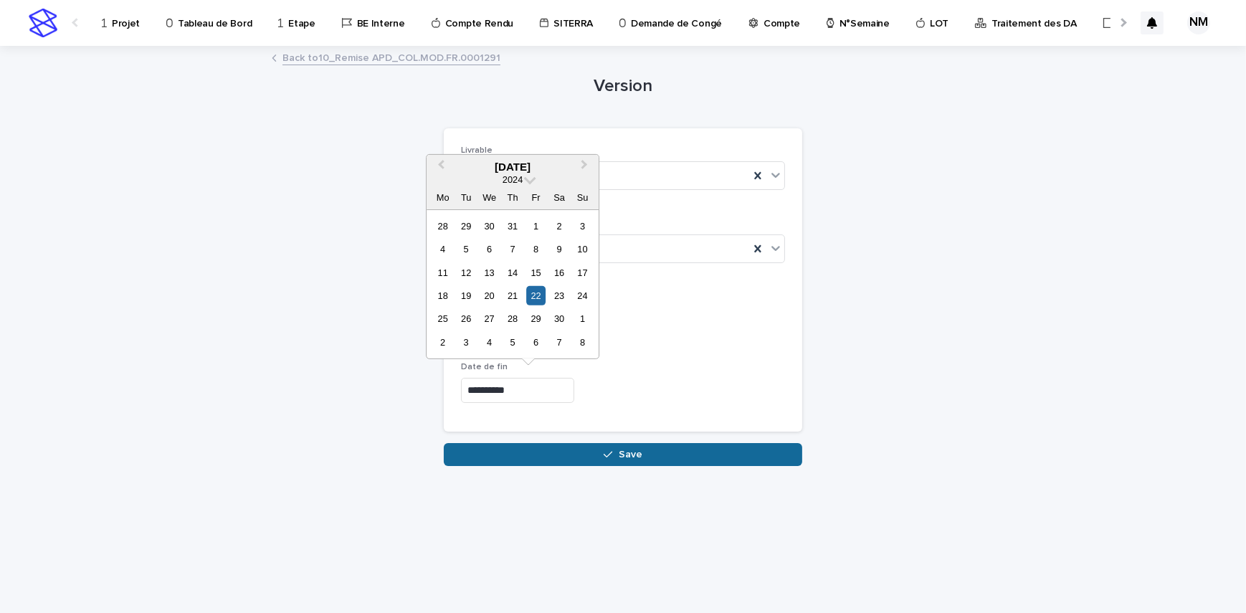
type input "**********"
click at [577, 461] on button "Save" at bounding box center [623, 454] width 358 height 23
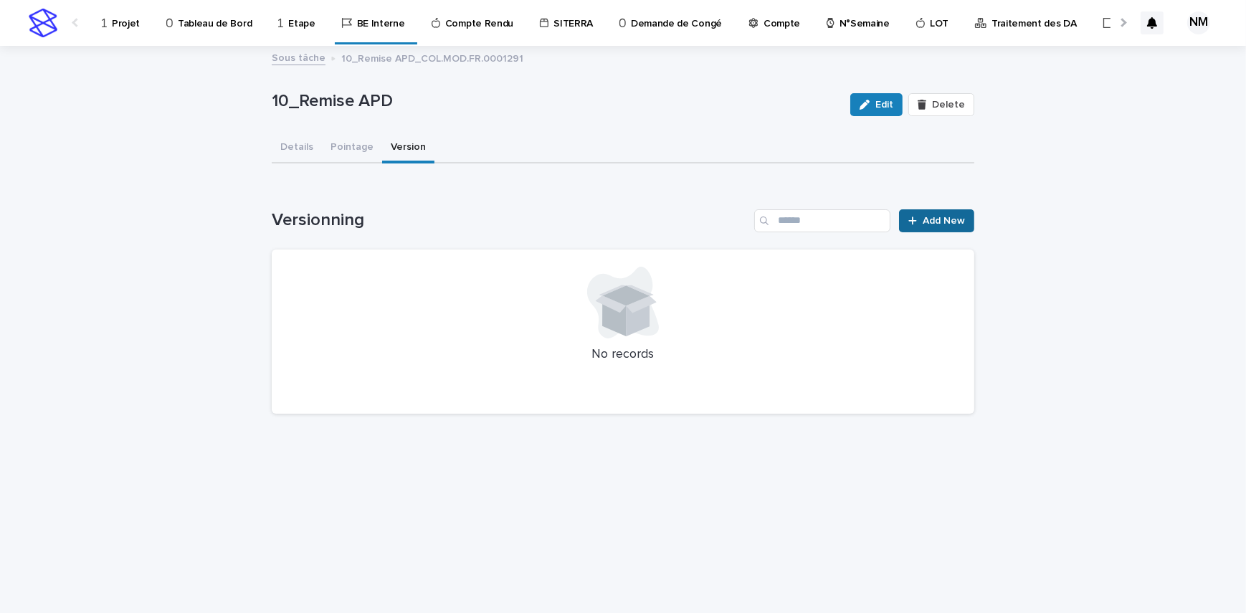
click at [947, 219] on span "Add New" at bounding box center [943, 221] width 42 height 10
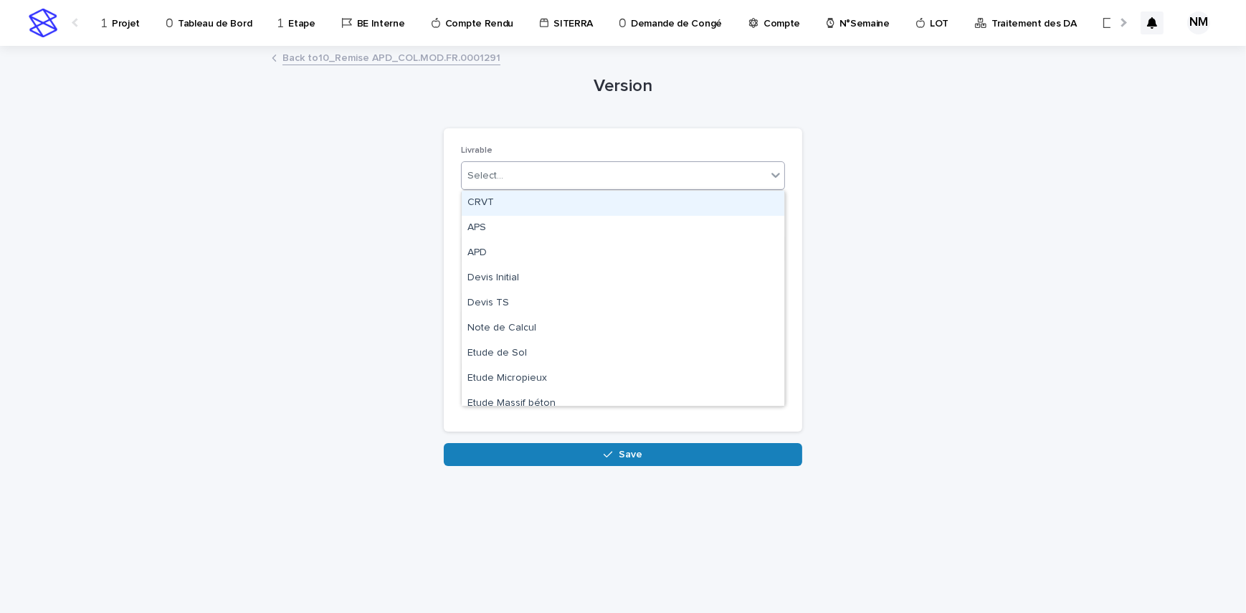
click at [525, 168] on div "Select..." at bounding box center [614, 176] width 305 height 24
type input "***"
click at [519, 198] on div "APD" at bounding box center [623, 203] width 323 height 25
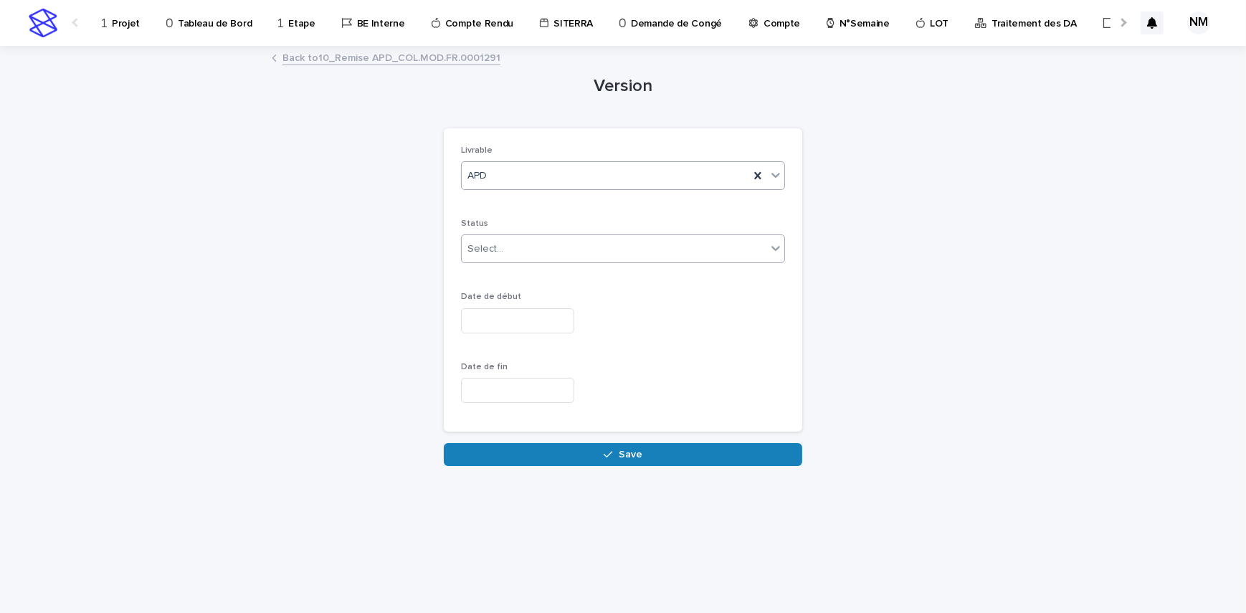
click at [518, 239] on div "Select..." at bounding box center [614, 249] width 305 height 24
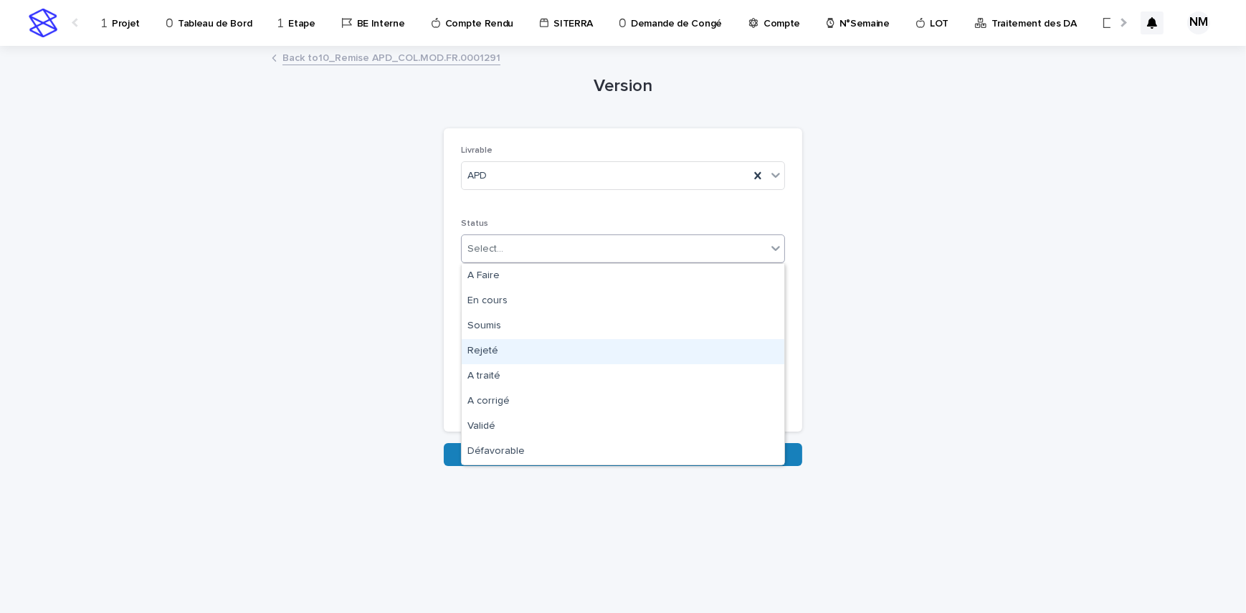
click at [511, 355] on div "Rejeté" at bounding box center [623, 351] width 323 height 25
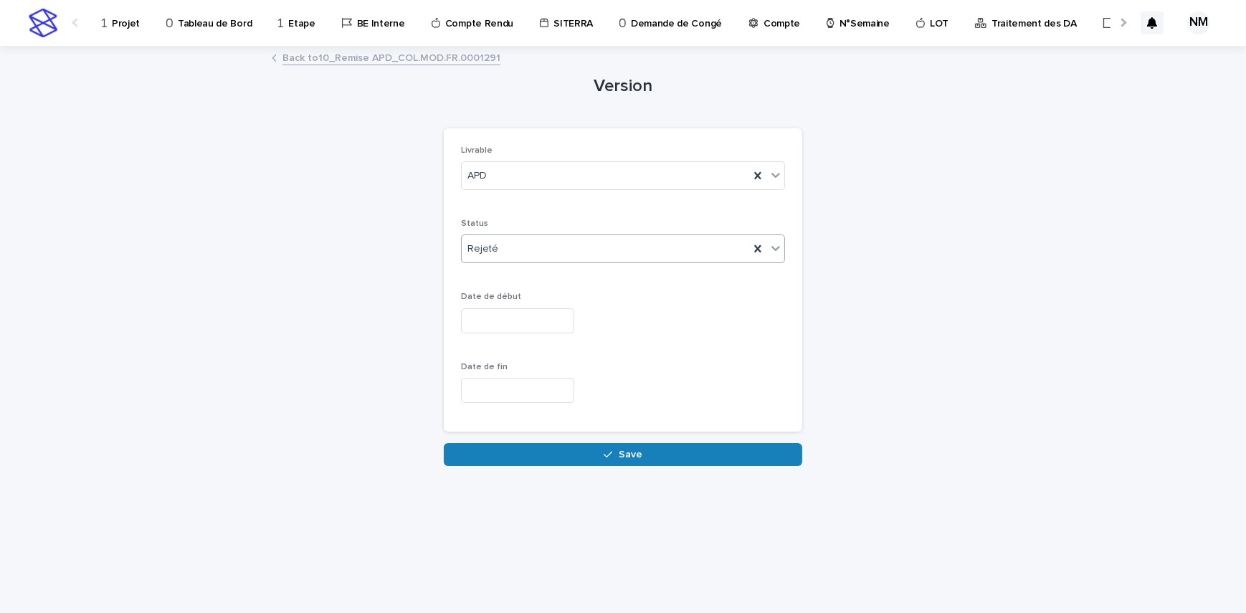
click at [502, 307] on div "Date de début" at bounding box center [623, 318] width 324 height 52
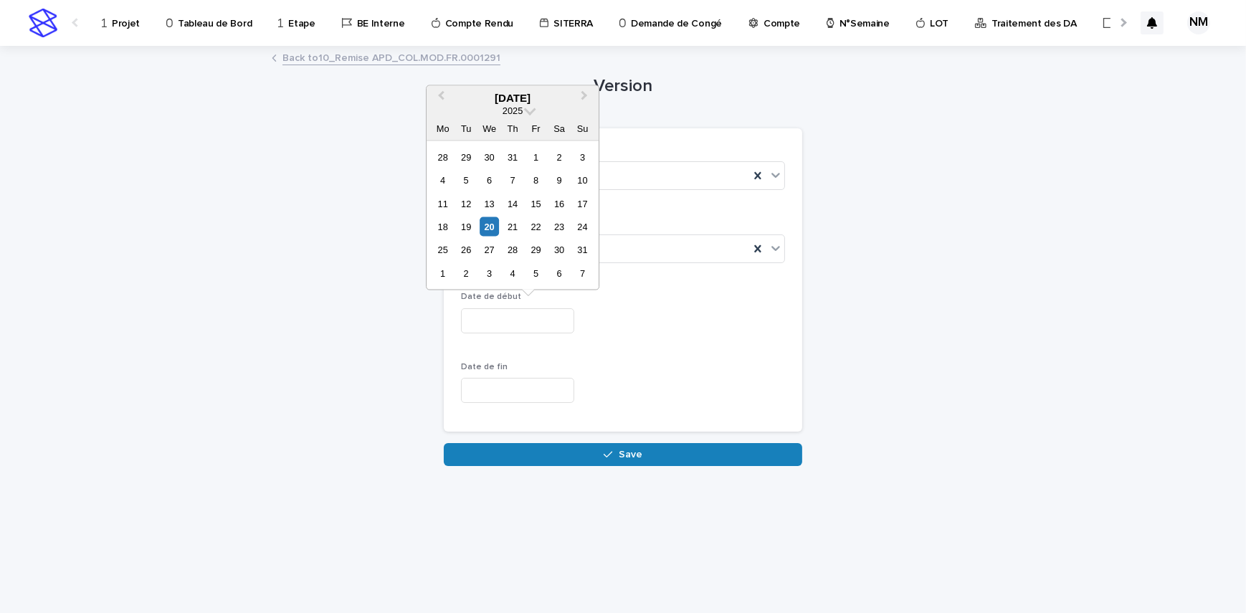
click at [504, 313] on input "text" at bounding box center [517, 320] width 113 height 25
drag, startPoint x: 529, startPoint y: 325, endPoint x: 444, endPoint y: 319, distance: 84.8
click at [444, 319] on div "Livrable APD Status Rejeté Date de début ********* Date de fin" at bounding box center [623, 279] width 358 height 303
type input "**********"
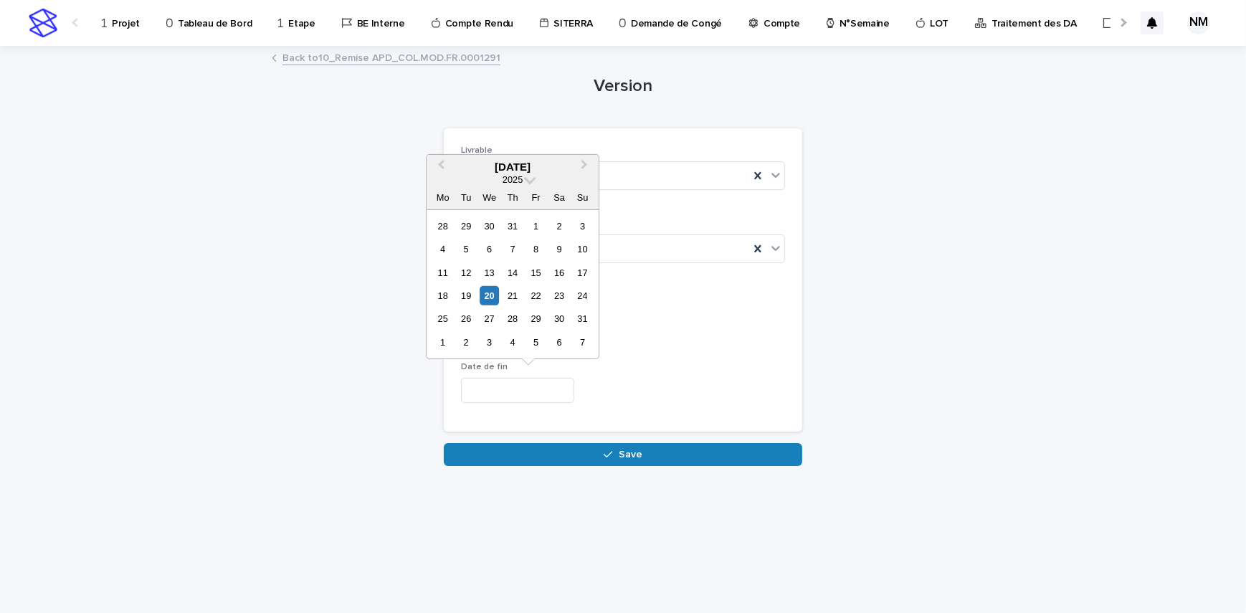
click at [542, 394] on input "text" at bounding box center [517, 390] width 113 height 25
paste input "*********"
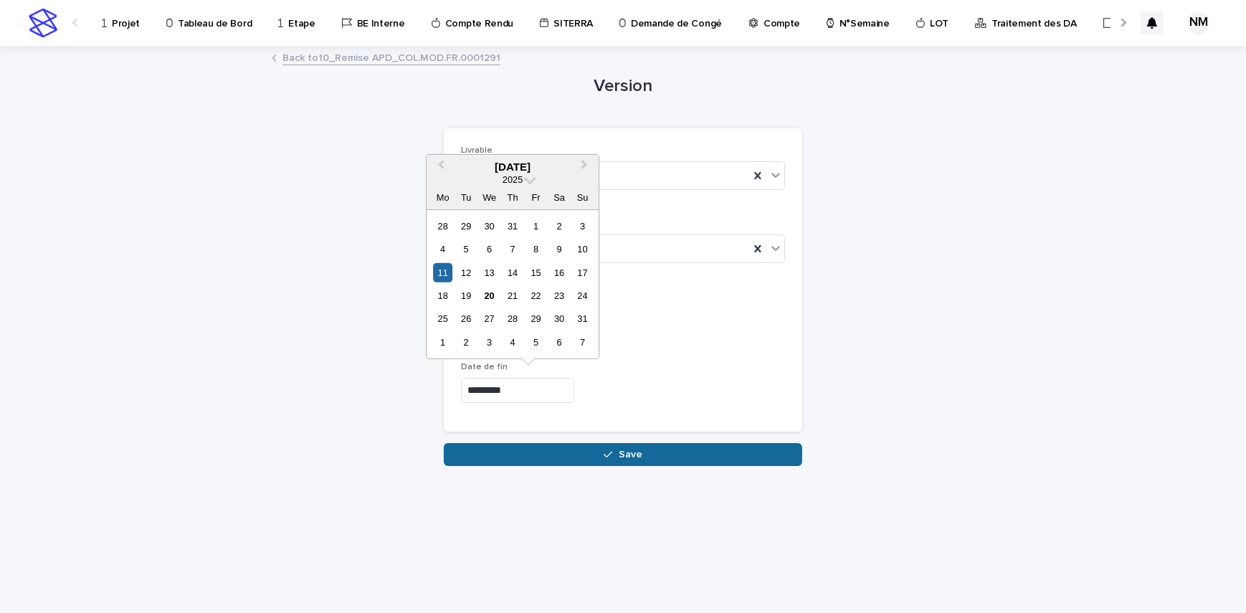
type input "**********"
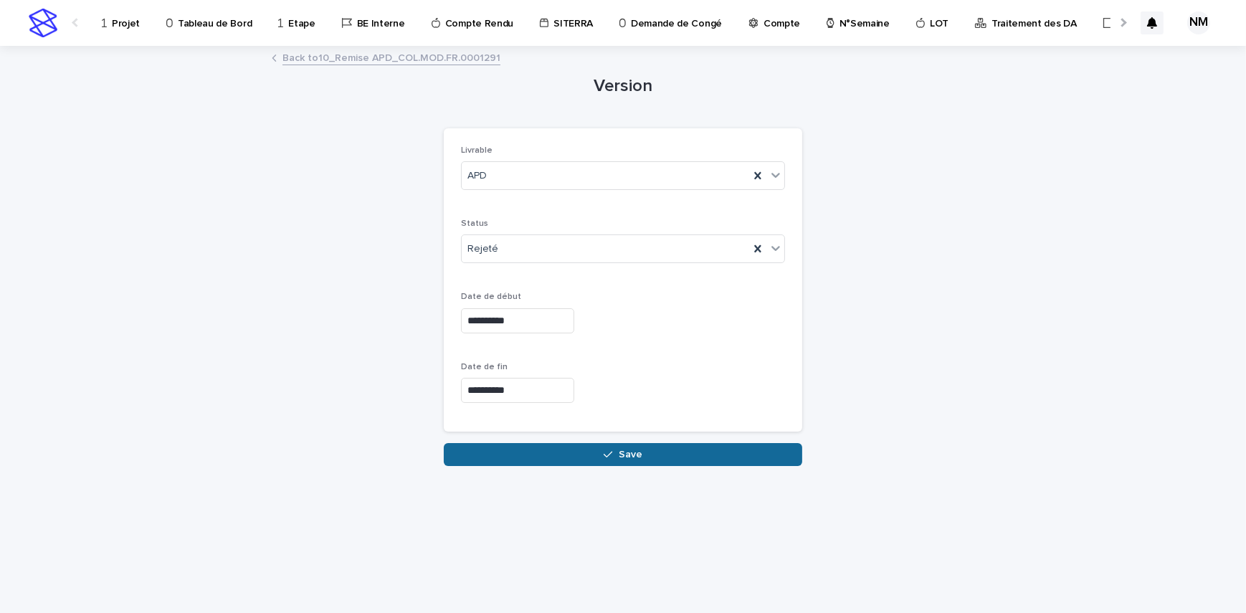
click at [657, 461] on button "Save" at bounding box center [623, 454] width 358 height 23
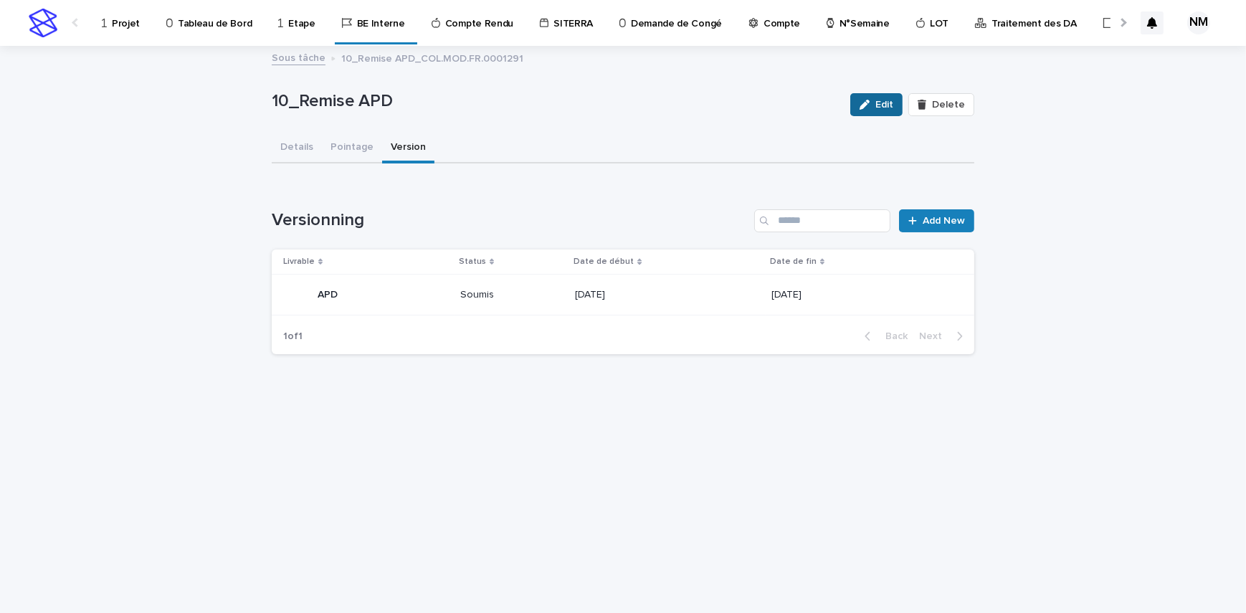
click at [880, 108] on span "Edit" at bounding box center [884, 105] width 18 height 10
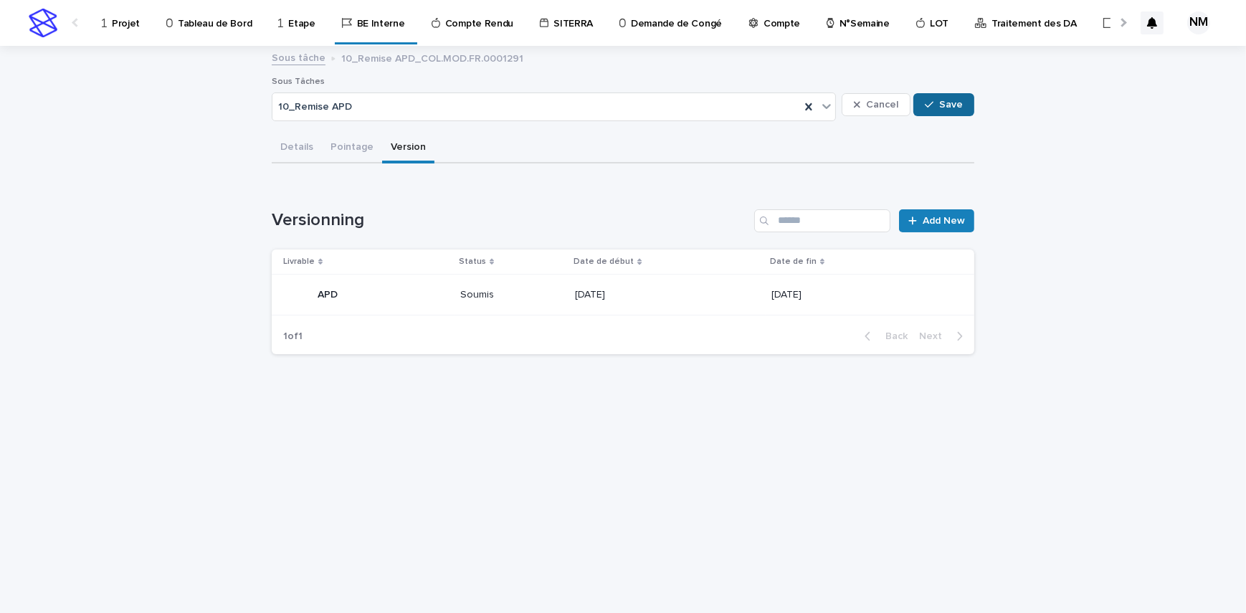
click at [940, 108] on span "Save" at bounding box center [951, 105] width 24 height 10
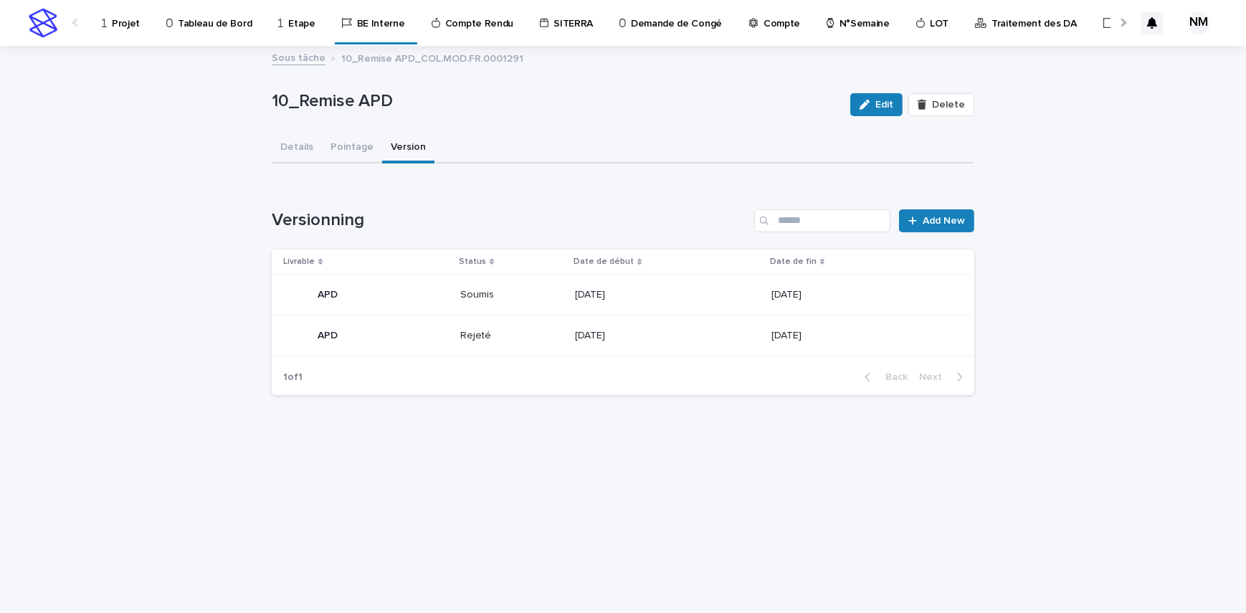
click at [529, 335] on p "Rejeté" at bounding box center [512, 336] width 104 height 12
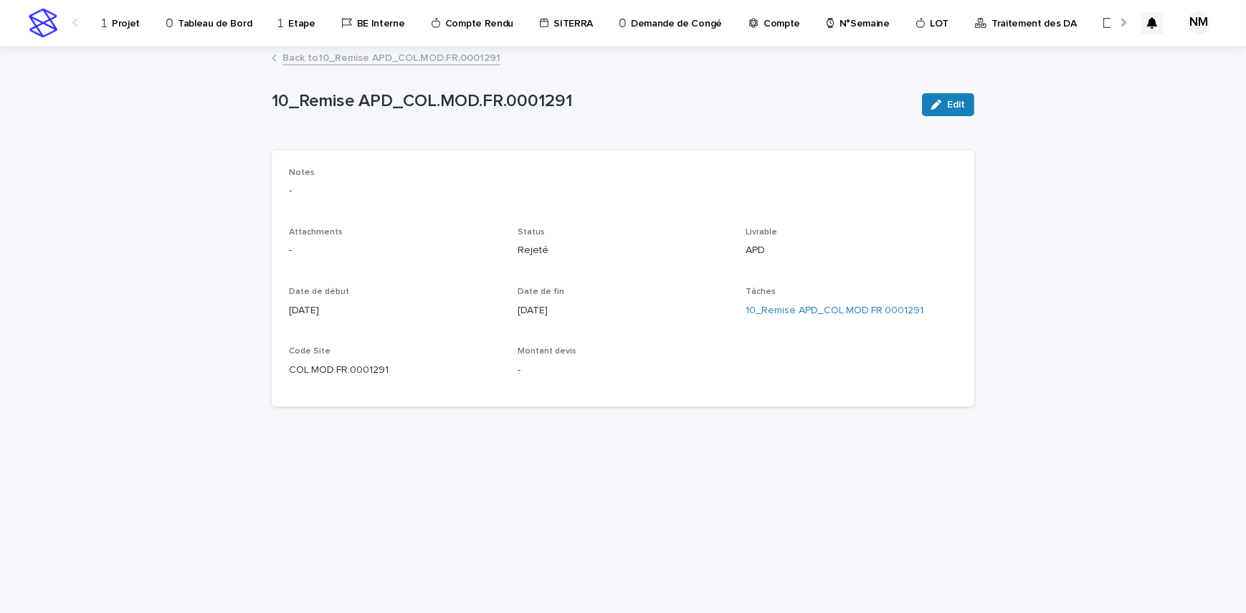
click at [960, 105] on span "Edit" at bounding box center [956, 105] width 18 height 10
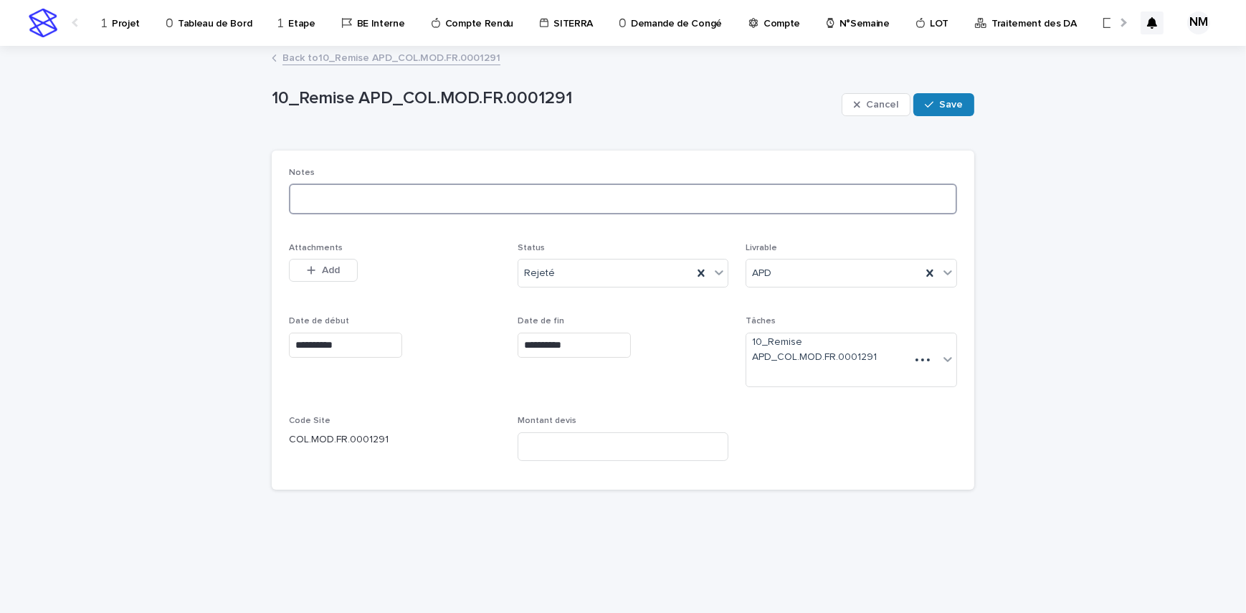
click at [386, 194] on textarea at bounding box center [623, 198] width 668 height 31
paste textarea "**********"
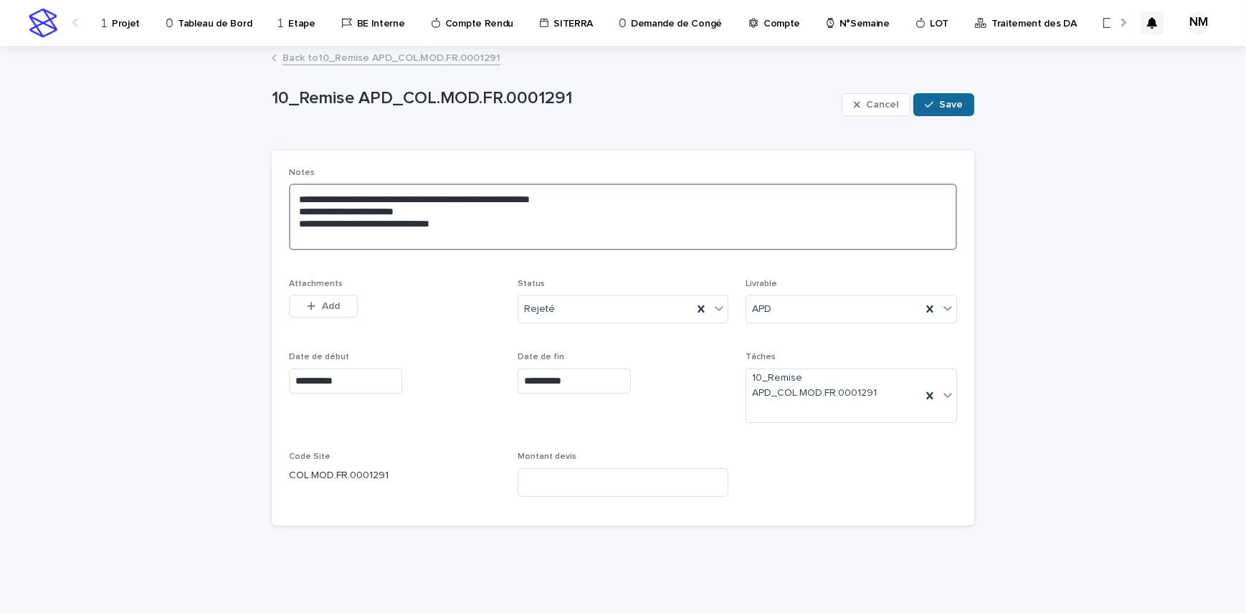
type textarea "**********"
click at [960, 103] on span "Save" at bounding box center [951, 105] width 24 height 10
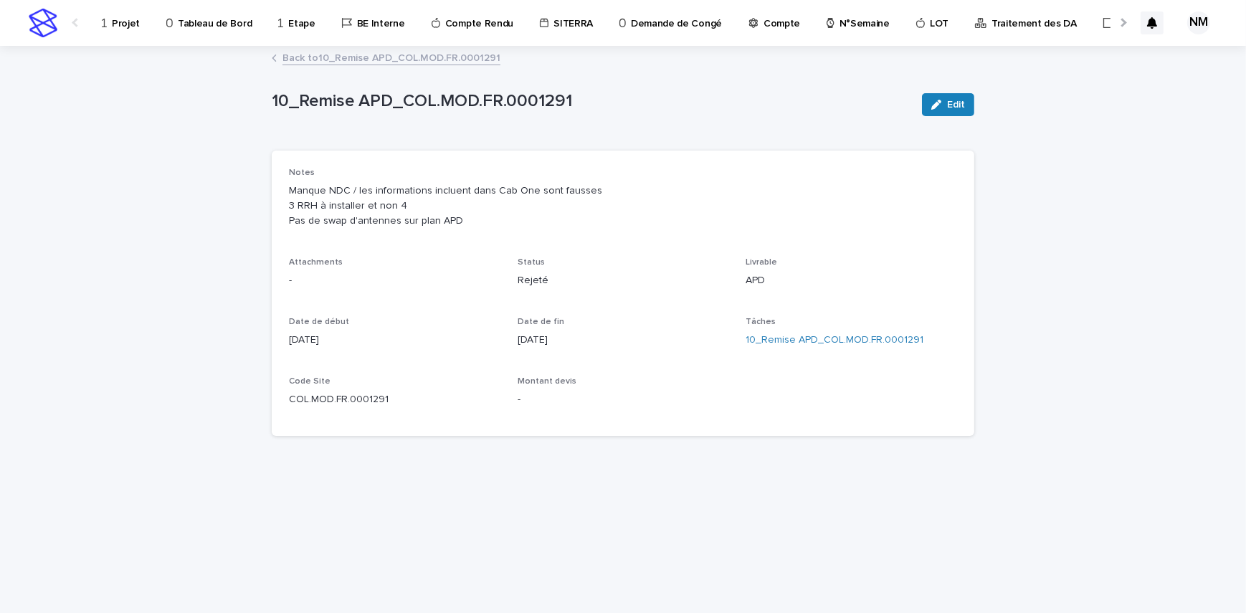
click at [339, 52] on link "Back to 10_Remise APD_COL.MOD.FR.0001291" at bounding box center [391, 57] width 218 height 16
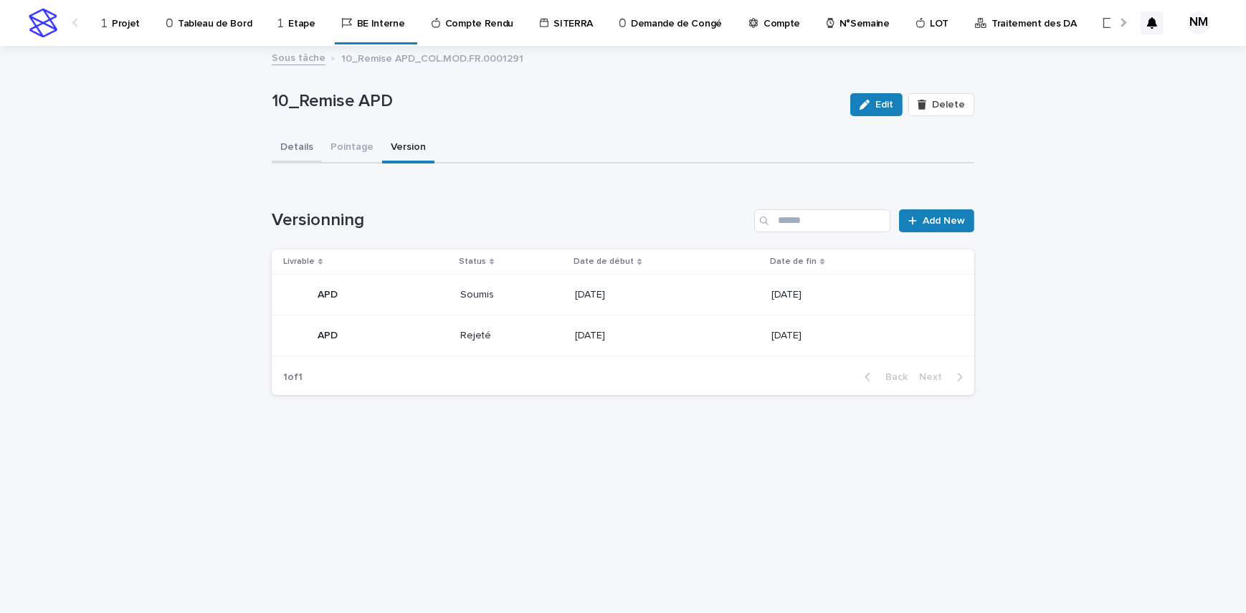
click at [296, 151] on button "Details" at bounding box center [297, 148] width 50 height 30
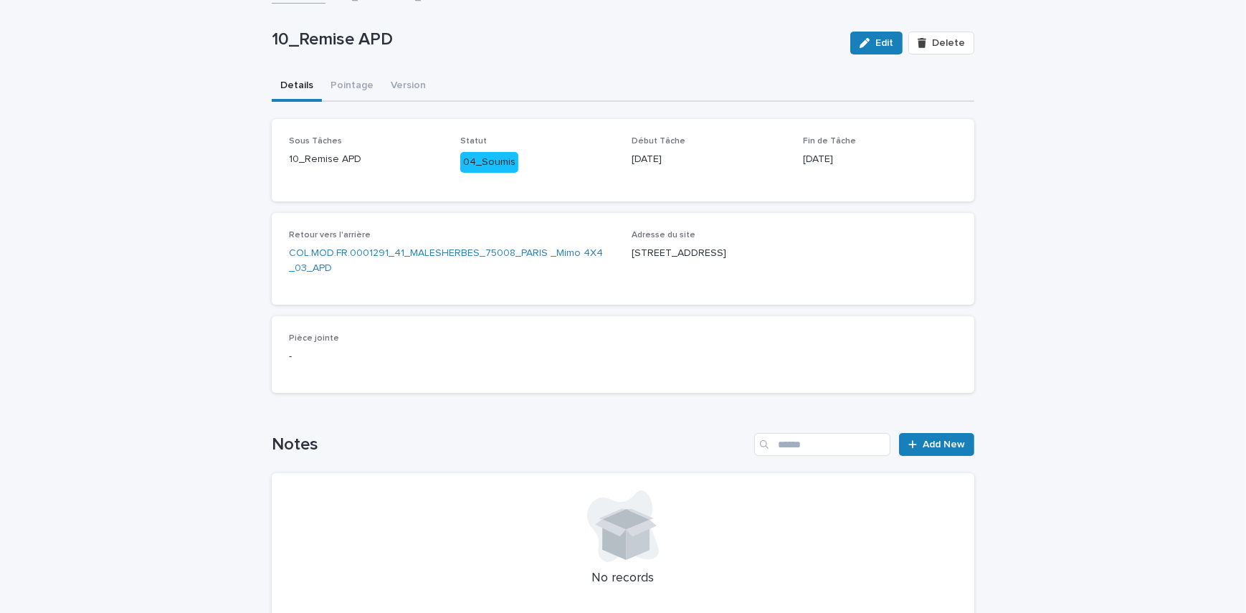
scroll to position [168, 0]
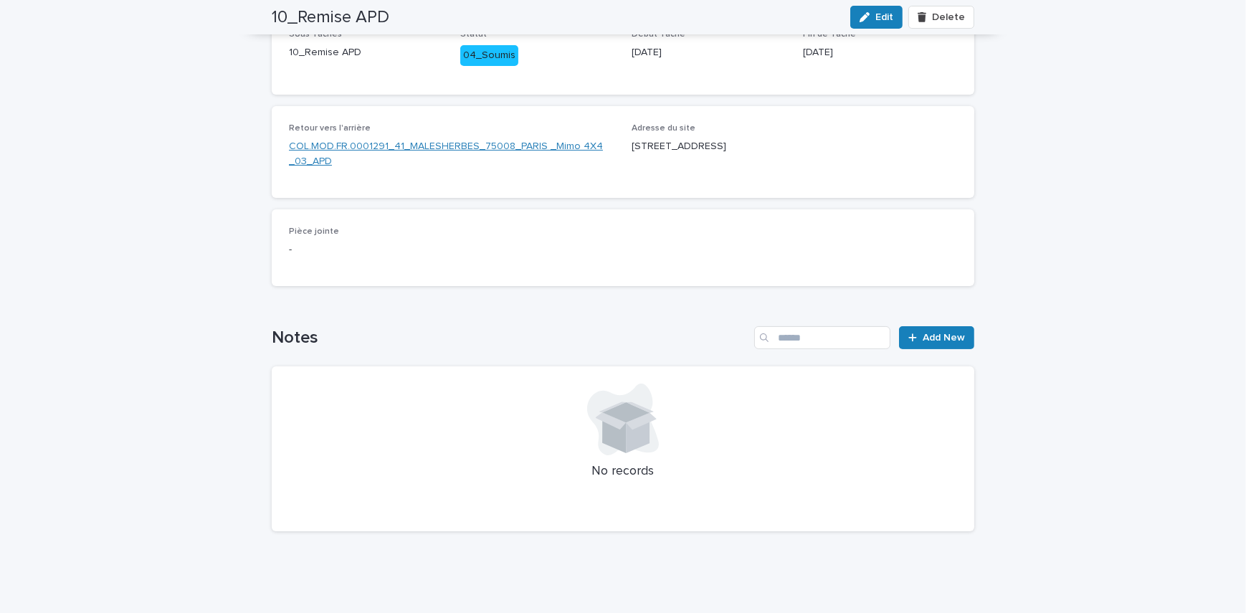
click at [429, 145] on link "COL.MOD.FR.0001291_41_MALESHERBES_75008_PARIS _Mimo 4X4 _03_APD" at bounding box center [451, 154] width 325 height 30
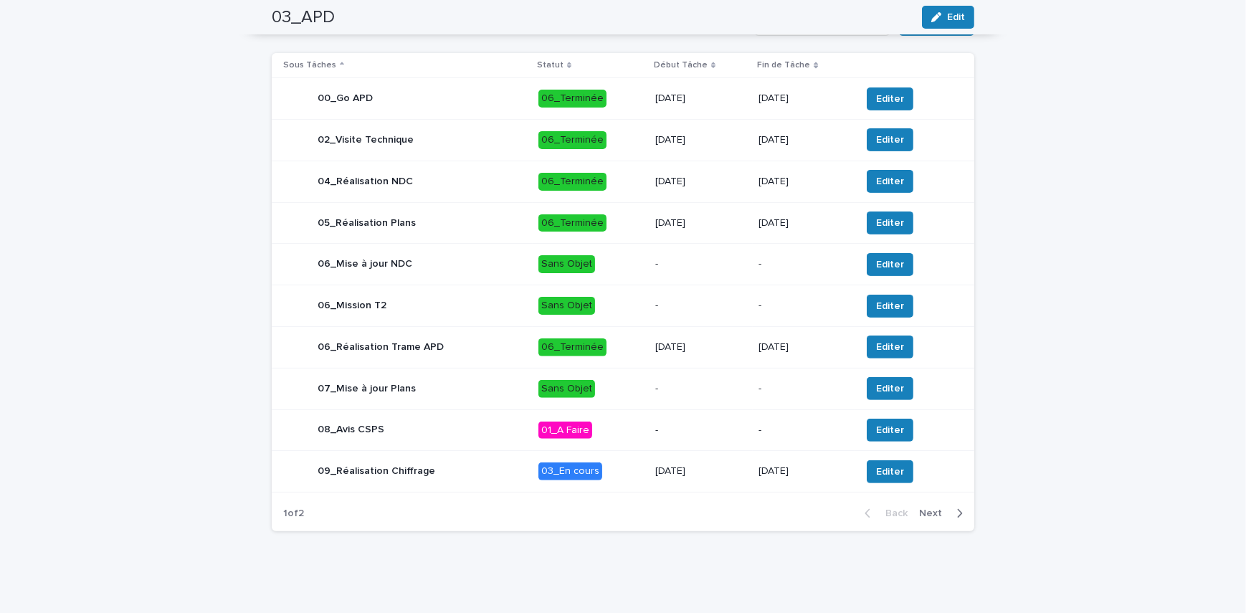
click at [950, 513] on div "button" at bounding box center [956, 513] width 12 height 13
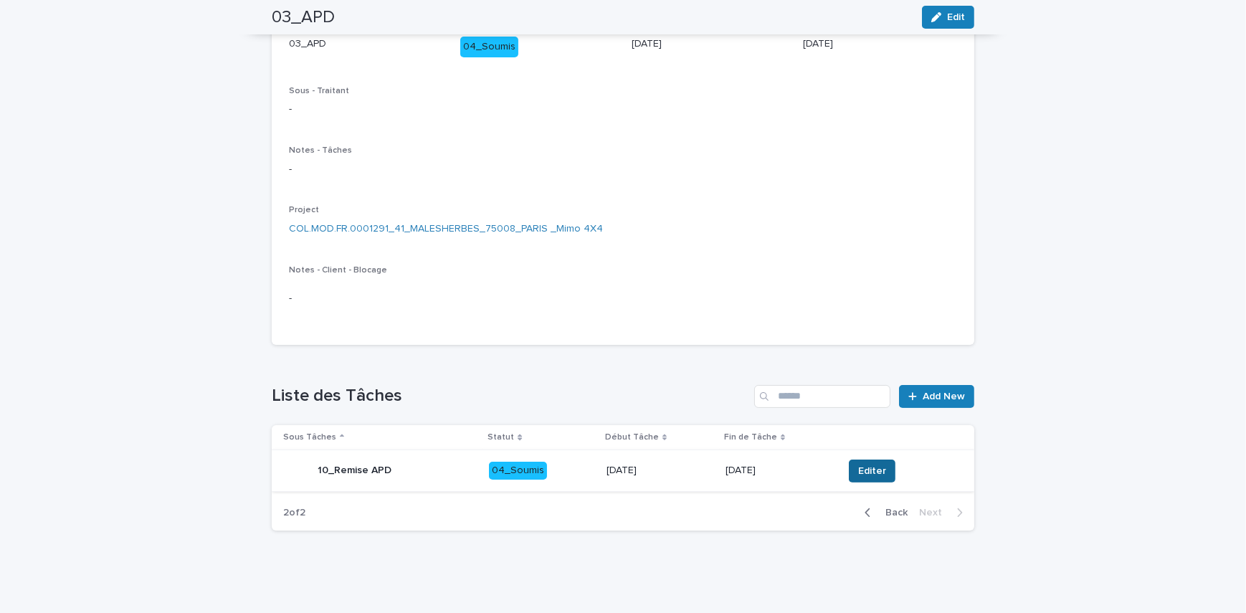
click at [879, 473] on button "Editer" at bounding box center [872, 470] width 47 height 23
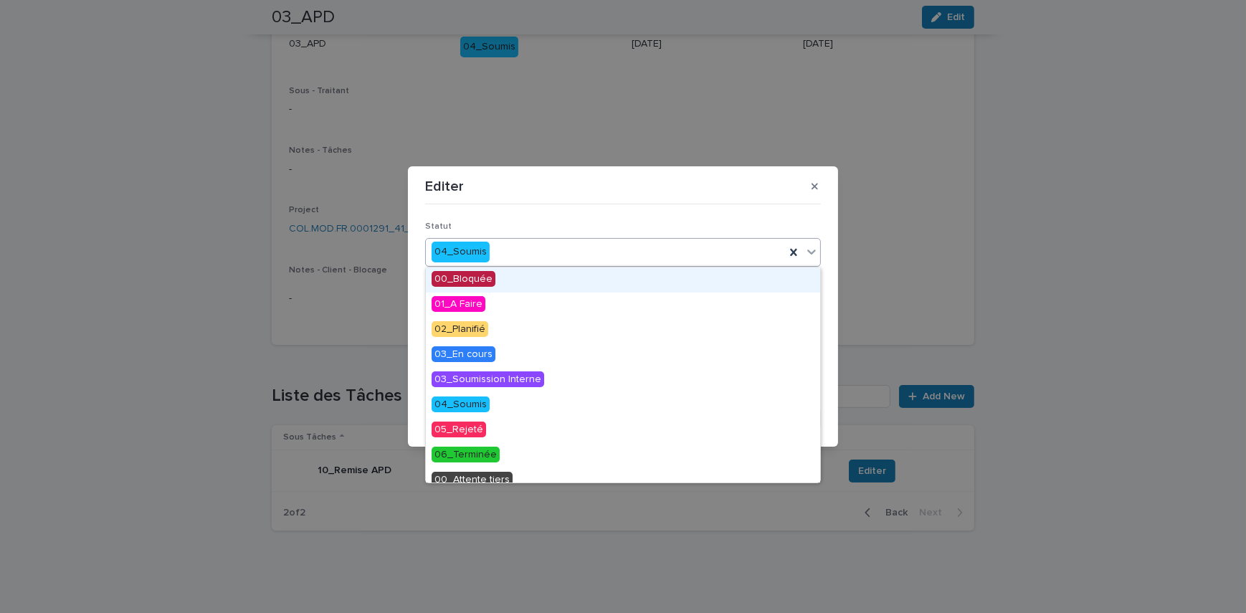
click at [532, 259] on div "04_Soumis" at bounding box center [605, 252] width 359 height 24
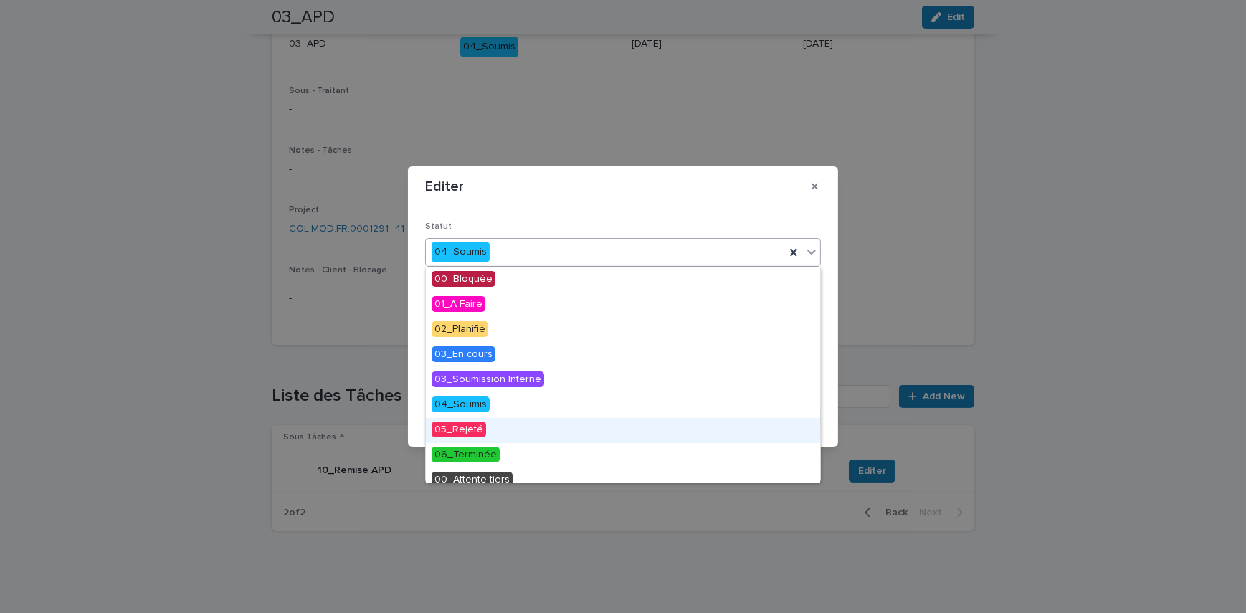
click at [471, 435] on span "05_Rejeté" at bounding box center [458, 429] width 54 height 16
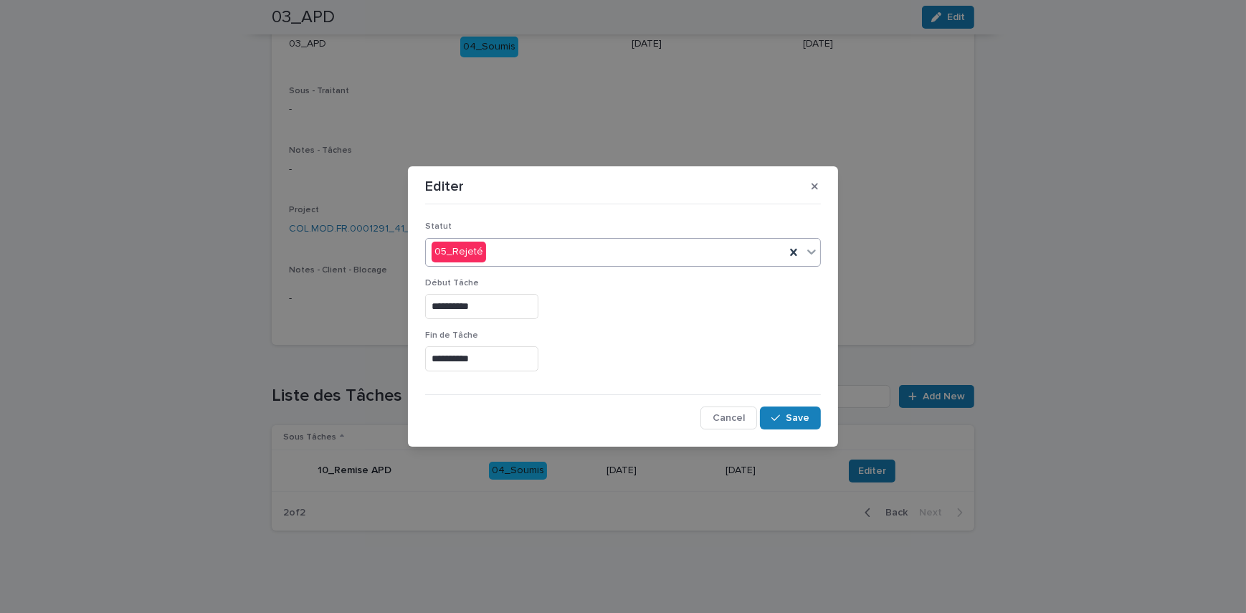
click at [439, 308] on input "**********" at bounding box center [481, 306] width 113 height 25
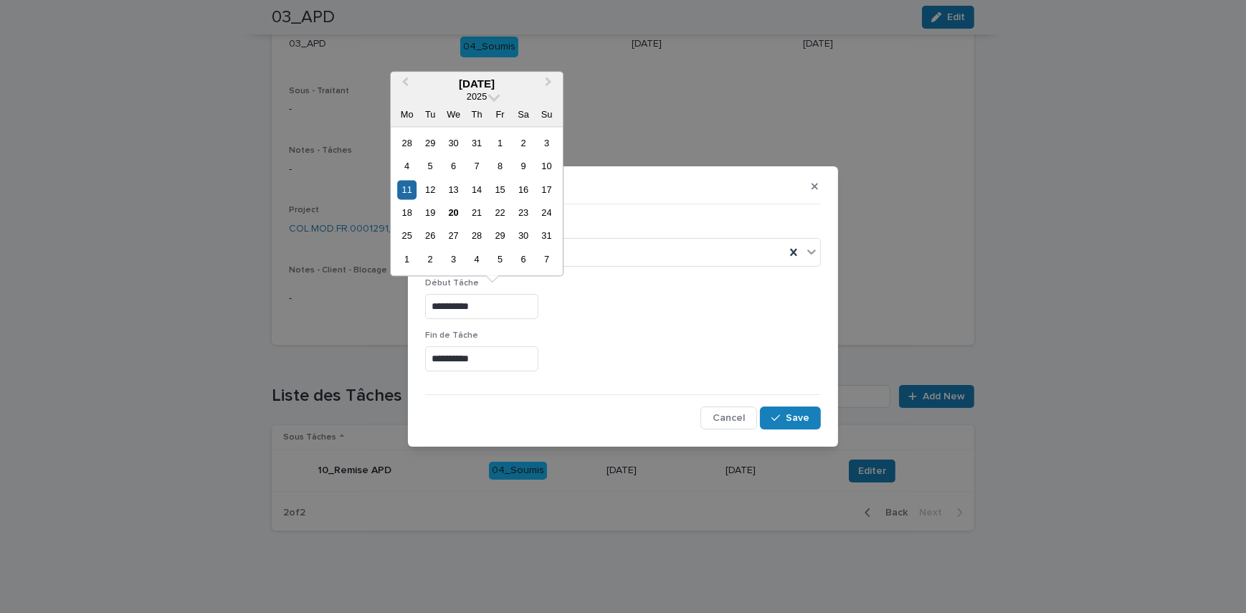
drag, startPoint x: 493, startPoint y: 302, endPoint x: 420, endPoint y: 307, distance: 73.3
click at [420, 307] on section "**********" at bounding box center [623, 306] width 430 height 280
type input "*********"
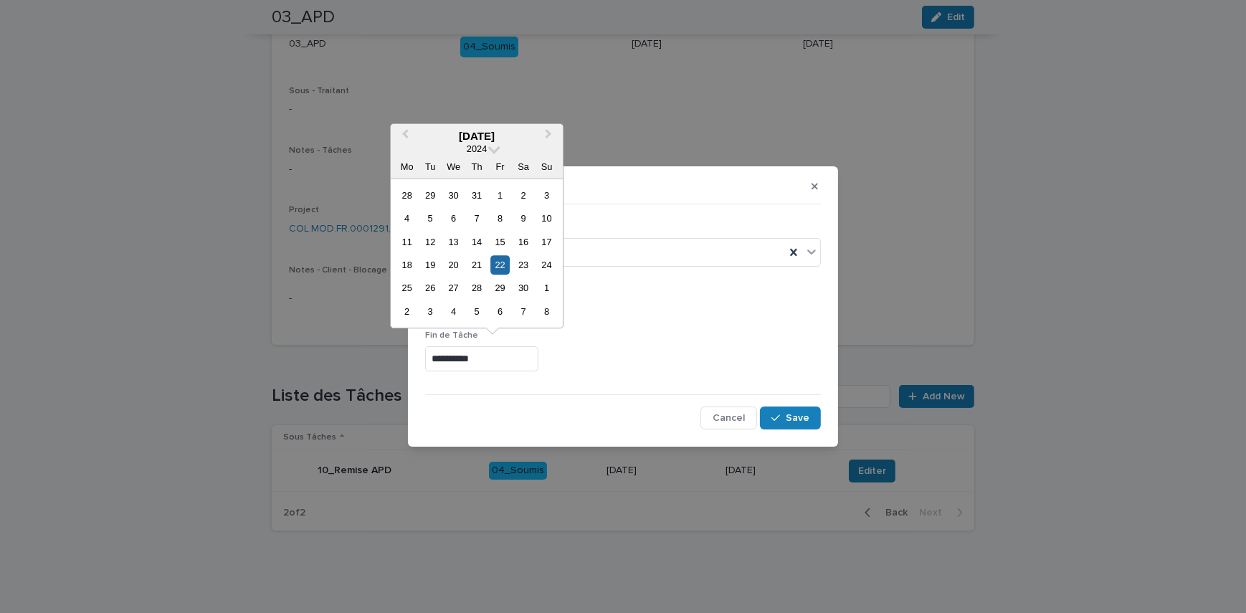
drag, startPoint x: 507, startPoint y: 350, endPoint x: 380, endPoint y: 337, distance: 128.2
click at [380, 337] on div "**********" at bounding box center [623, 306] width 1246 height 613
paste input "text"
click at [440, 355] on input "**********" at bounding box center [481, 358] width 113 height 25
type input "*********"
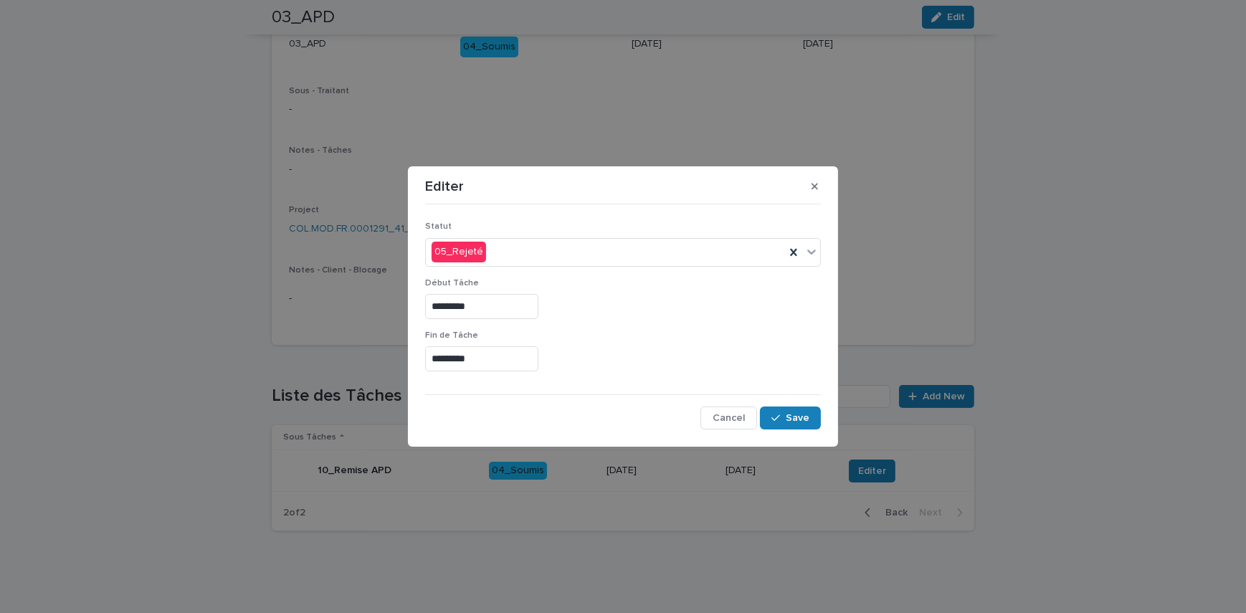
click at [662, 355] on div "*********" at bounding box center [623, 358] width 396 height 25
click at [796, 413] on span "Save" at bounding box center [798, 418] width 24 height 10
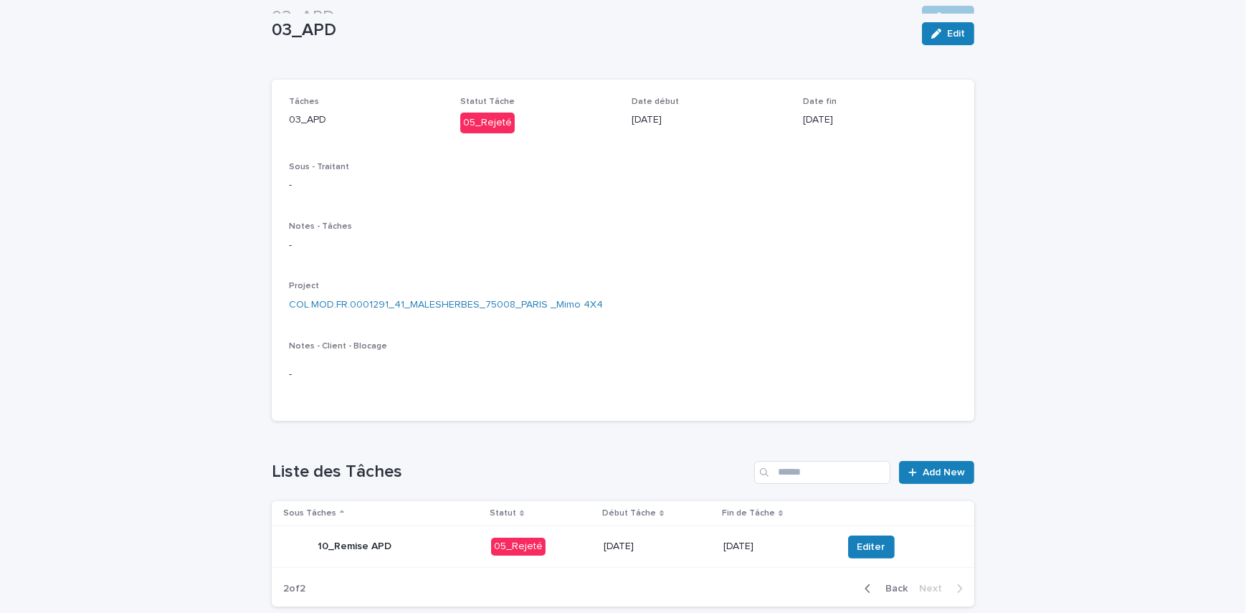
scroll to position [0, 0]
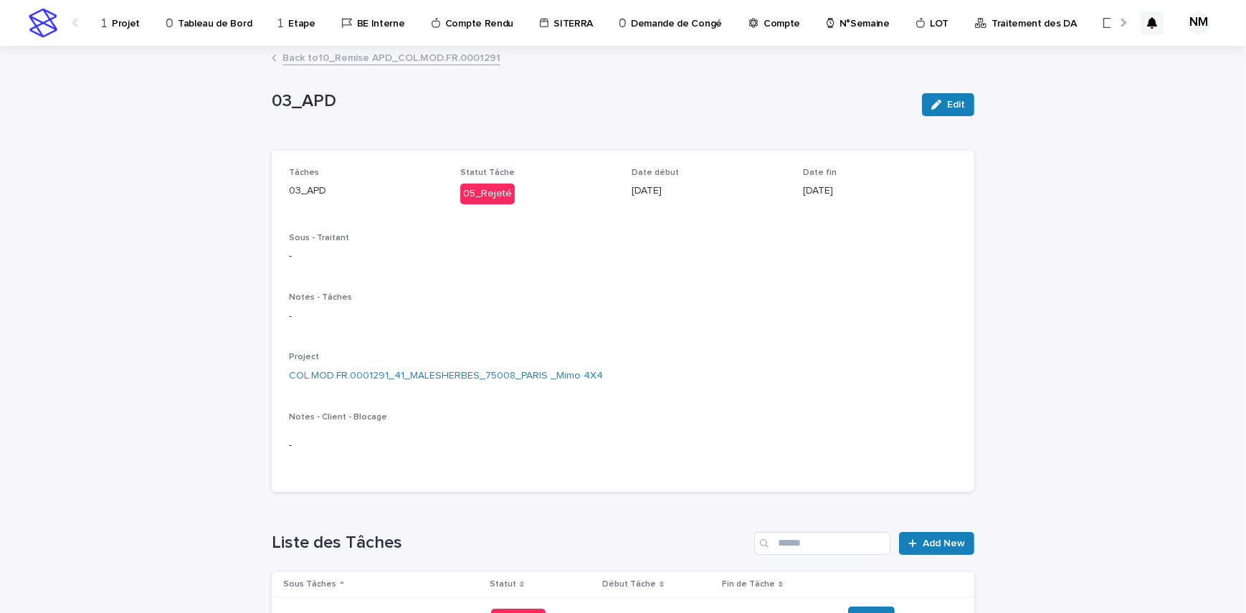
click at [125, 22] on p "Projet" at bounding box center [126, 15] width 28 height 30
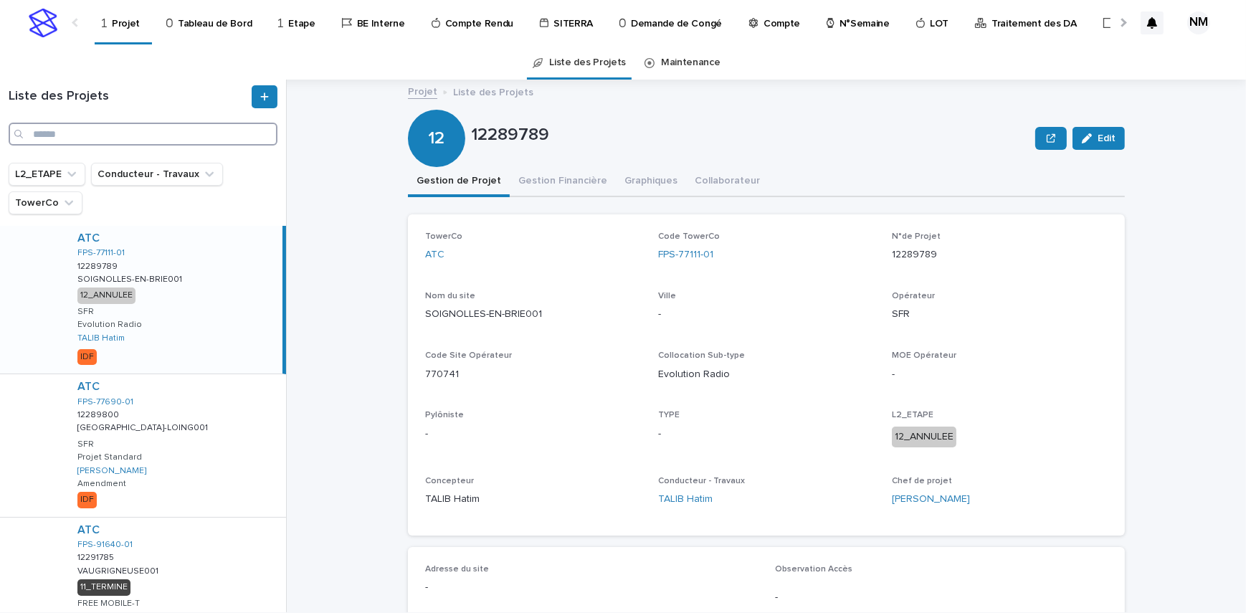
click at [131, 140] on input "Search" at bounding box center [143, 134] width 269 height 23
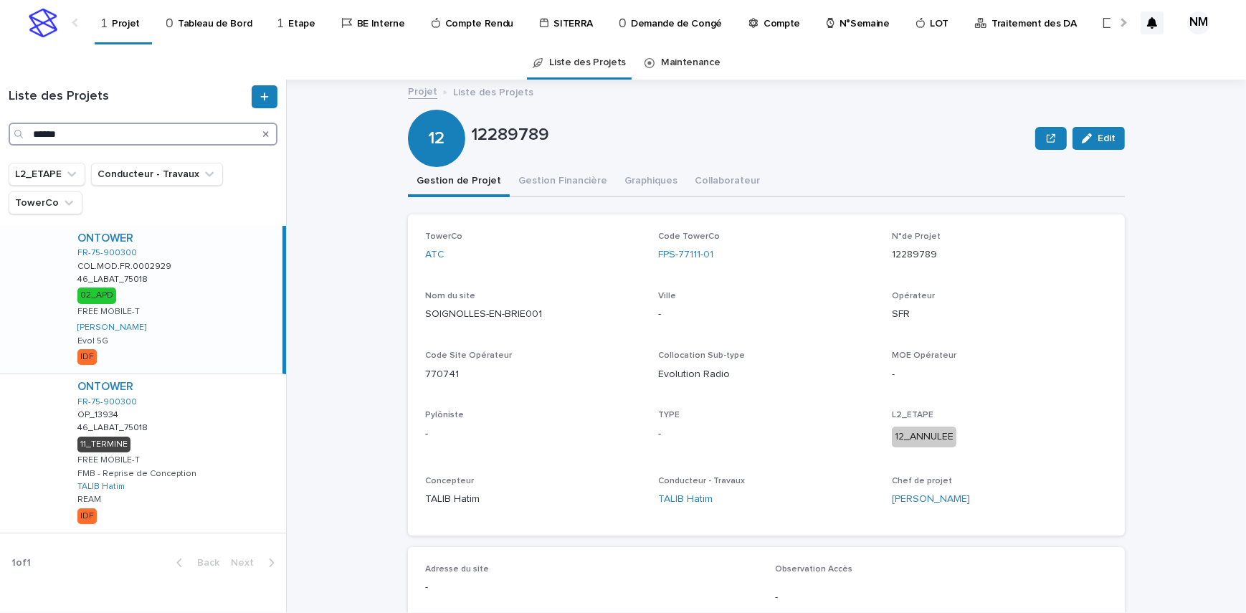
type input "******"
click at [222, 323] on div "ONTOWER FR-75-900300 COL.MOD.FR.0002929 COL.MOD.FR.0002929 46_LABAT_75018 46_LA…" at bounding box center [174, 300] width 216 height 148
click at [563, 176] on button "Gestion Financière" at bounding box center [563, 182] width 106 height 30
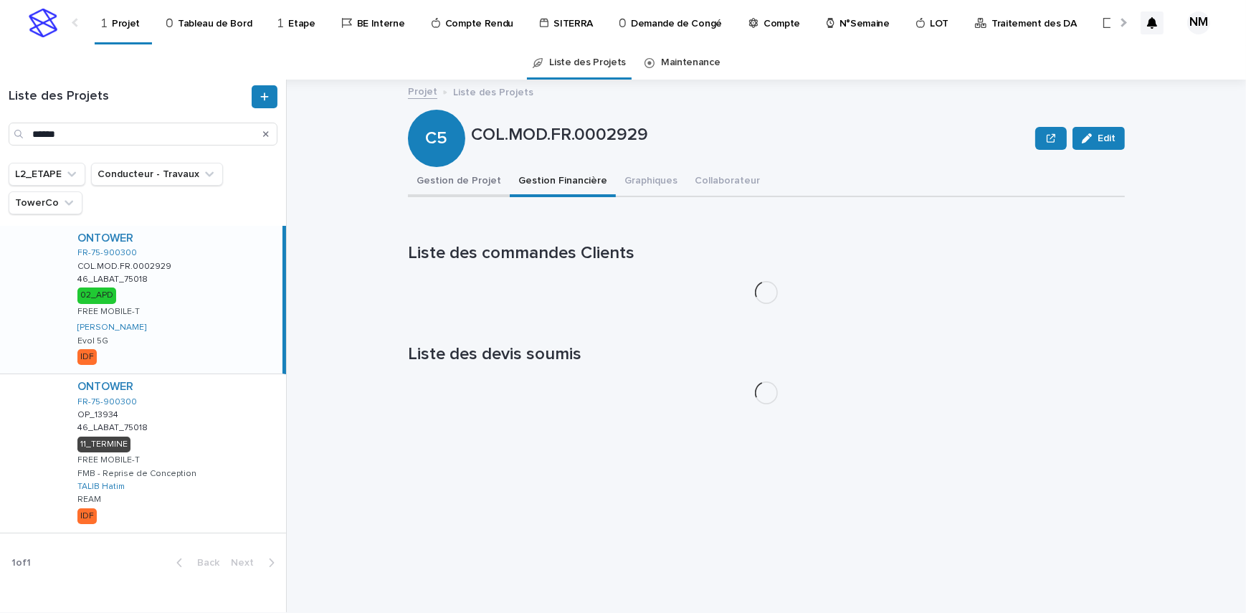
click at [472, 181] on button "Gestion de Projet" at bounding box center [459, 182] width 102 height 30
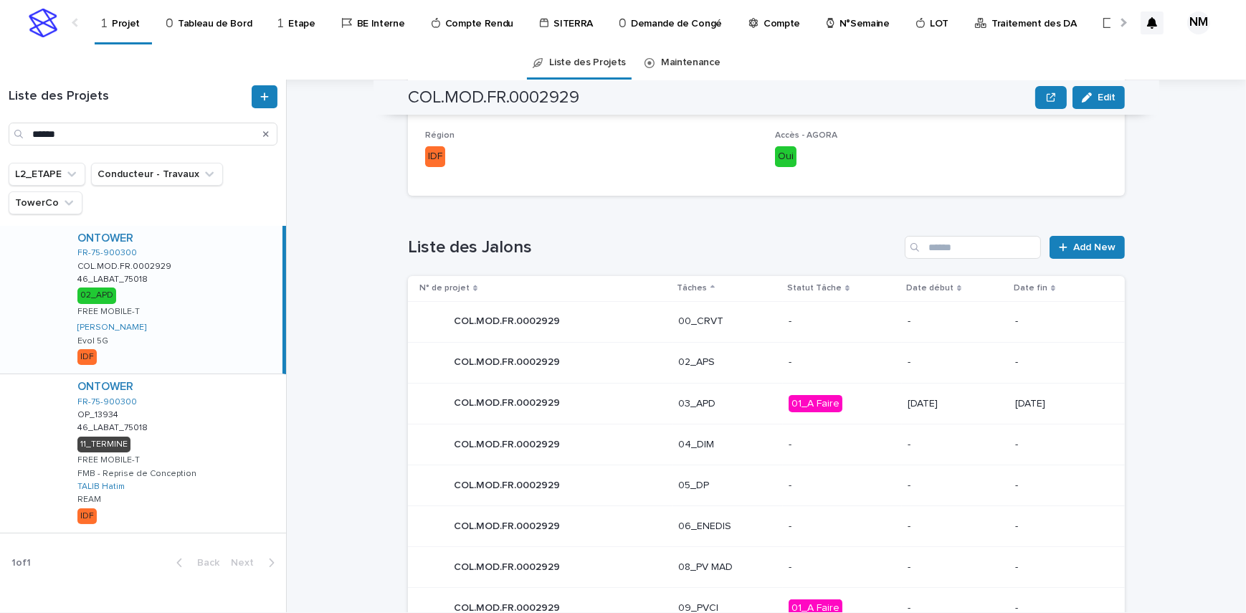
scroll to position [647, 0]
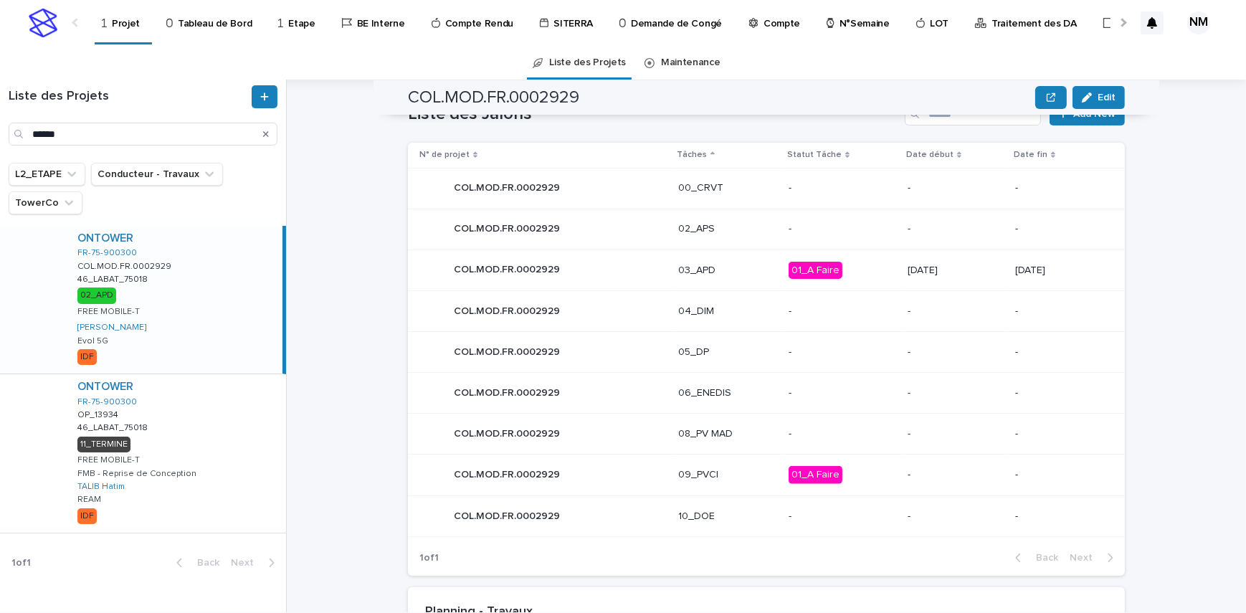
click at [868, 274] on p "01_A Faire" at bounding box center [842, 271] width 108 height 18
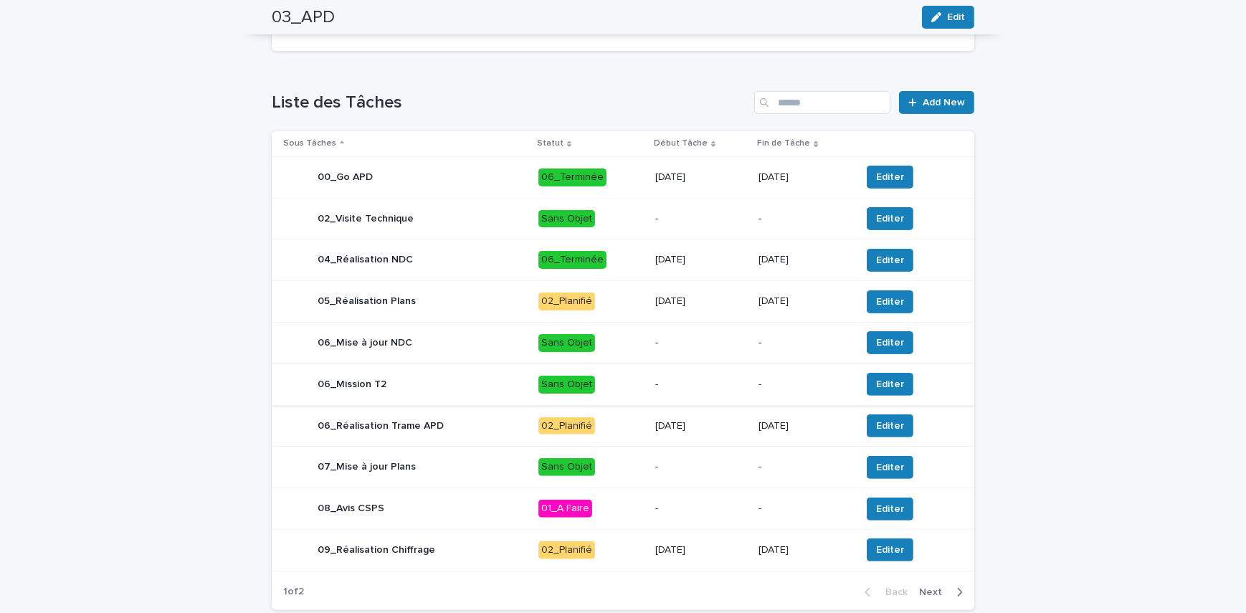
scroll to position [540, 0]
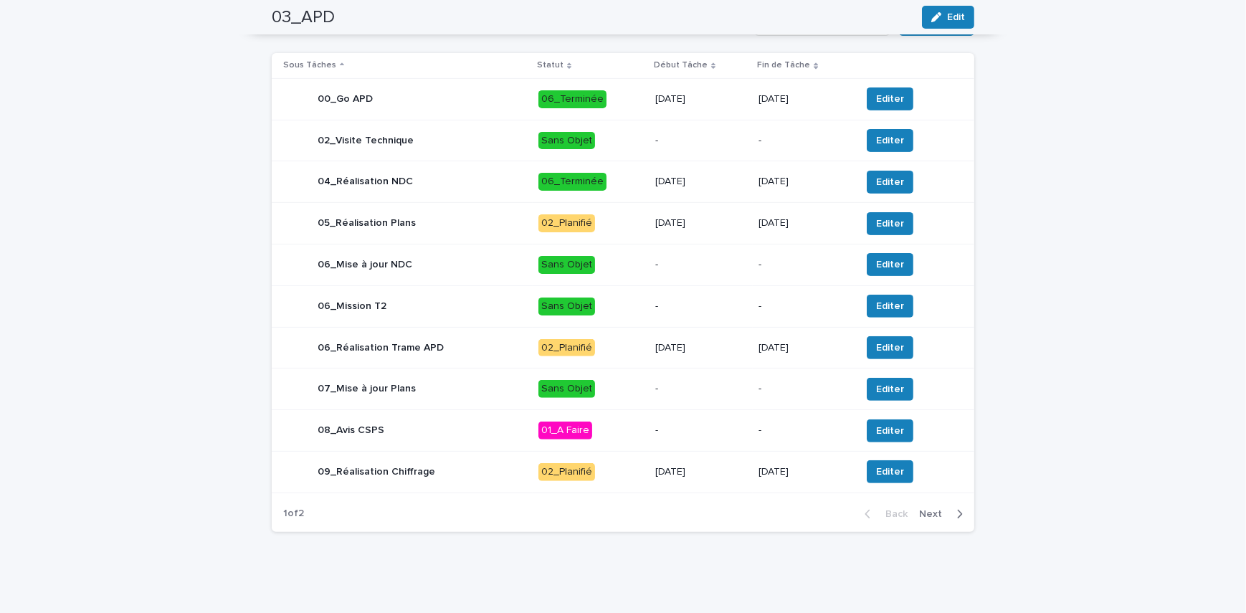
click at [731, 224] on p "[DATE]" at bounding box center [701, 223] width 92 height 12
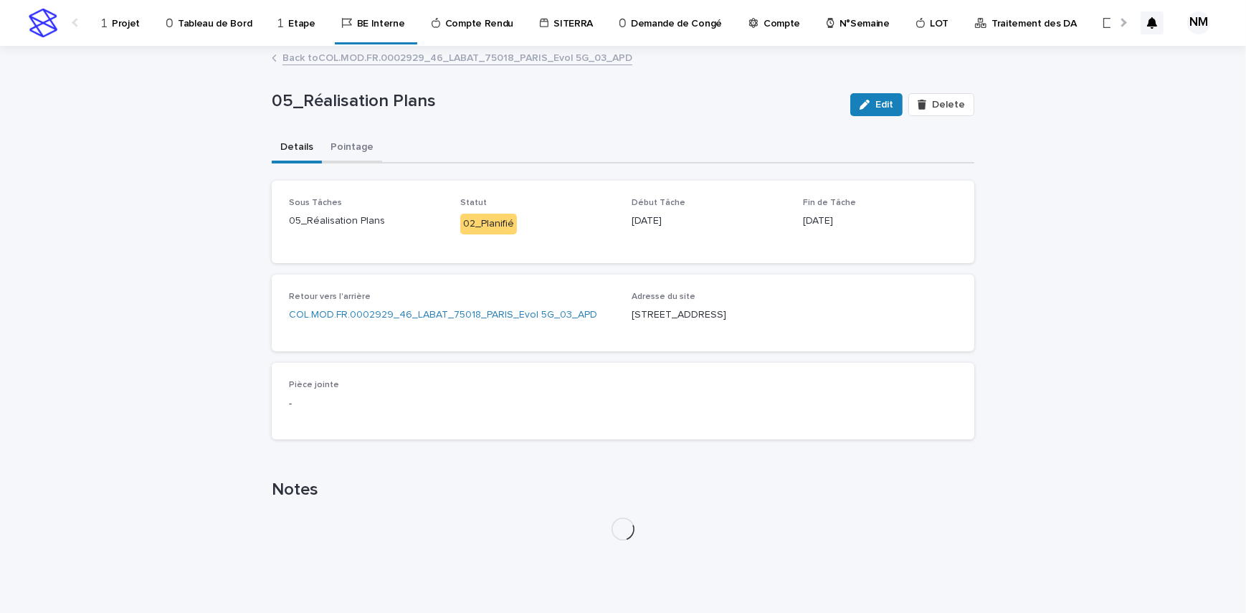
click at [326, 144] on button "Pointage" at bounding box center [352, 148] width 60 height 30
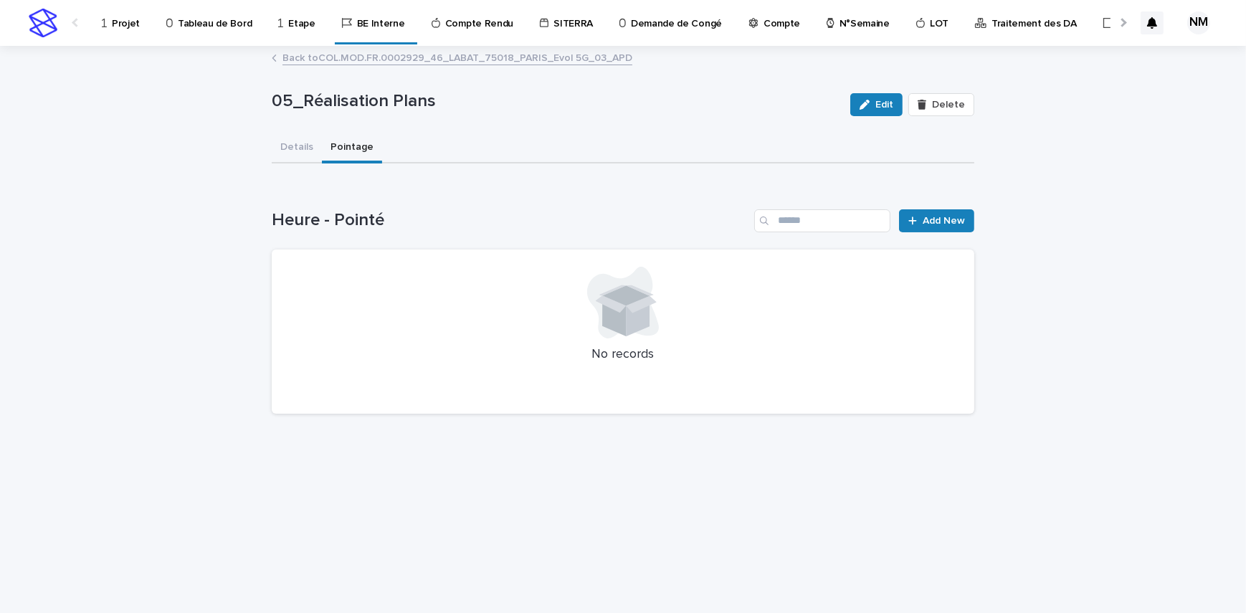
click at [296, 59] on link "Back to COL.MOD.FR.0002929_46_LABAT_75018_PARIS_Evol 5G_03_APD" at bounding box center [457, 57] width 350 height 16
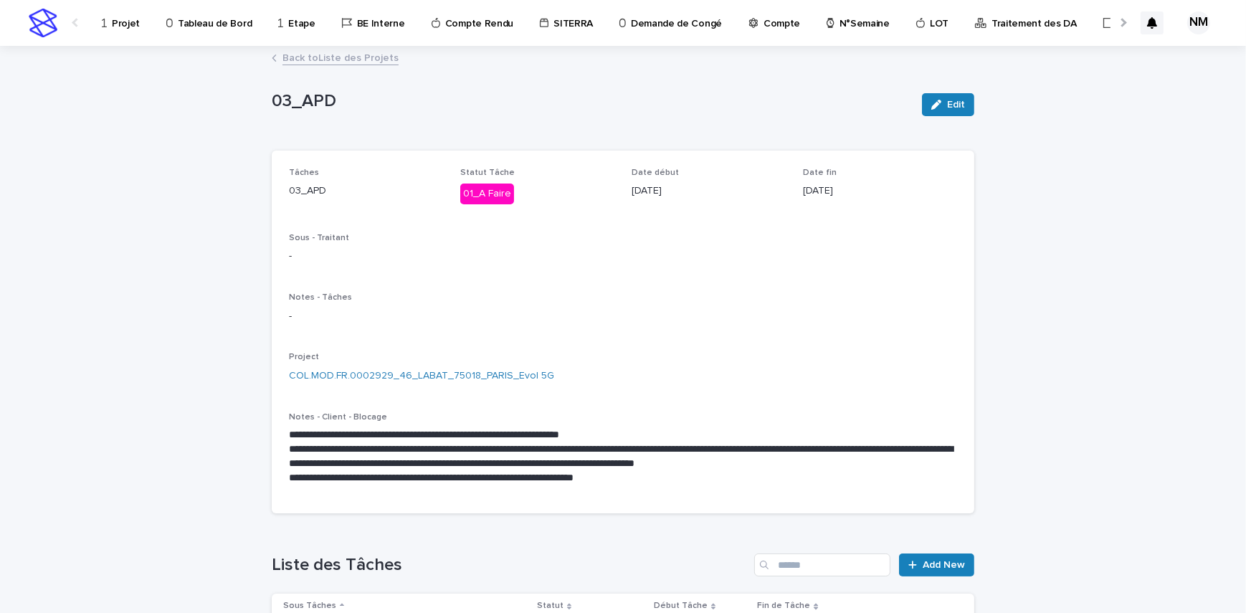
click at [282, 49] on link "Back to Liste des Projets" at bounding box center [340, 57] width 116 height 16
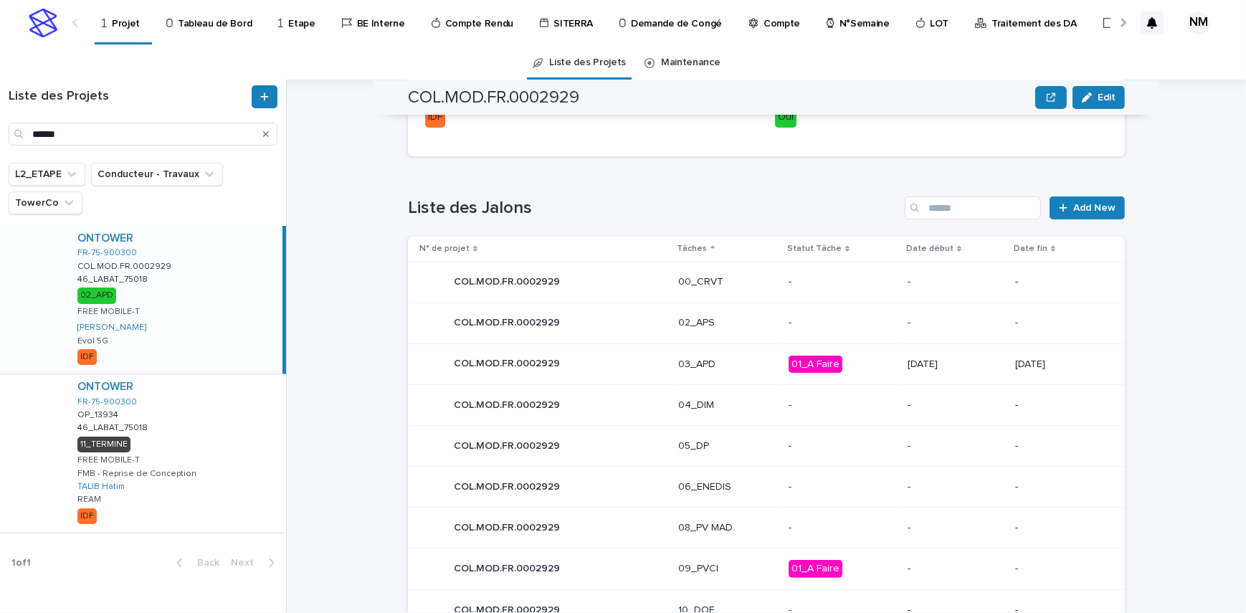
scroll to position [652, 0]
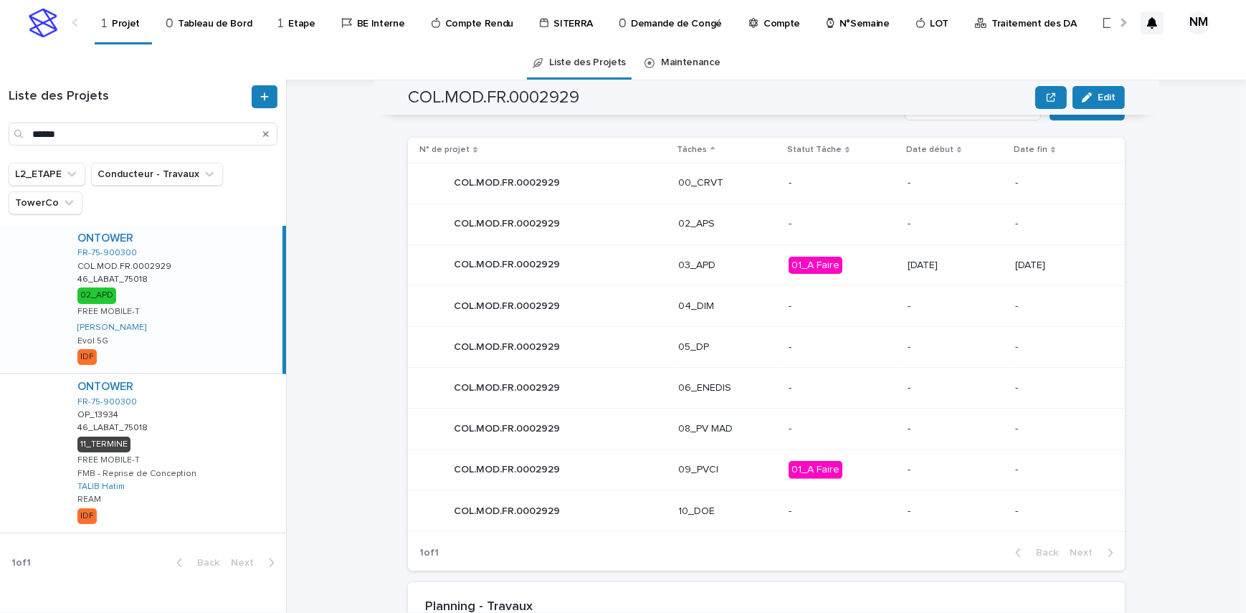
click at [843, 258] on p "01_A Faire" at bounding box center [842, 266] width 108 height 18
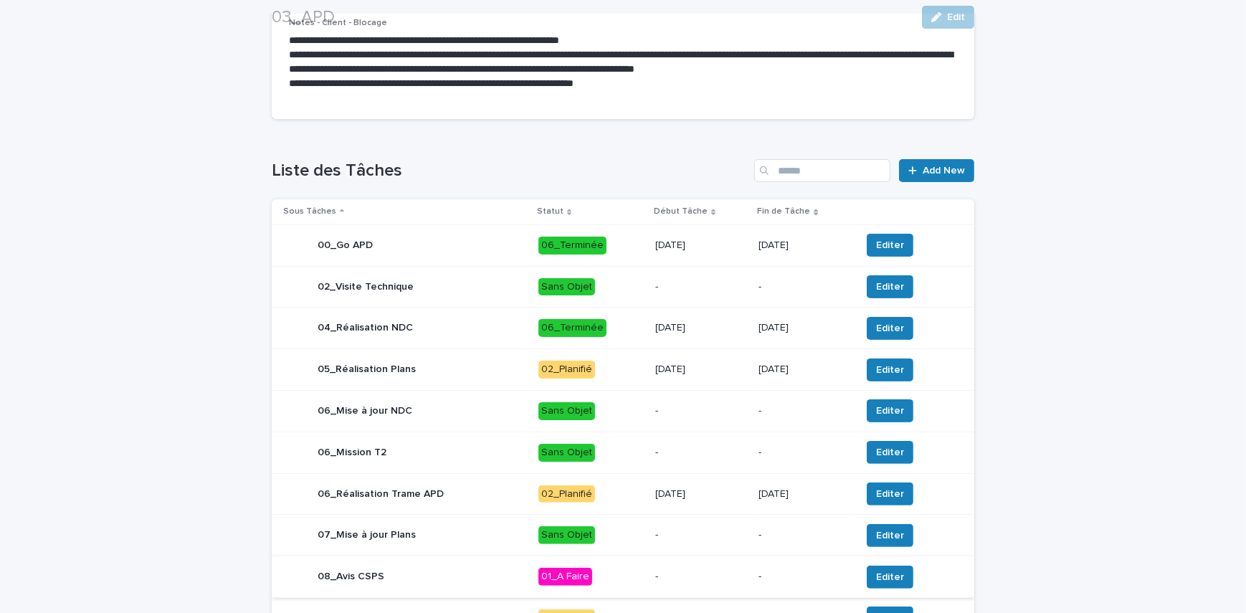
scroll to position [521, 0]
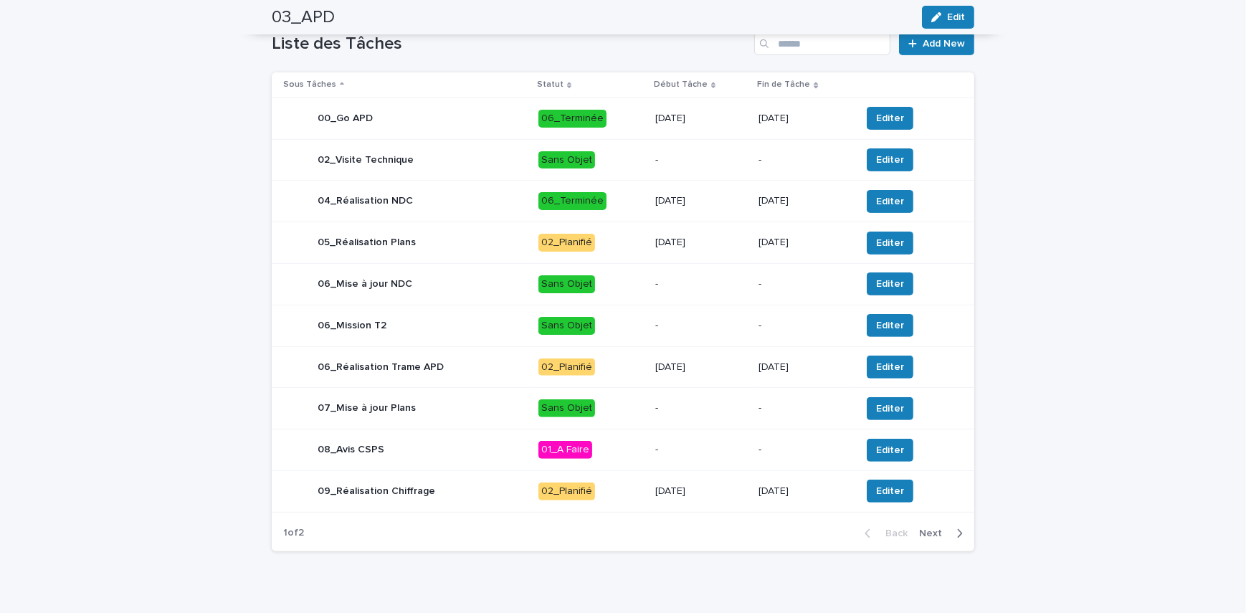
click at [714, 201] on p "[DATE]" at bounding box center [701, 201] width 92 height 12
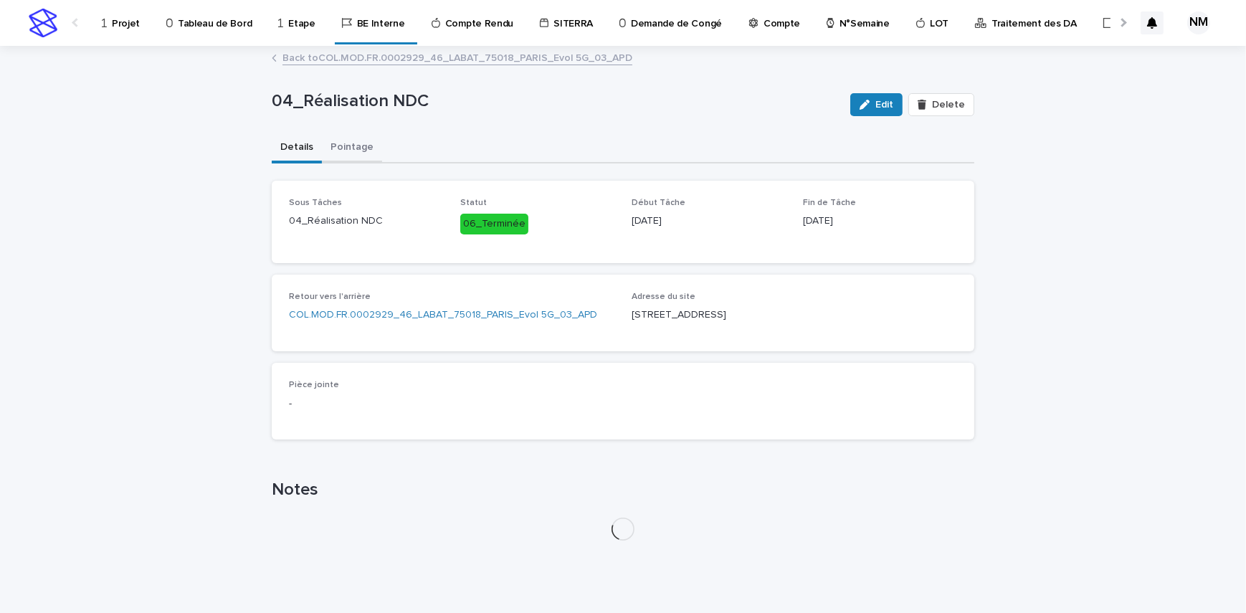
click at [353, 142] on button "Pointage" at bounding box center [352, 148] width 60 height 30
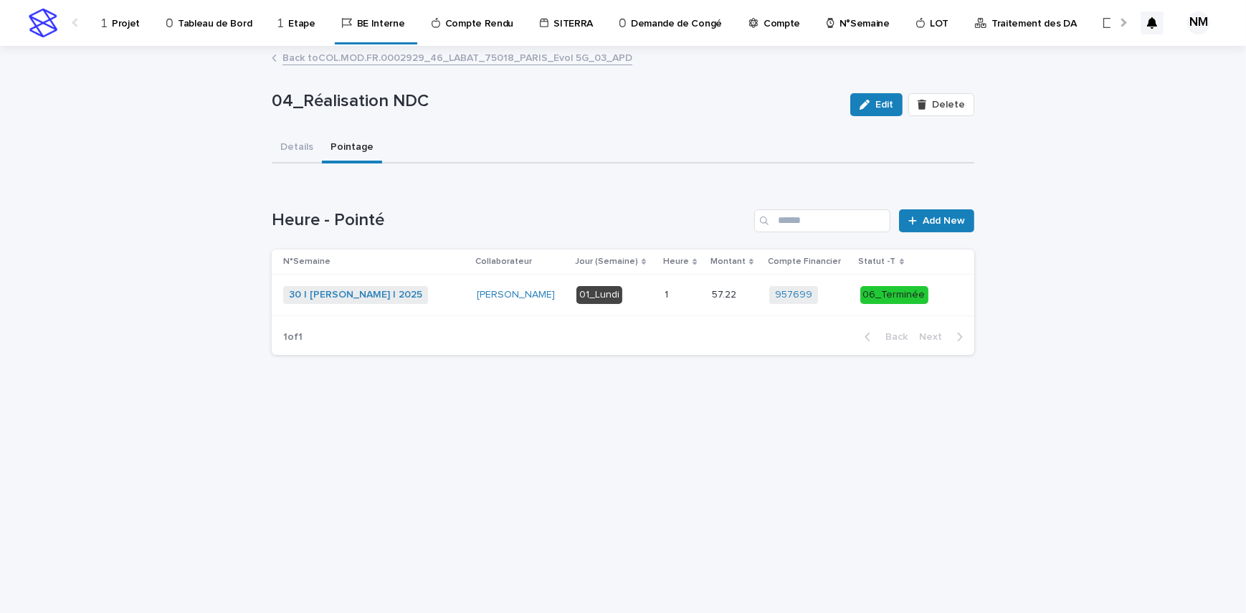
click at [322, 49] on link "Back to COL.MOD.FR.0002929_46_LABAT_75018_PARIS_Evol 5G_03_APD" at bounding box center [457, 57] width 350 height 16
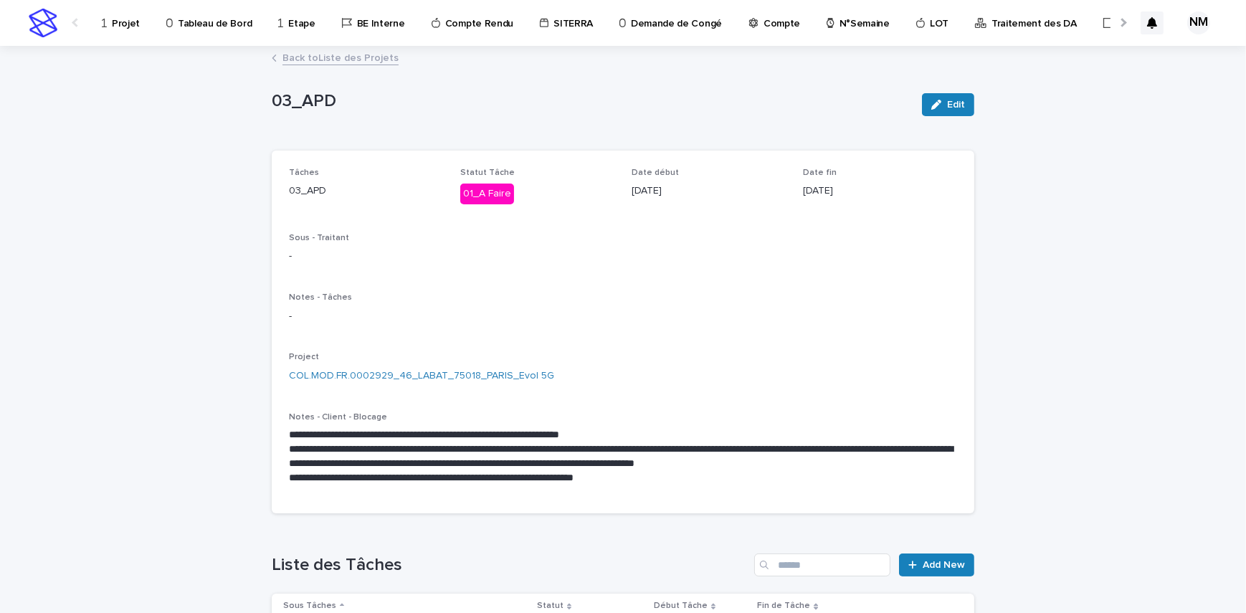
click at [292, 47] on div "**********" at bounding box center [623, 565] width 702 height 1036
click at [315, 49] on link "Back to Liste des Projets" at bounding box center [340, 57] width 116 height 16
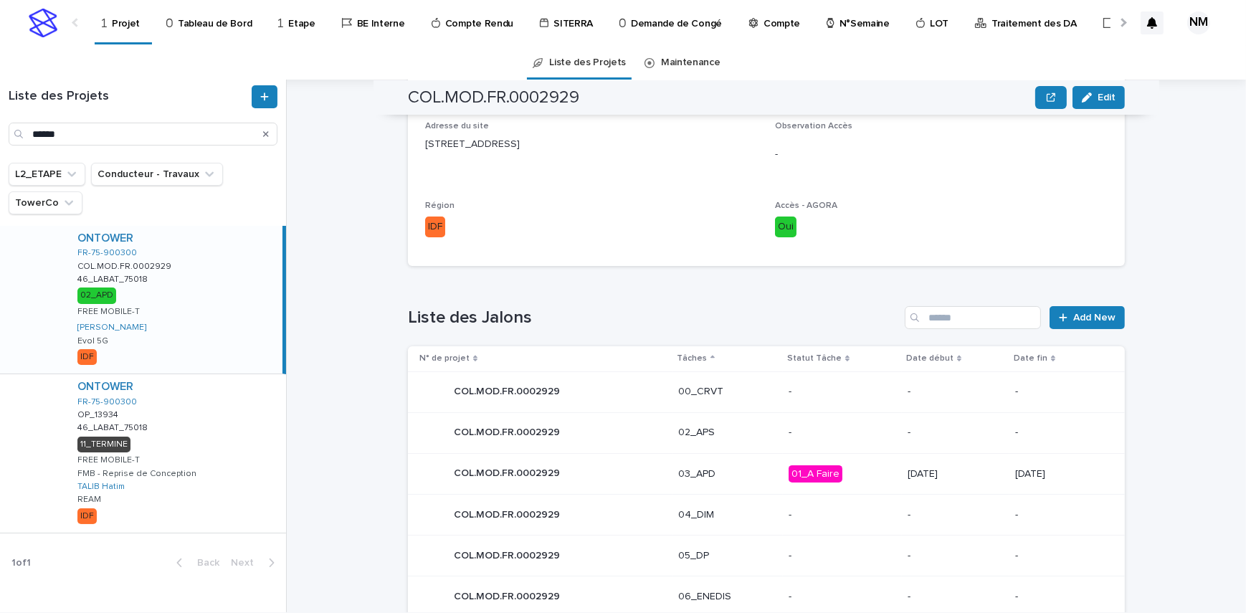
scroll to position [521, 0]
